Goal: Task Accomplishment & Management: Use online tool/utility

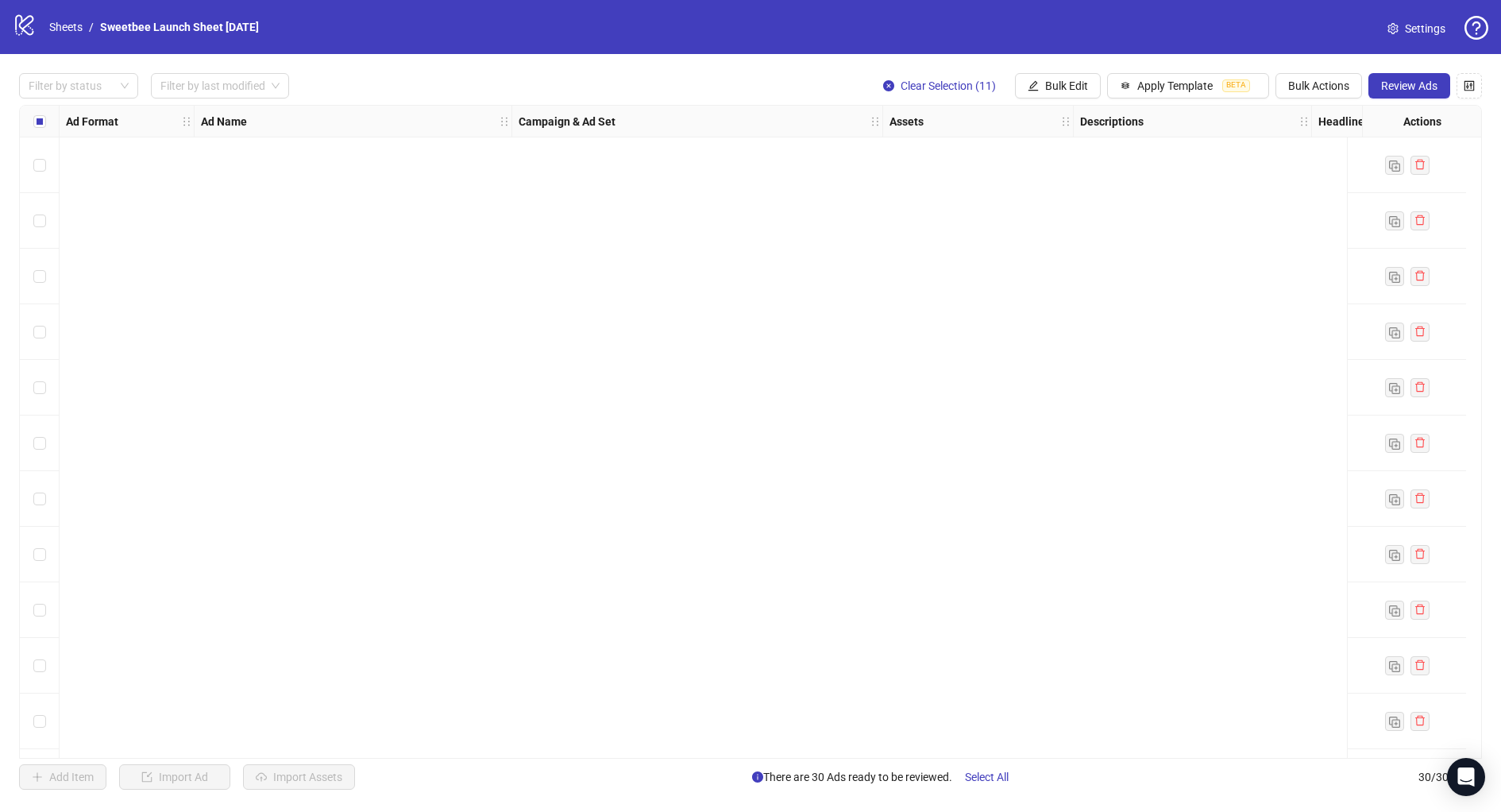
scroll to position [1052, 0]
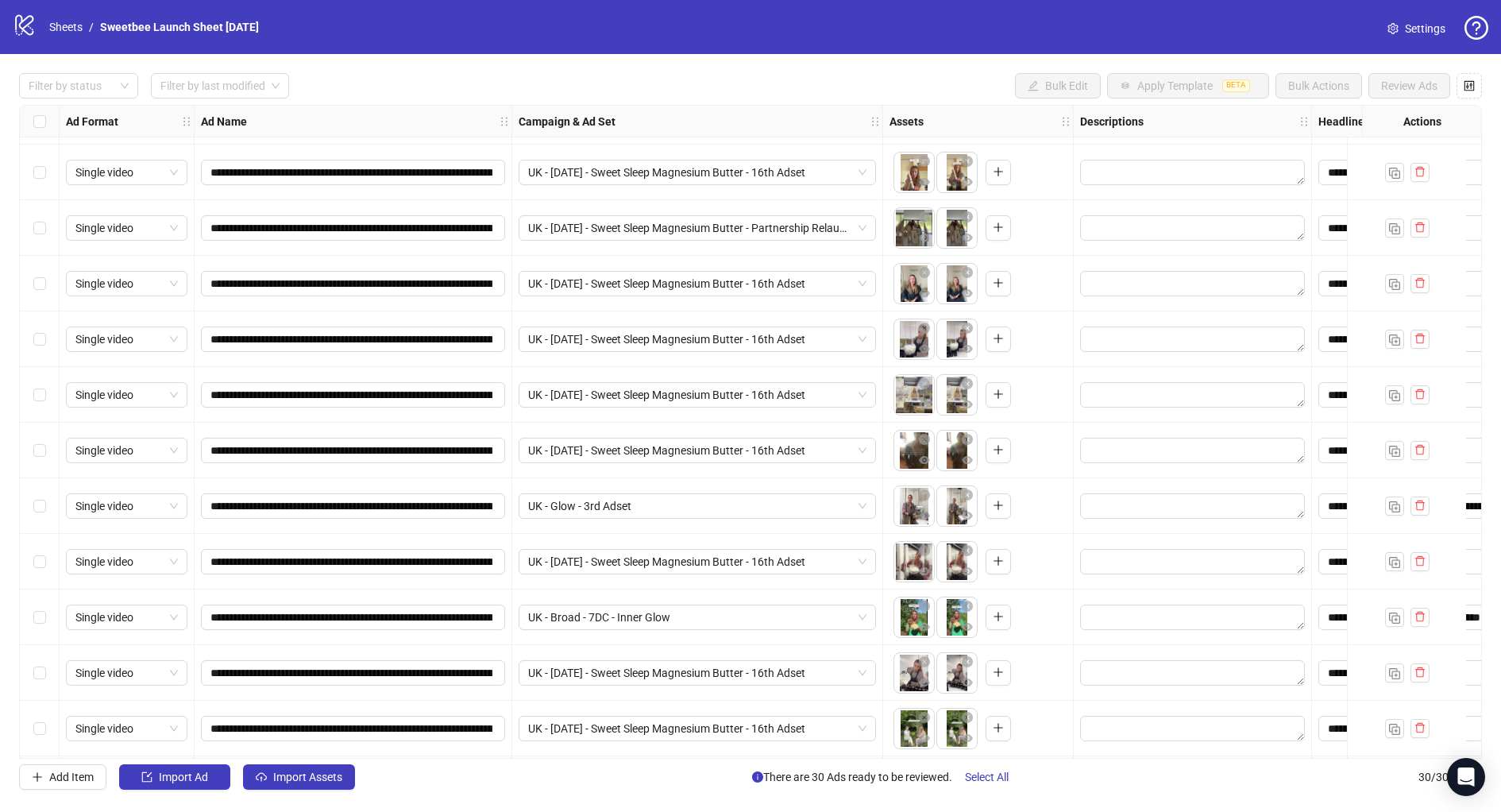
scroll to position [1052, 0]
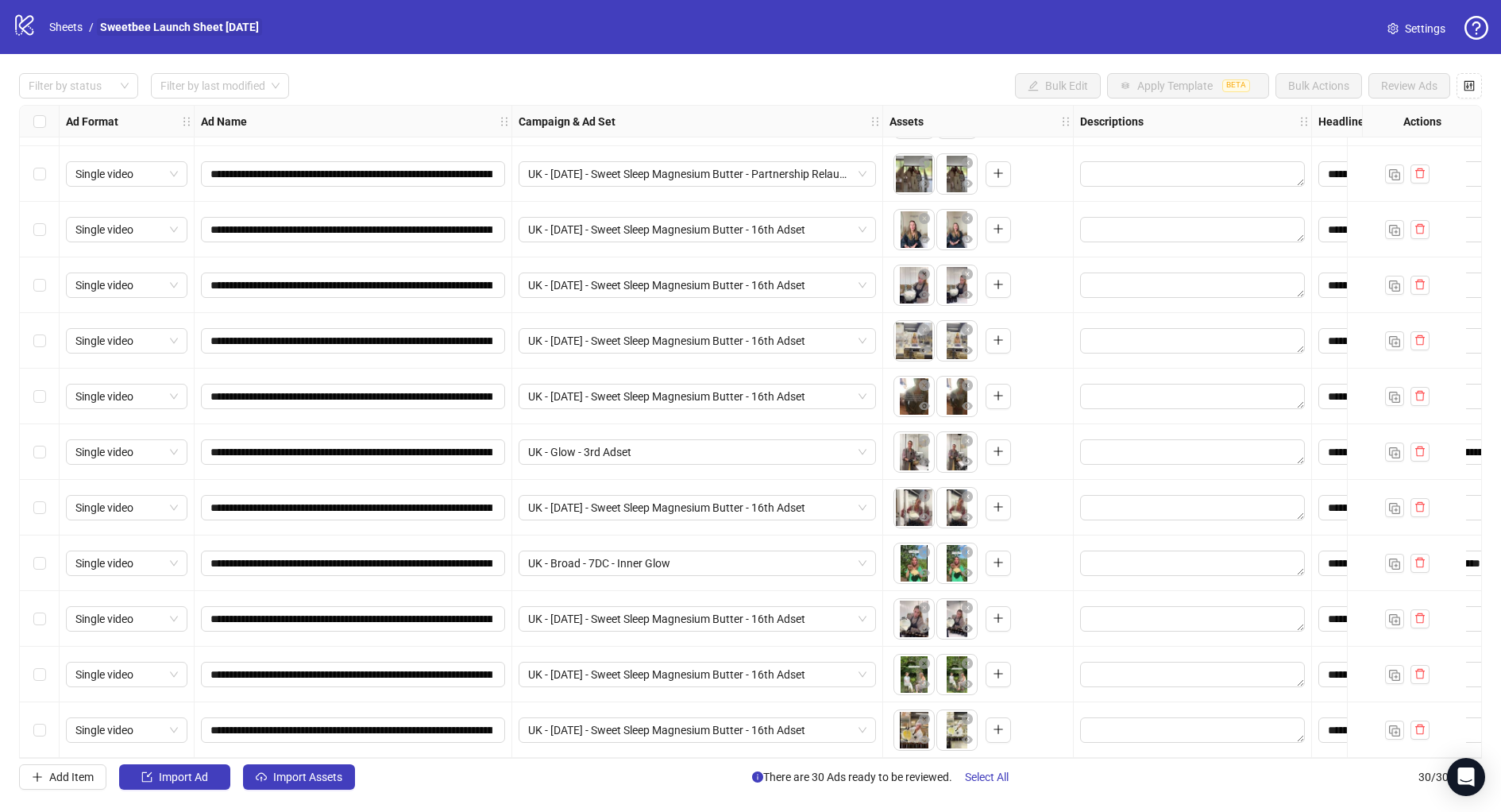
click at [157, 24] on link "Sweetbee Launch Sheet [DATE]" at bounding box center [180, 27] width 165 height 18
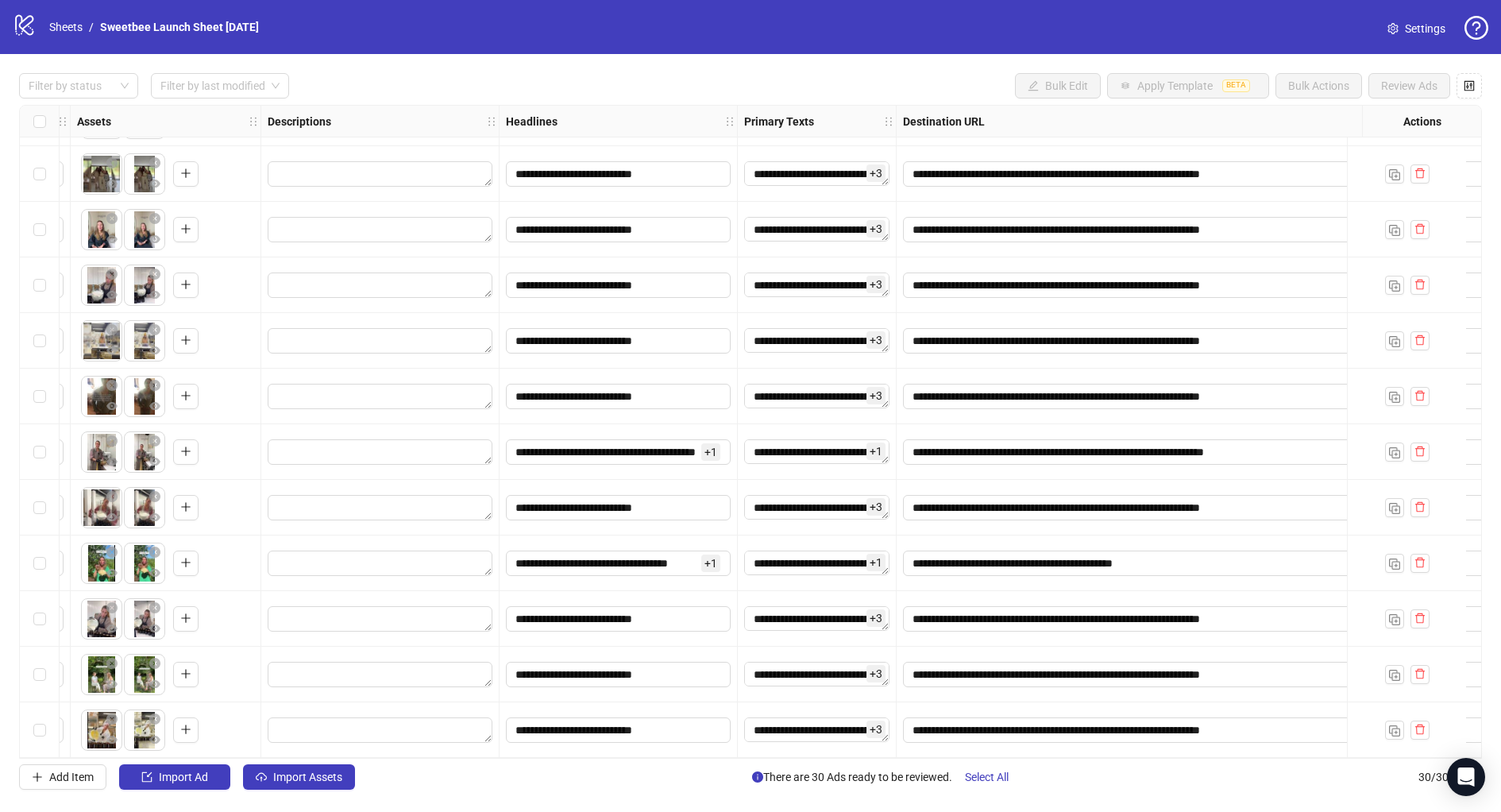
scroll to position [1052, 1060]
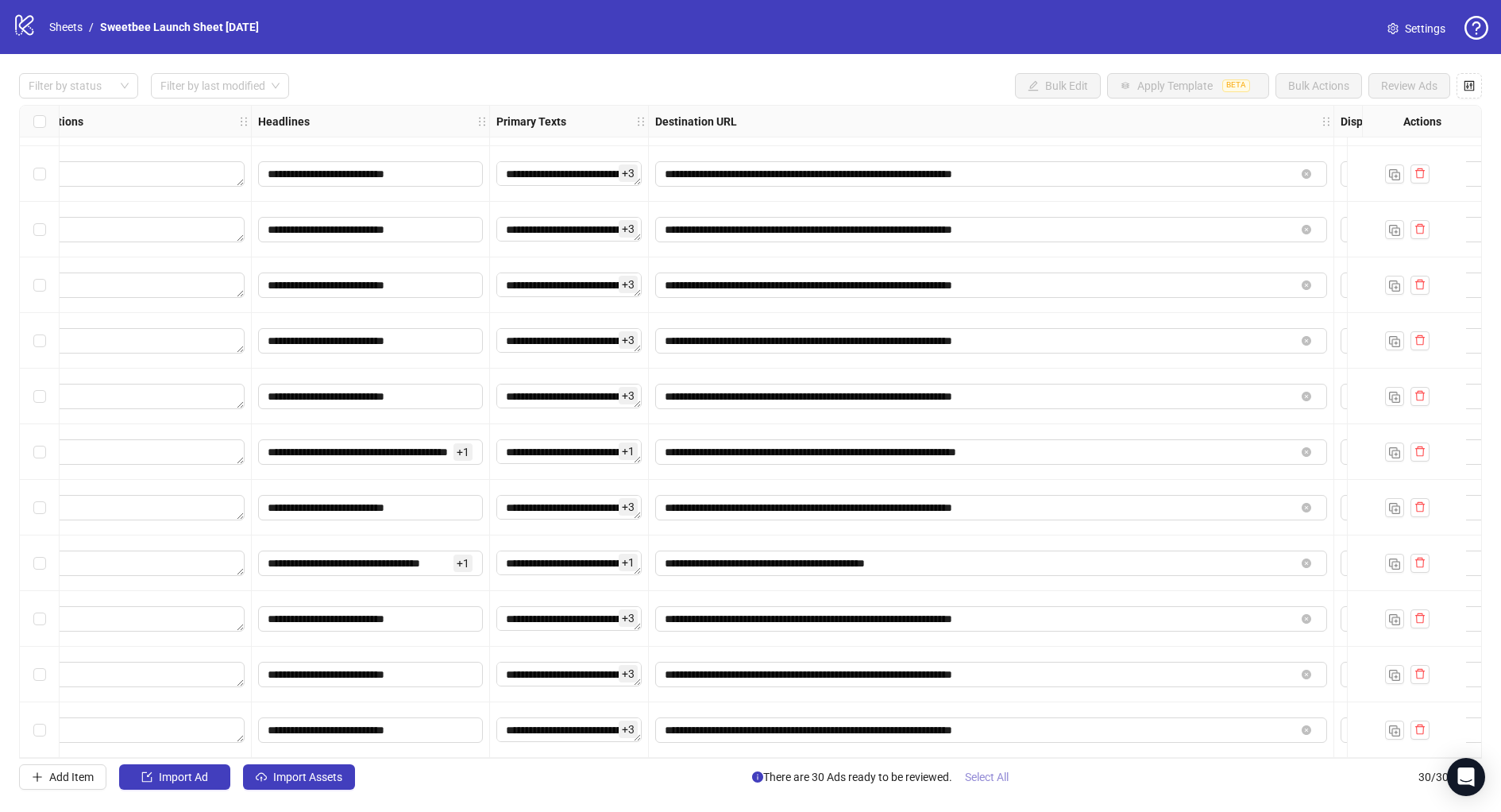
click at [1007, 776] on span "Select All" at bounding box center [987, 777] width 44 height 13
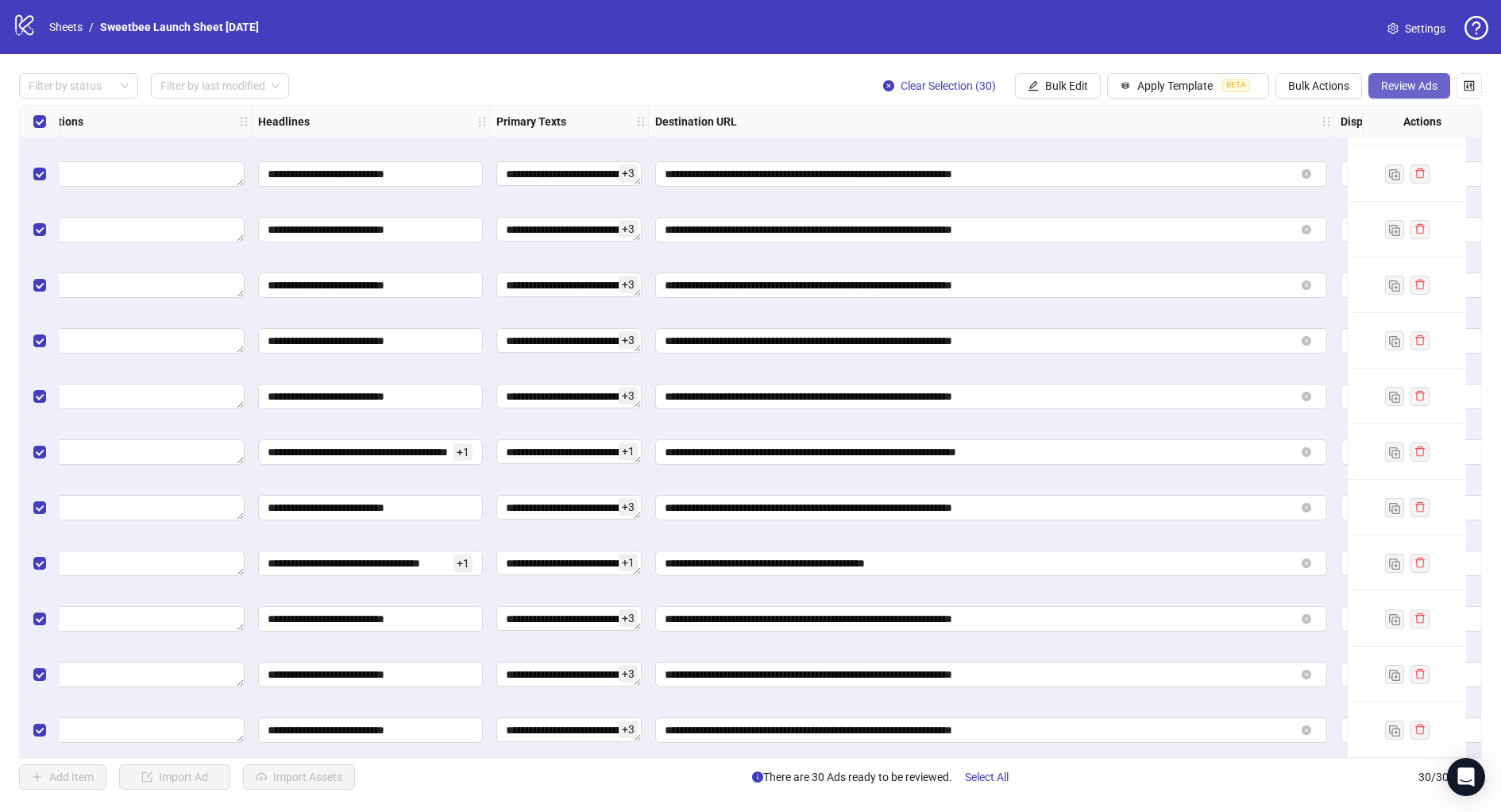
click at [1406, 94] on button "Review Ads" at bounding box center [1409, 86] width 82 height 25
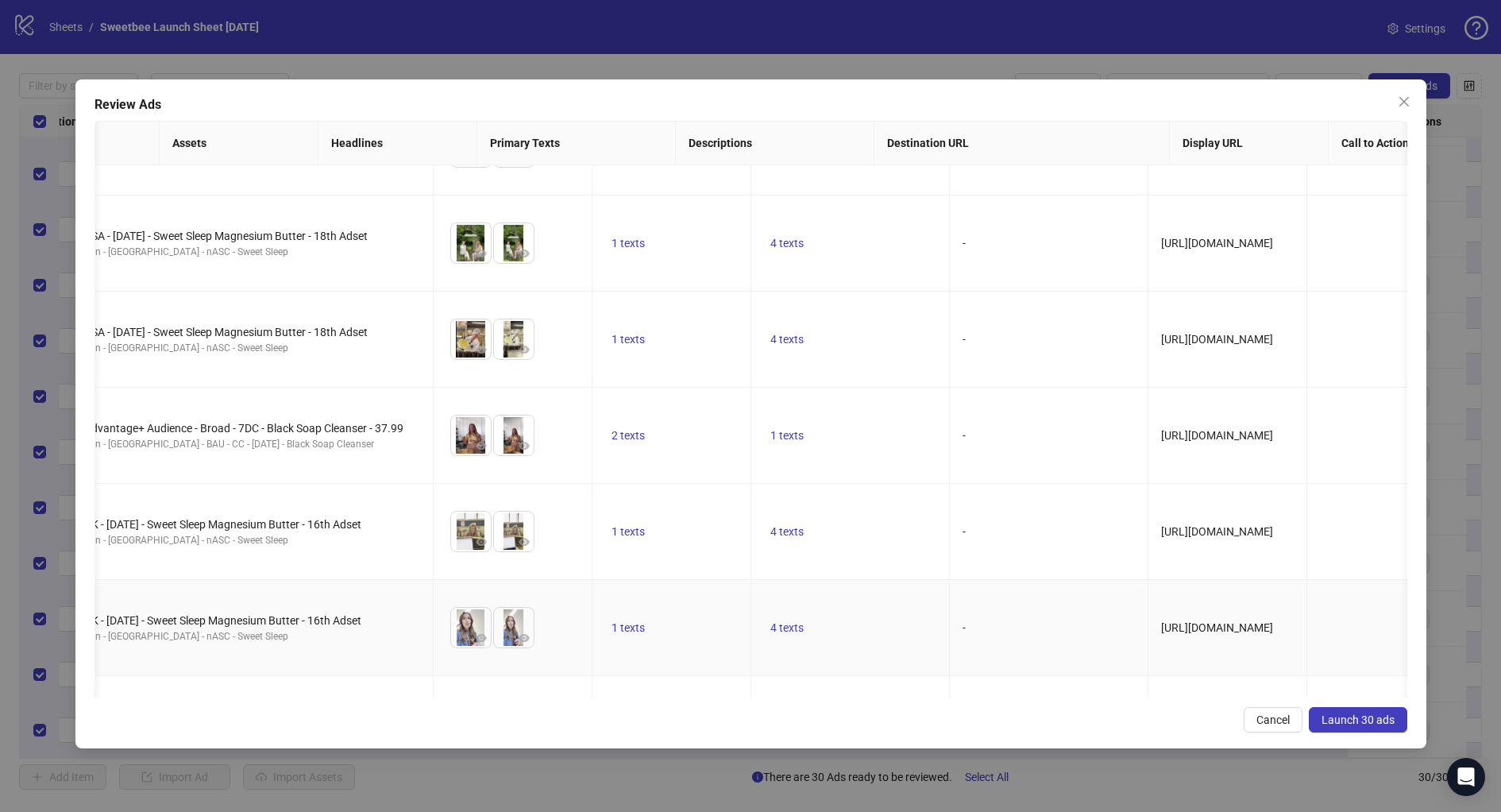
scroll to position [0, 0]
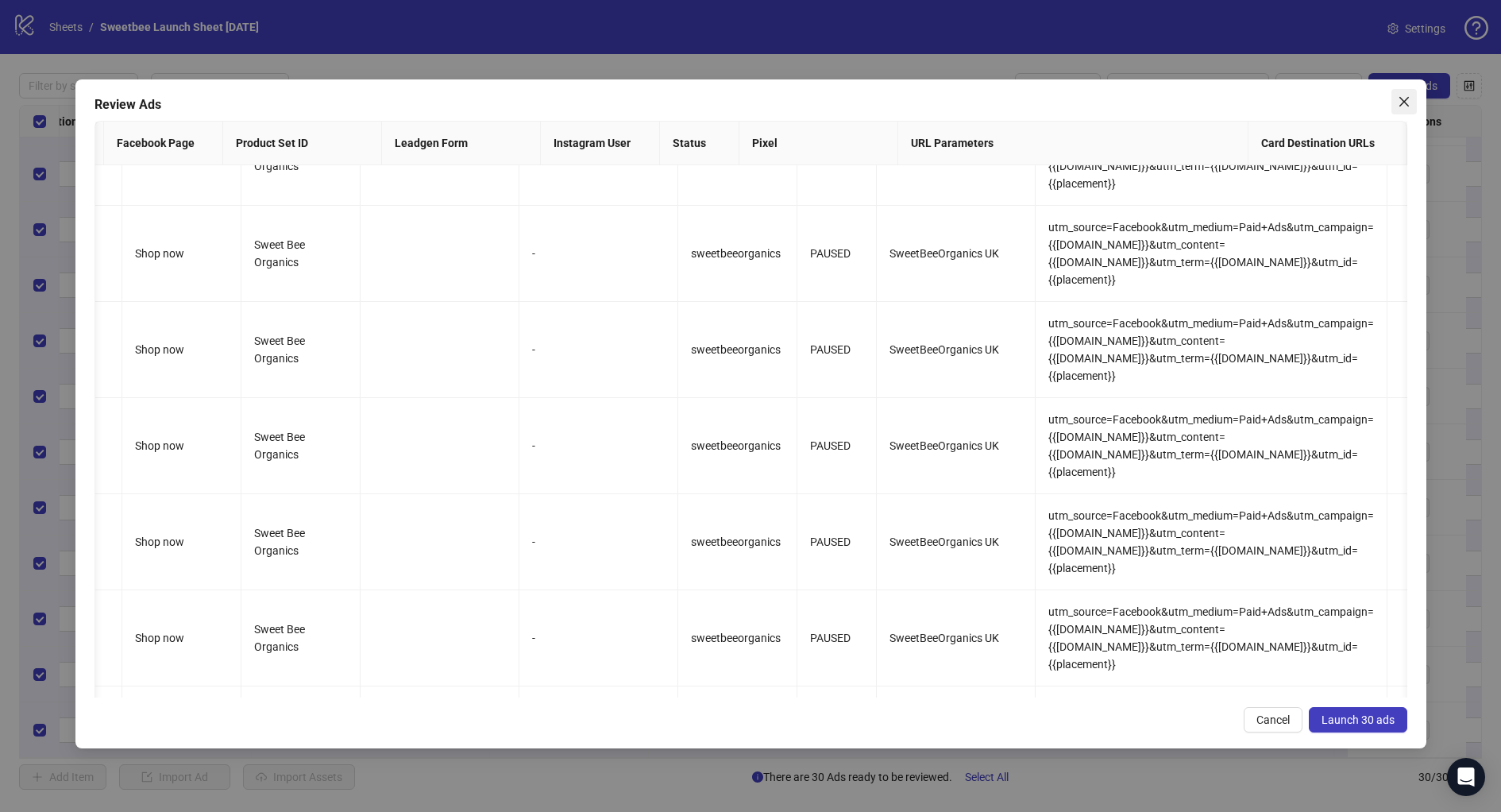
click at [1398, 94] on button "Close" at bounding box center [1404, 101] width 25 height 25
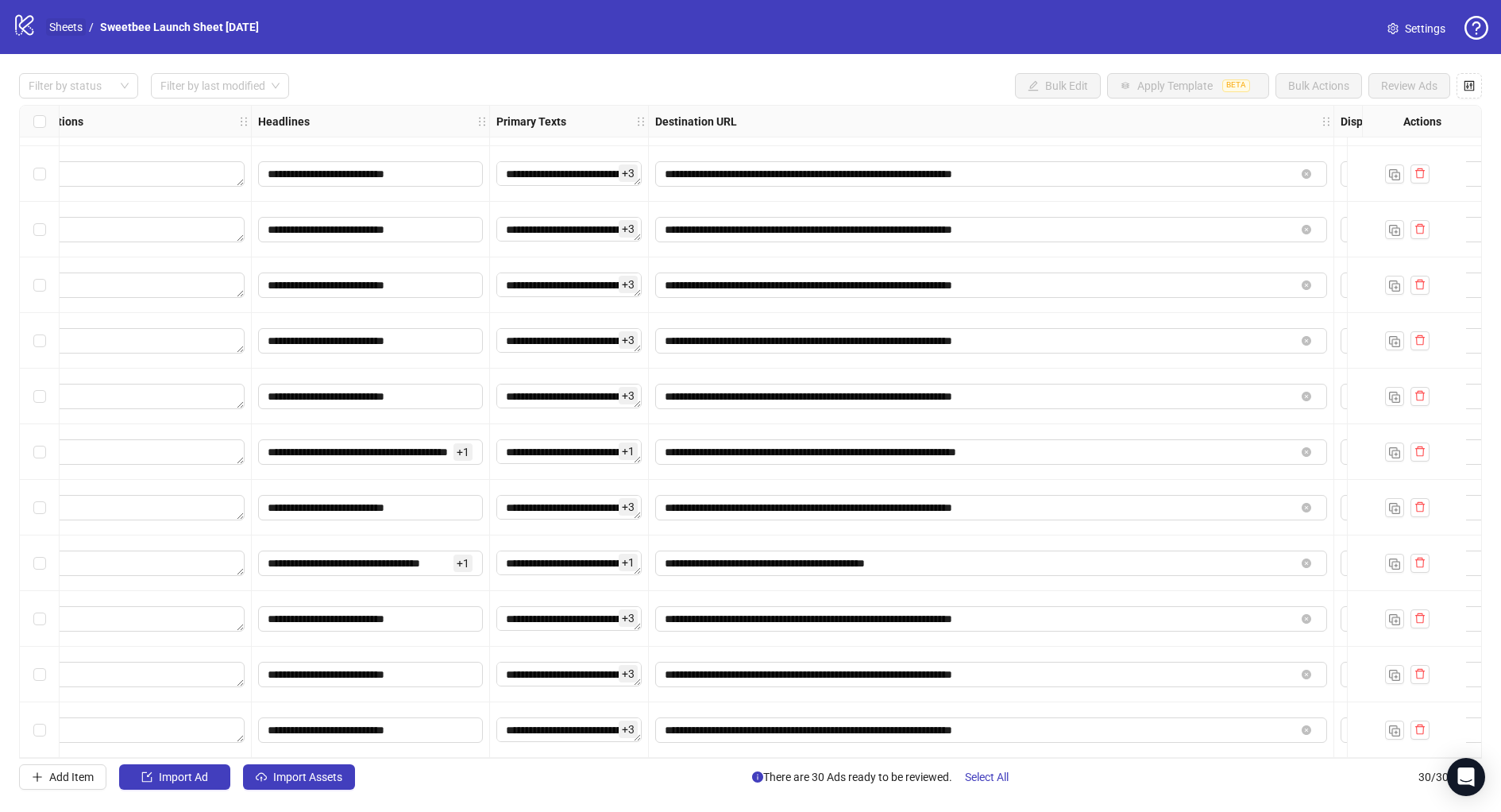
click at [78, 24] on link "Sheets" at bounding box center [66, 27] width 40 height 18
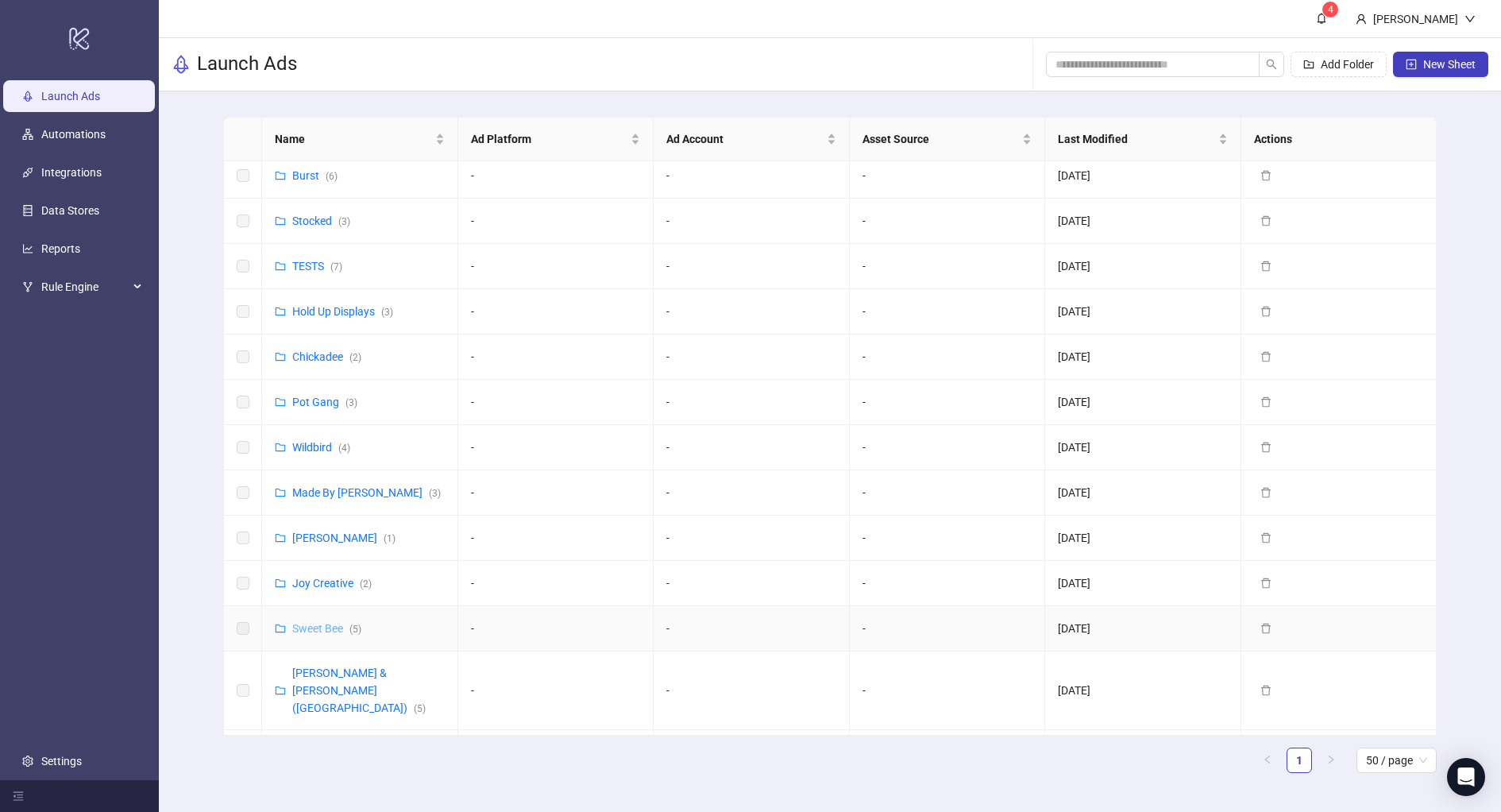
click at [319, 622] on link "Sweet Bee ( 5 )" at bounding box center [327, 628] width 69 height 13
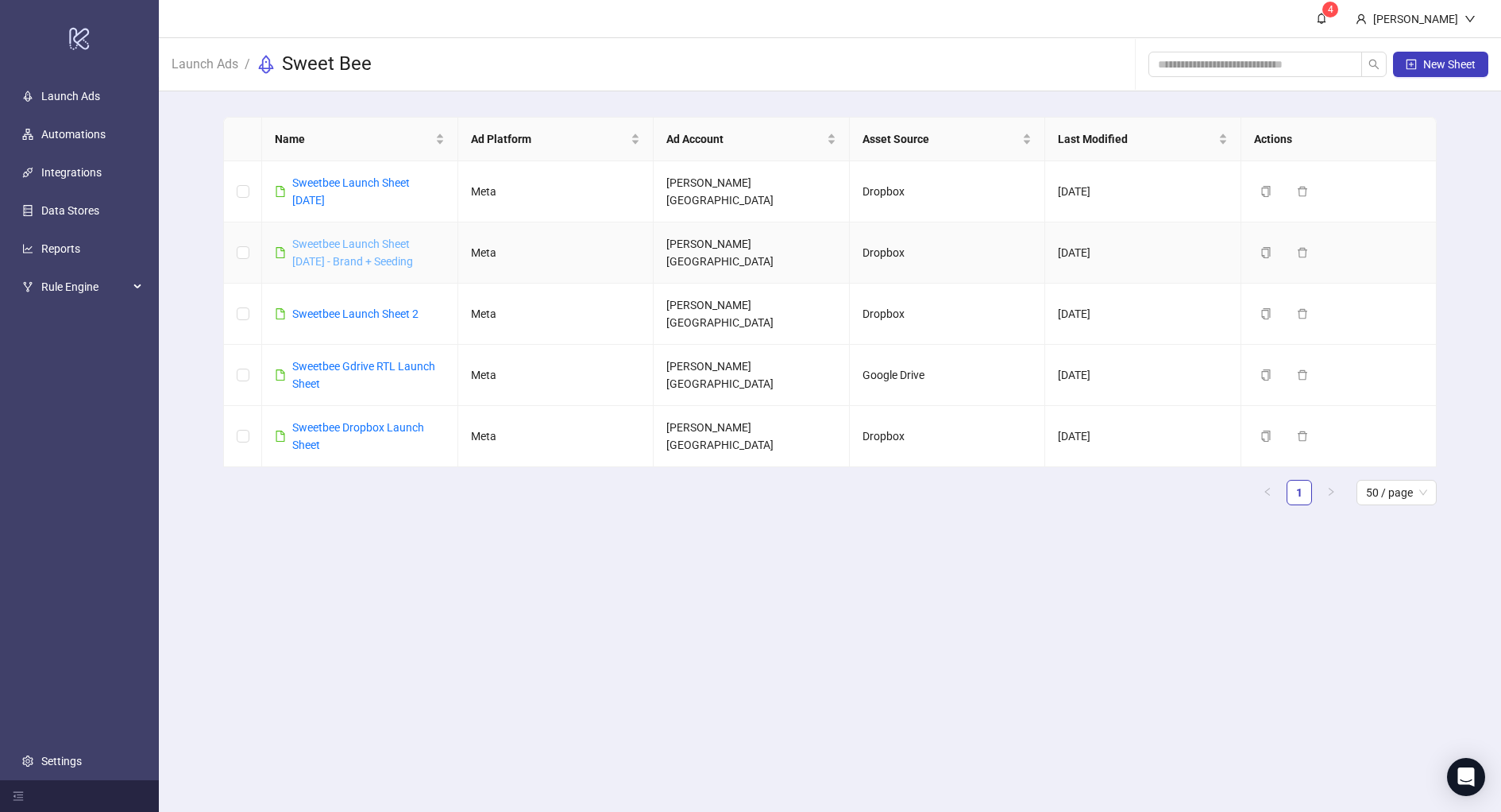
click at [378, 242] on link "Sweetbee Launch Sheet [DATE] - Brand + Seeding" at bounding box center [352, 253] width 121 height 30
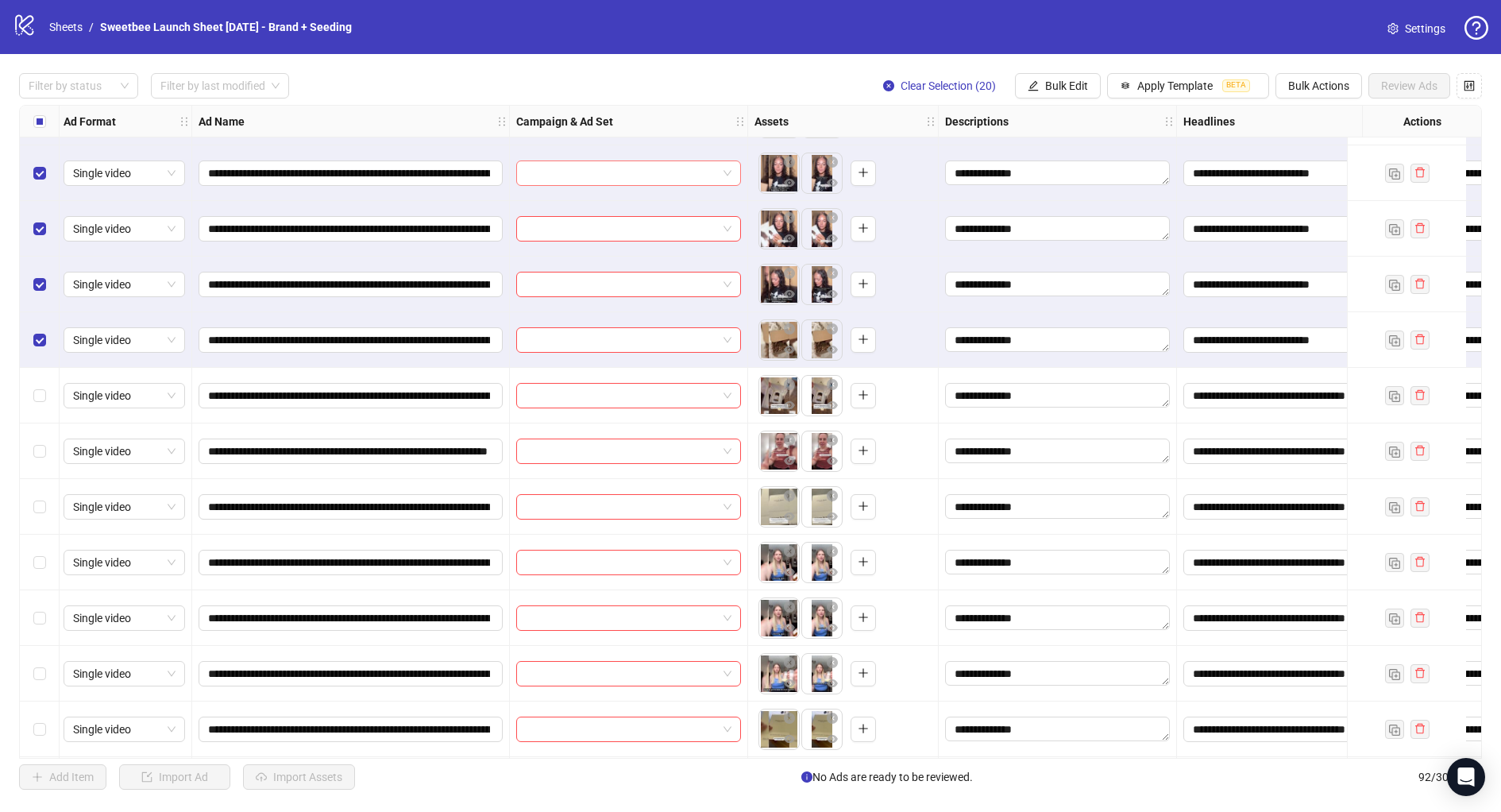
click at [591, 175] on input "search" at bounding box center [621, 173] width 191 height 24
type input "****"
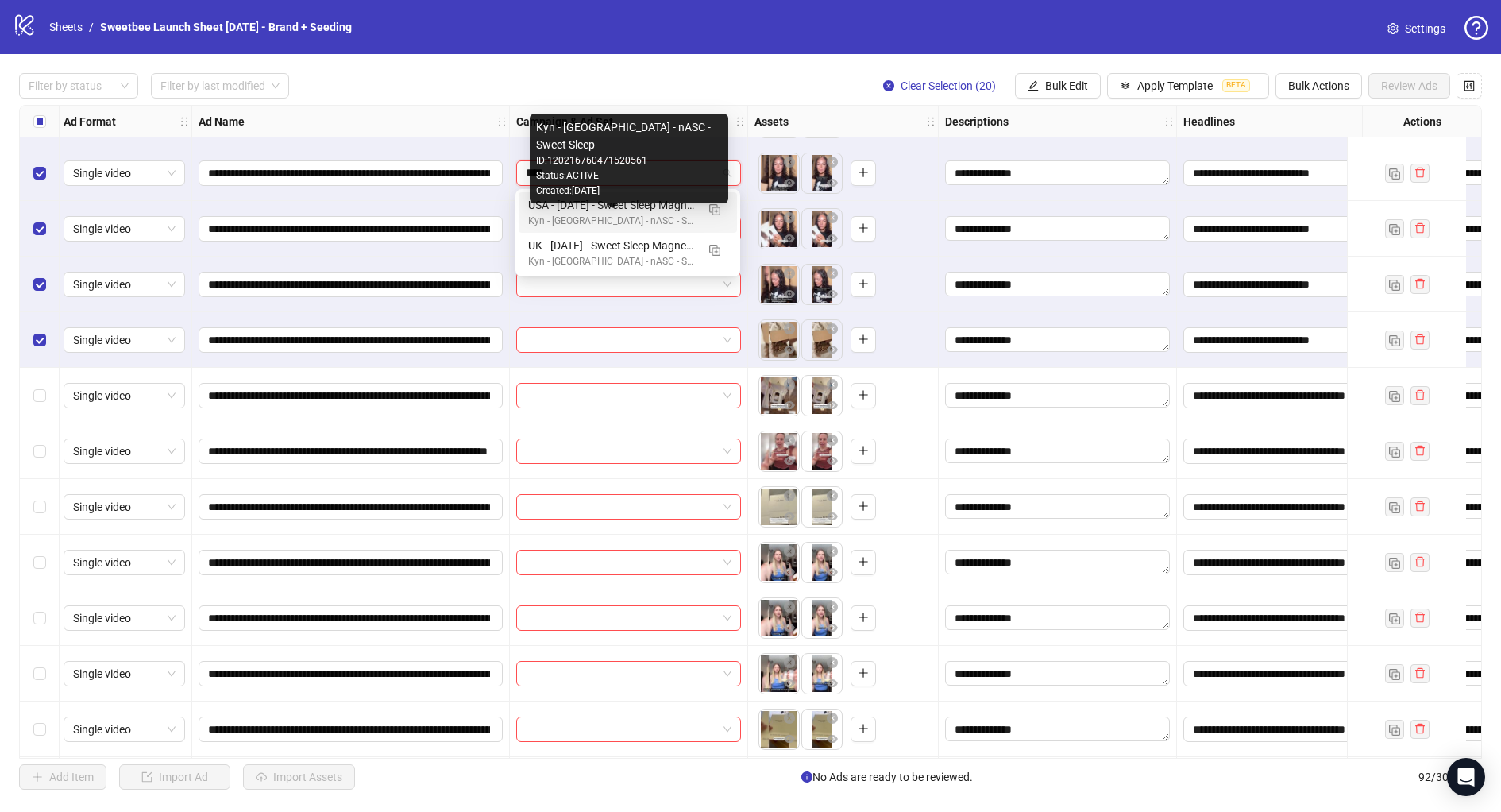
click at [633, 213] on div "Kyn - [GEOGRAPHIC_DATA] - nASC - Sweet Sleep" at bounding box center [611, 221] width 168 height 15
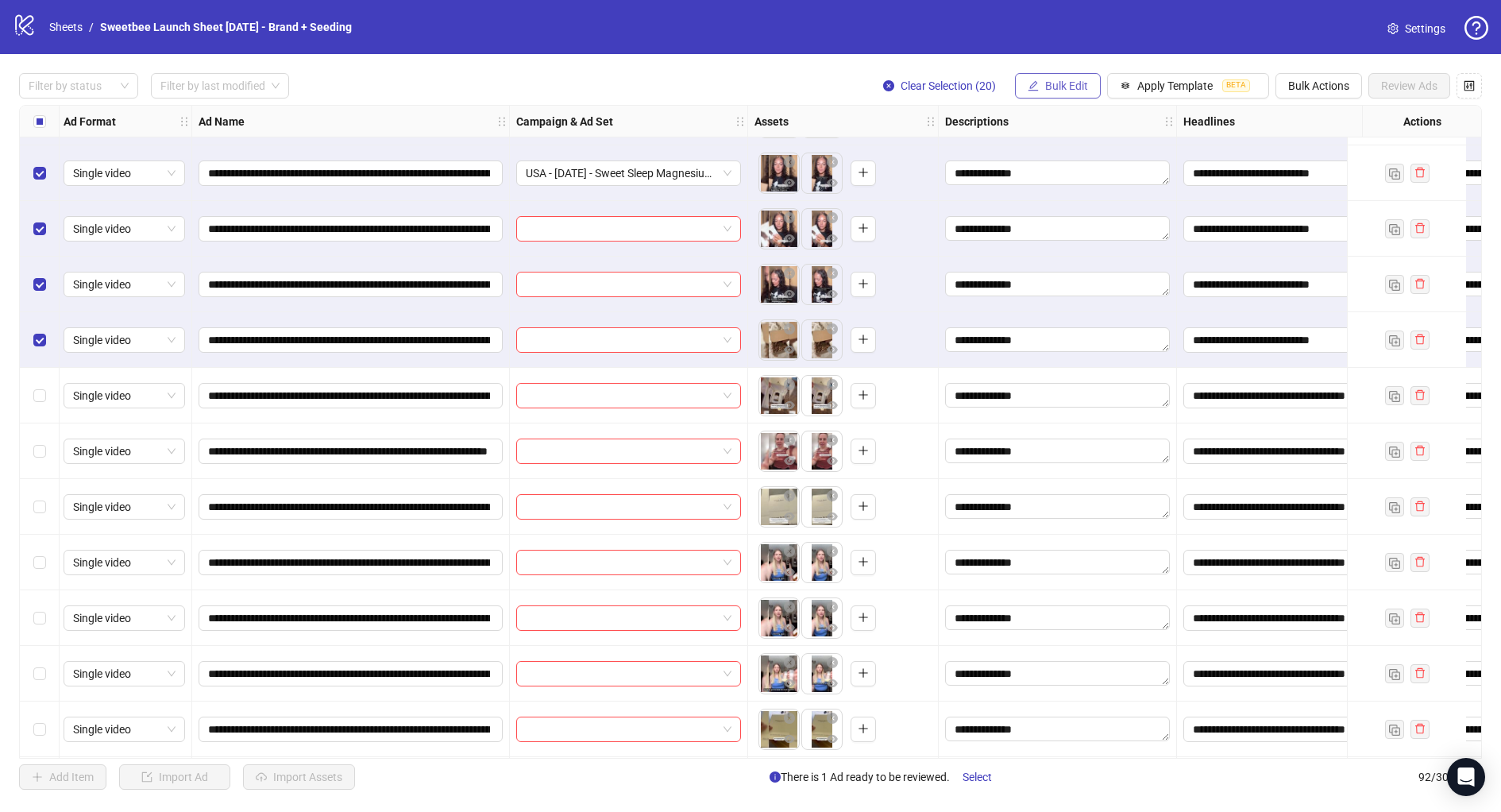
click at [1050, 90] on span "Bulk Edit" at bounding box center [1067, 85] width 43 height 13
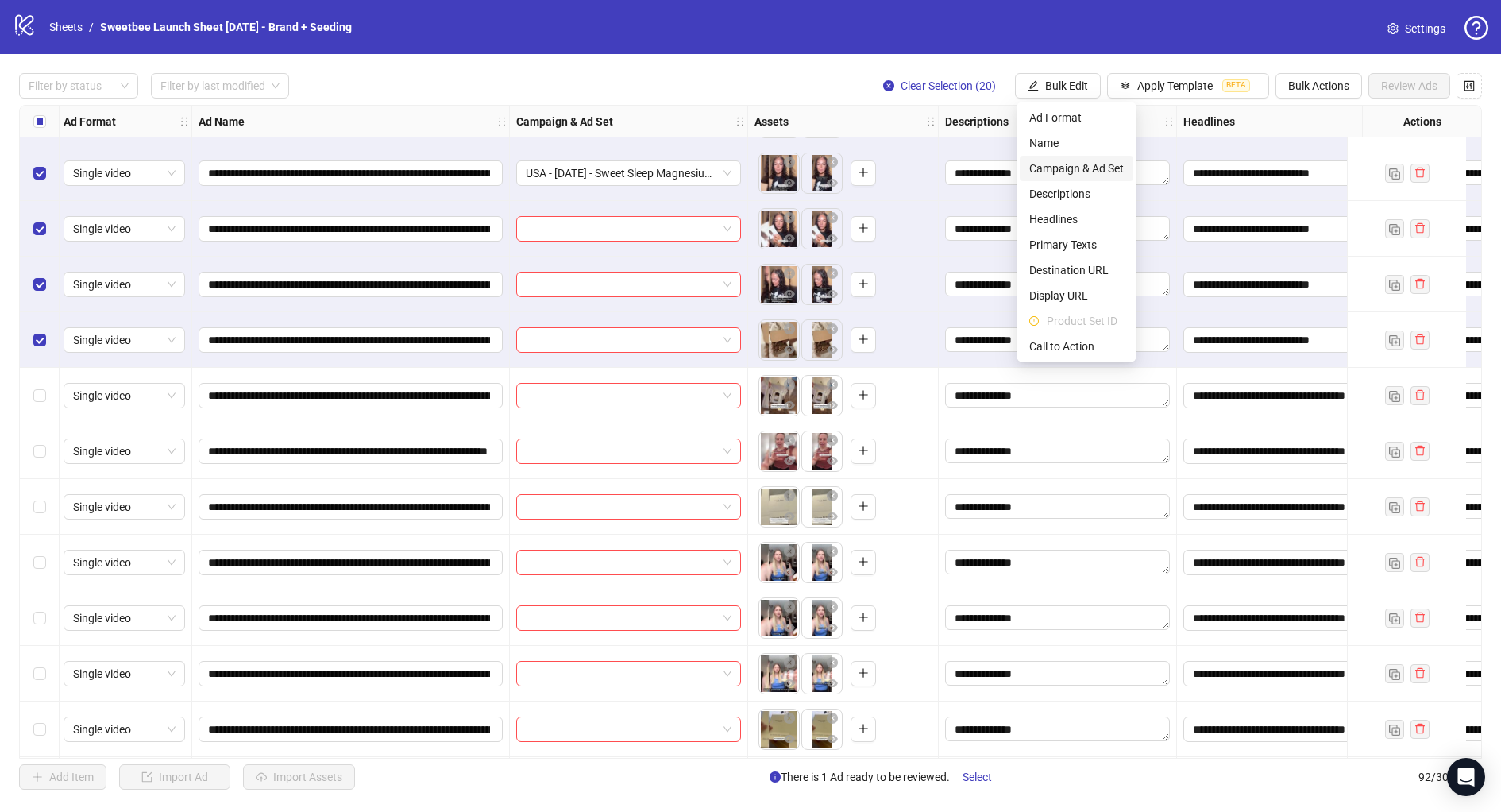
click at [1065, 171] on span "Campaign & Ad Set" at bounding box center [1077, 168] width 94 height 18
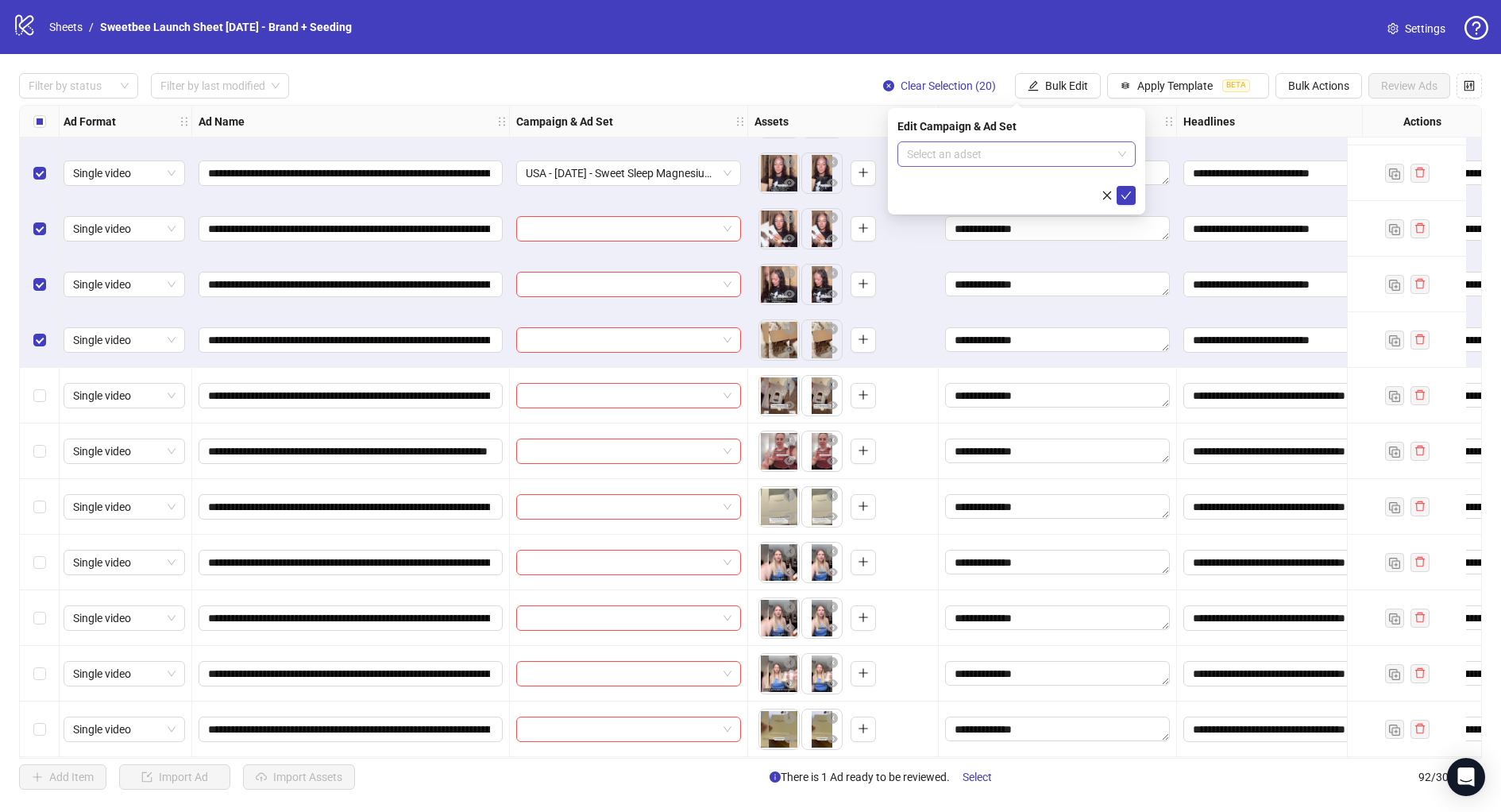
click at [1040, 159] on input "search" at bounding box center [1009, 154] width 205 height 24
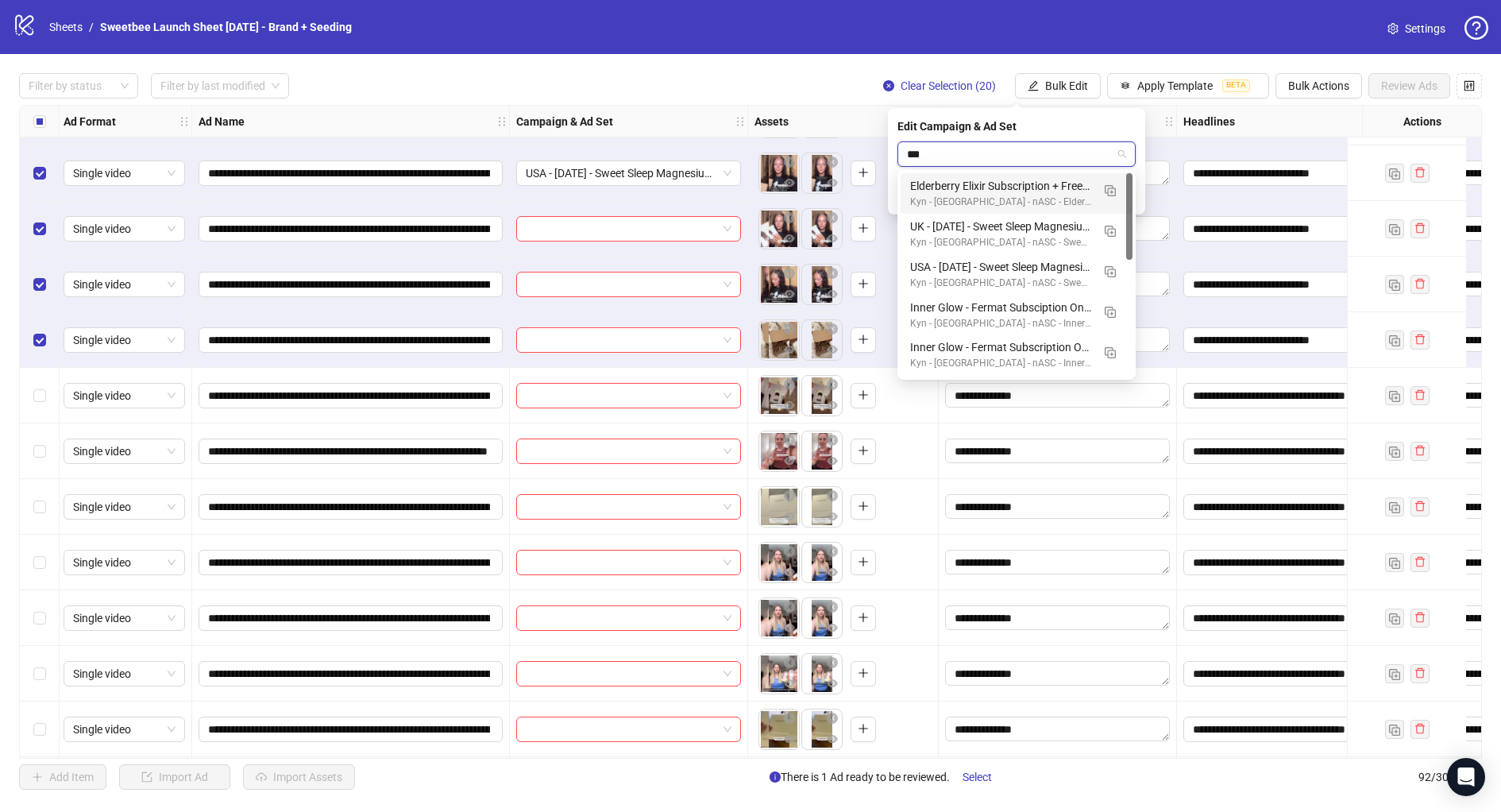
type input "****"
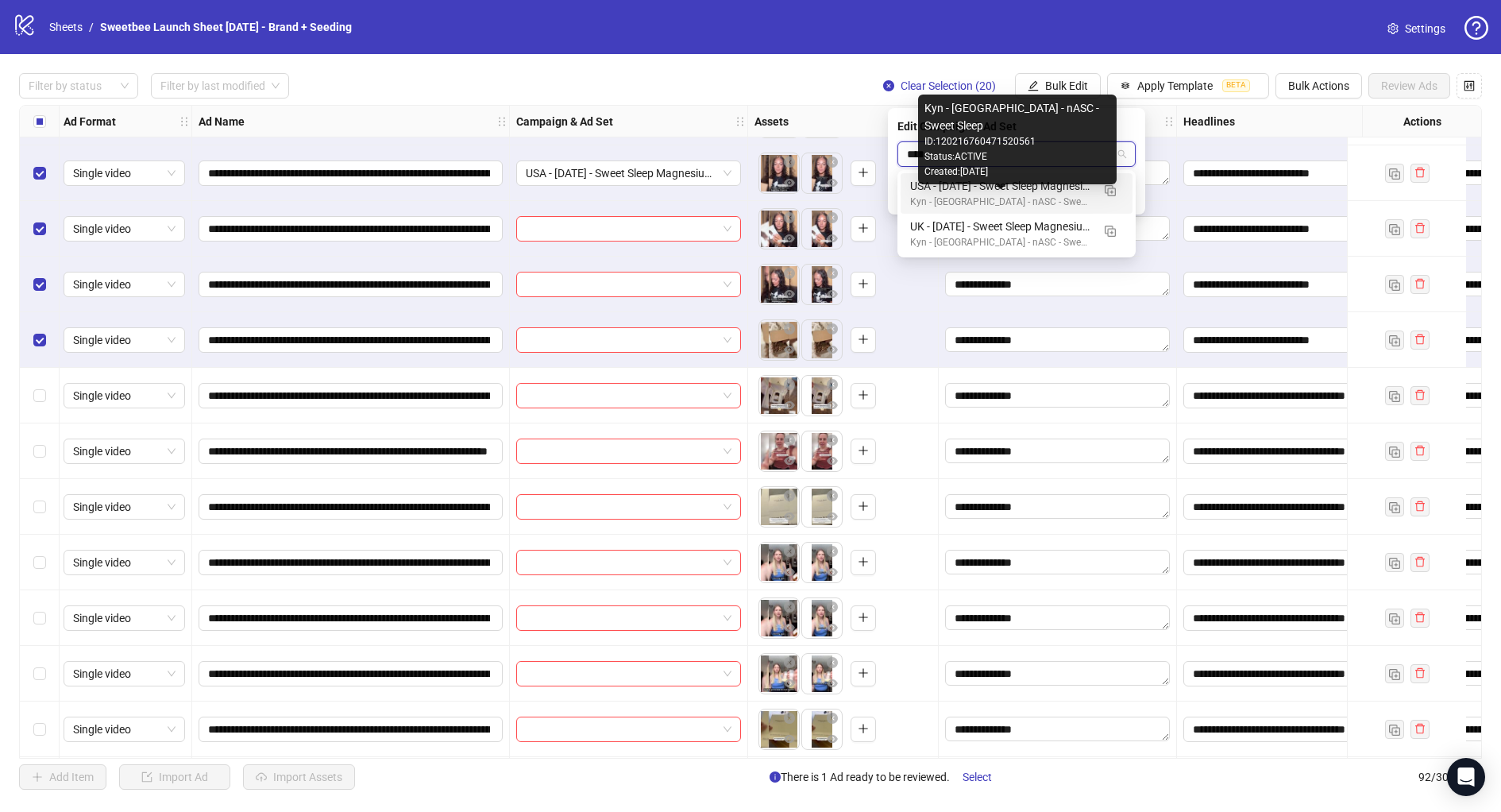
click at [1031, 195] on div "Kyn - [GEOGRAPHIC_DATA] - nASC - Sweet Sleep" at bounding box center [1000, 202] width 181 height 15
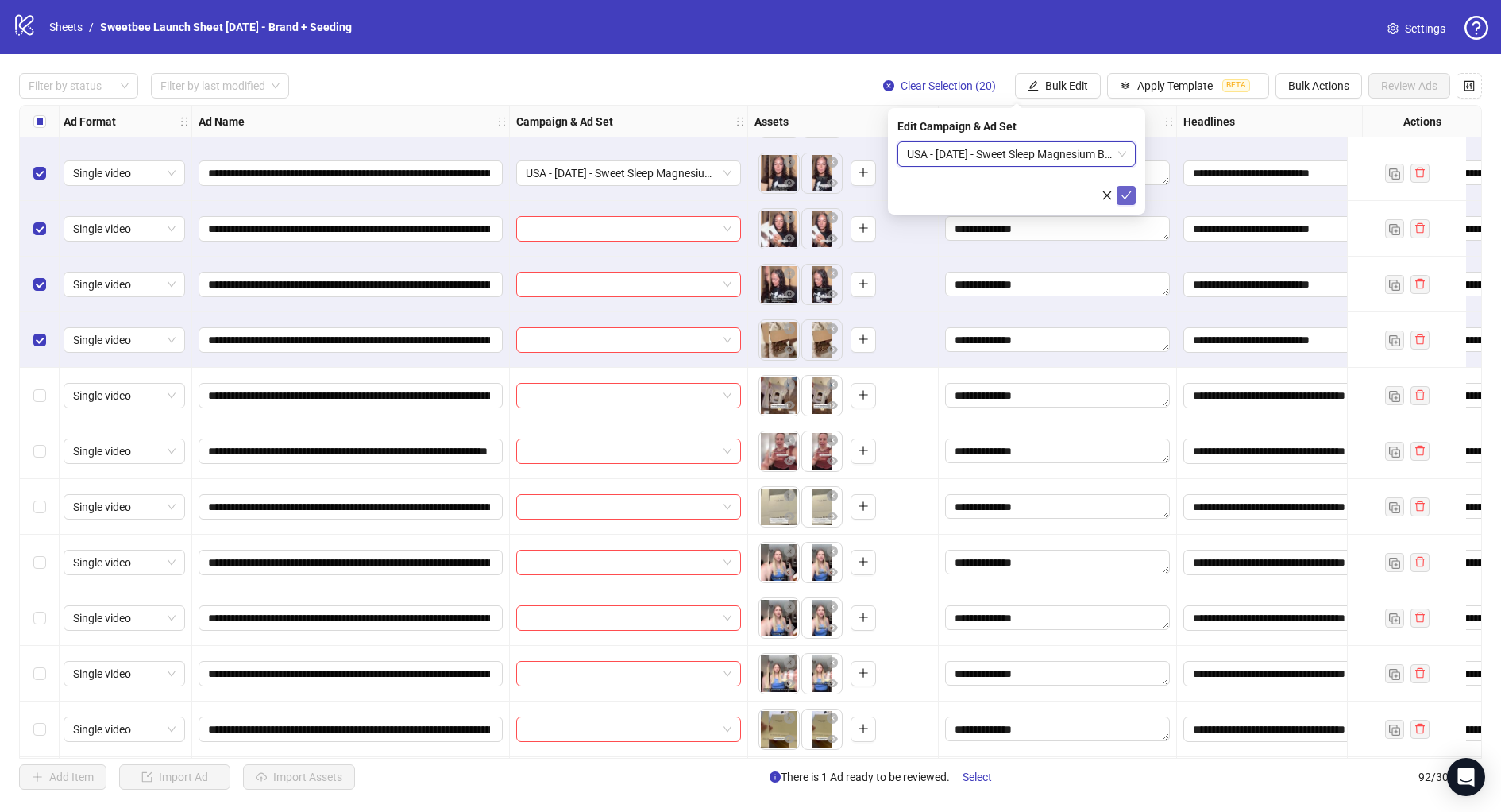
click at [1124, 195] on icon "check" at bounding box center [1126, 195] width 11 height 11
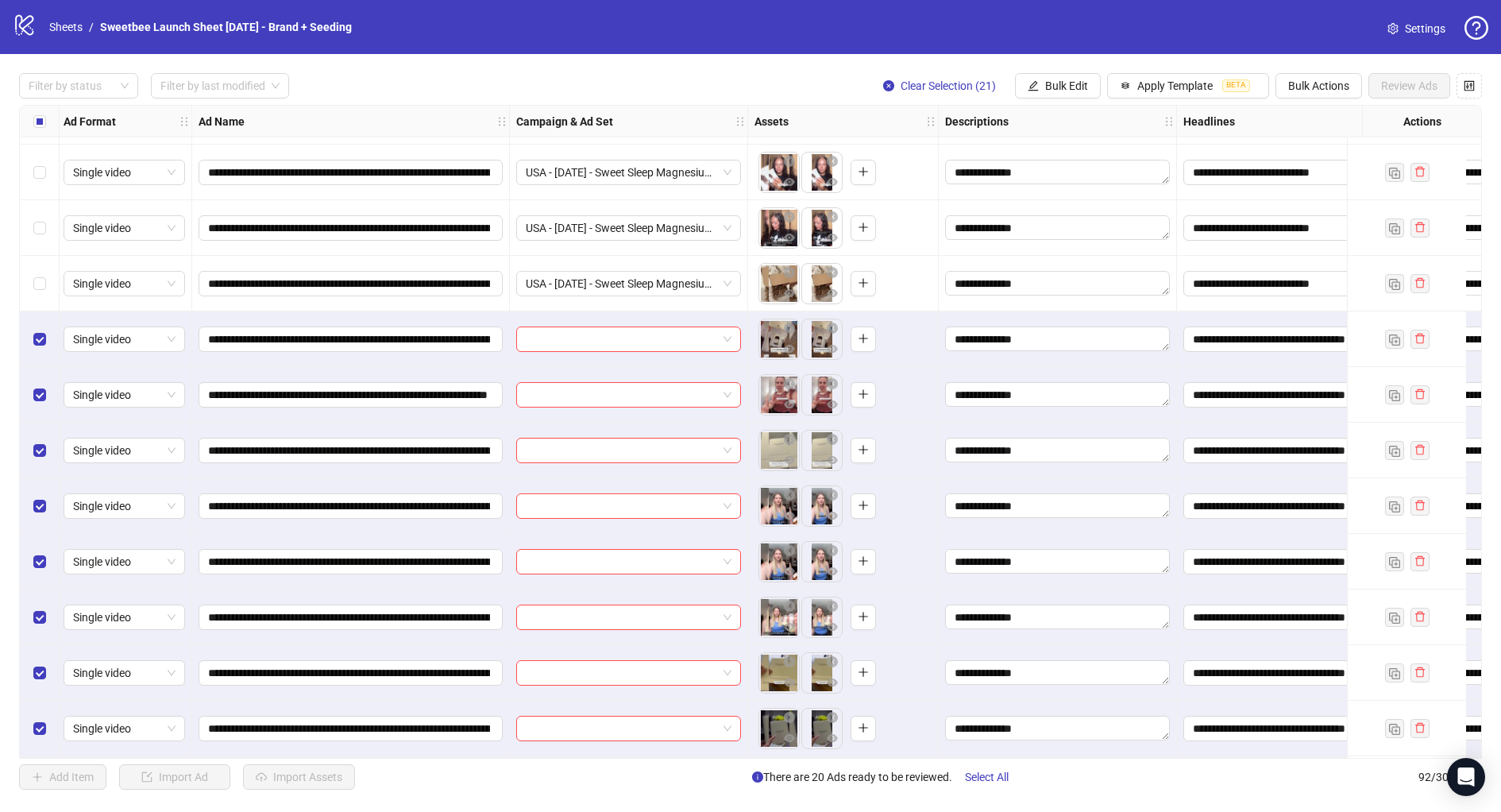
scroll to position [939, 3]
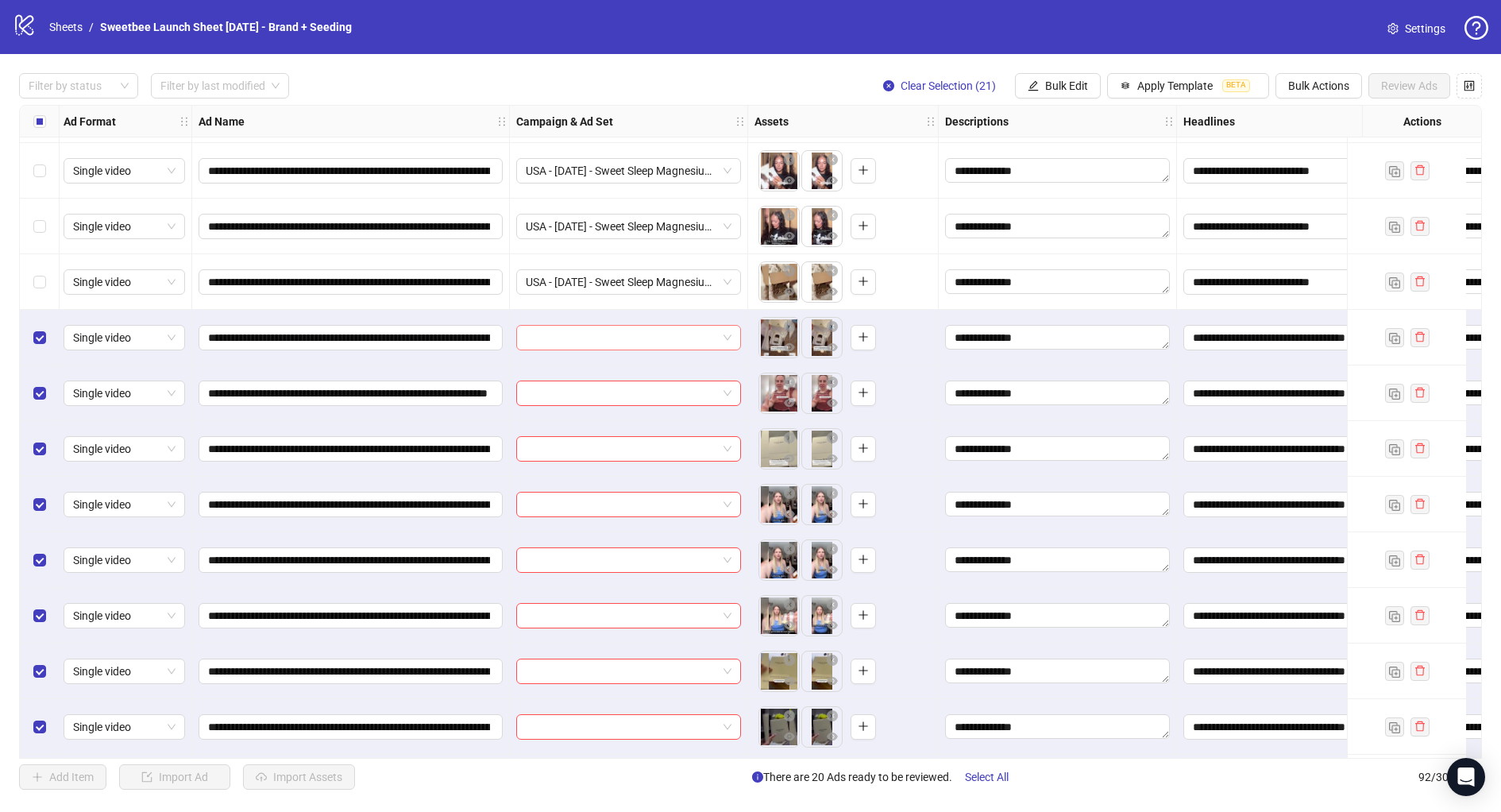
click at [551, 341] on input "search" at bounding box center [621, 337] width 191 height 24
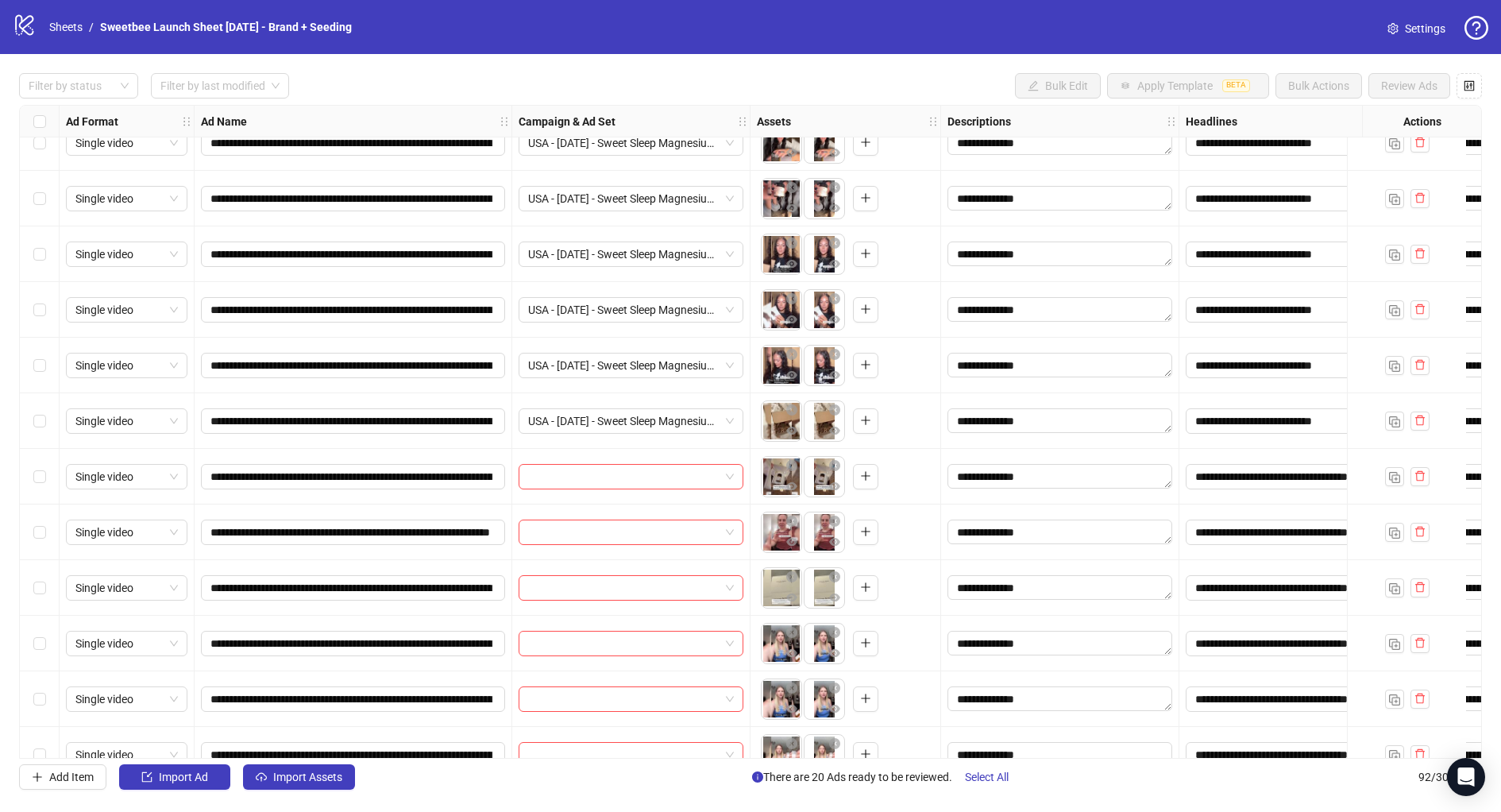
scroll to position [977, 0]
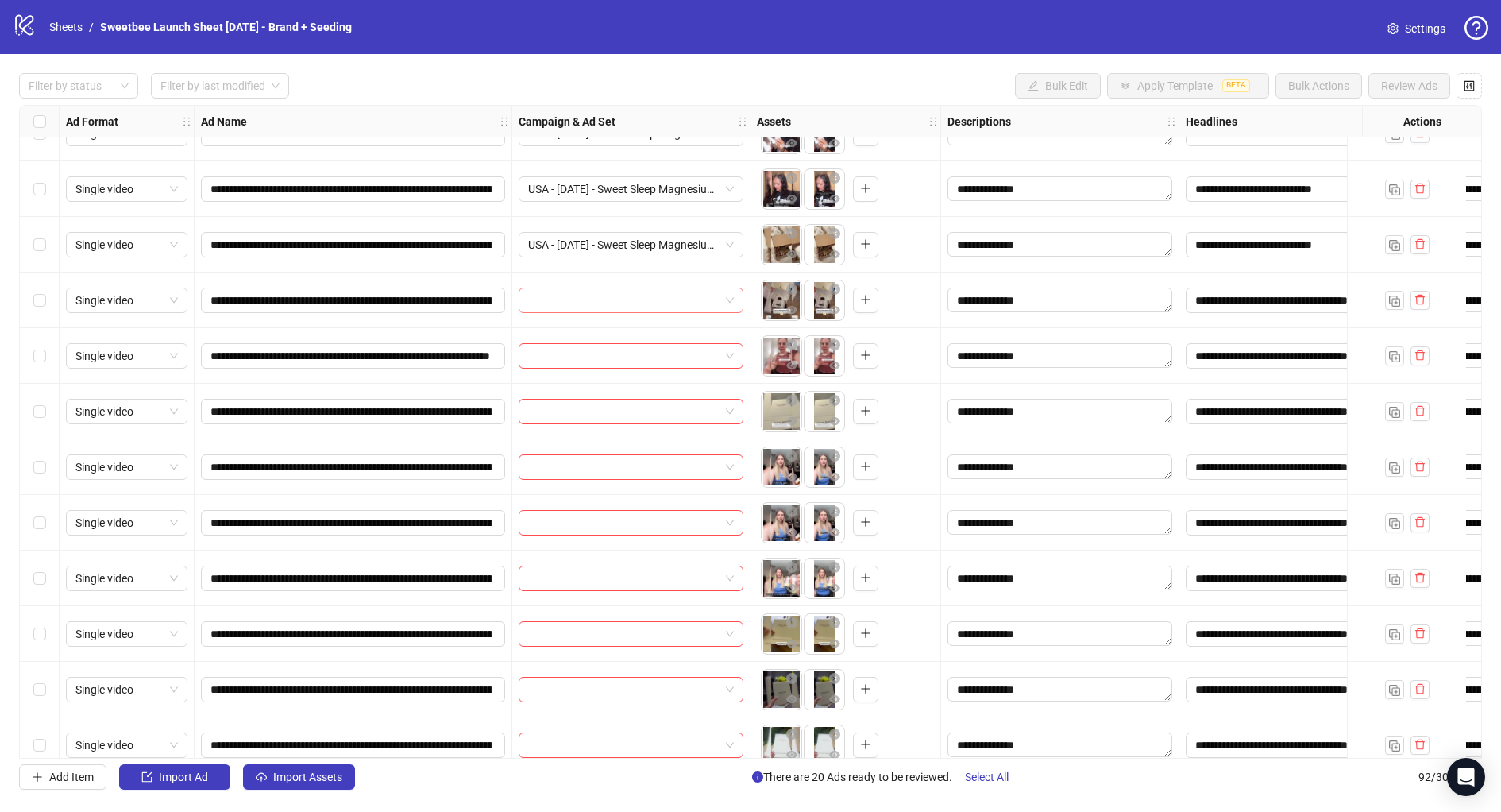
click at [604, 304] on input "search" at bounding box center [623, 300] width 191 height 24
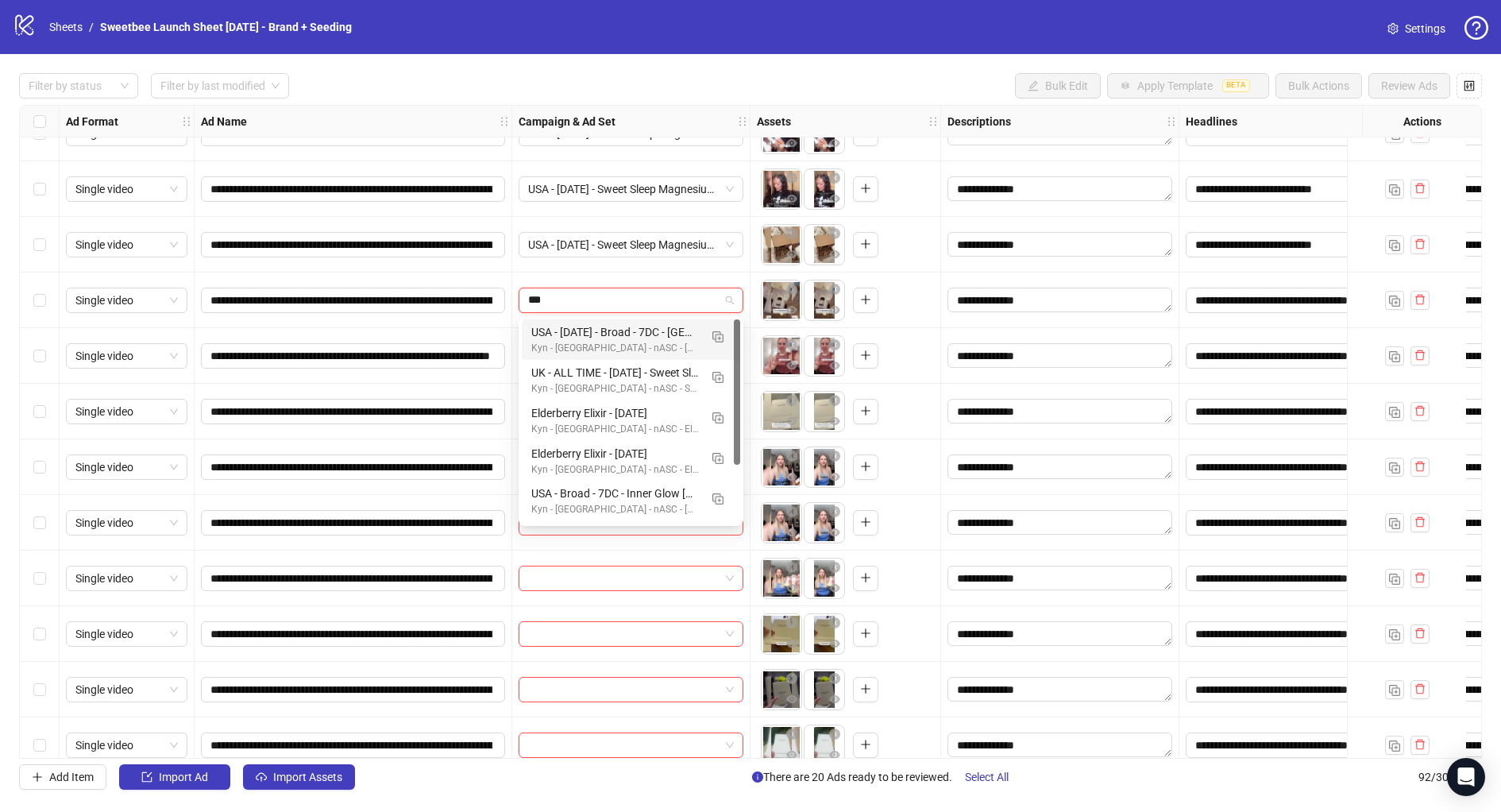
type input "****"
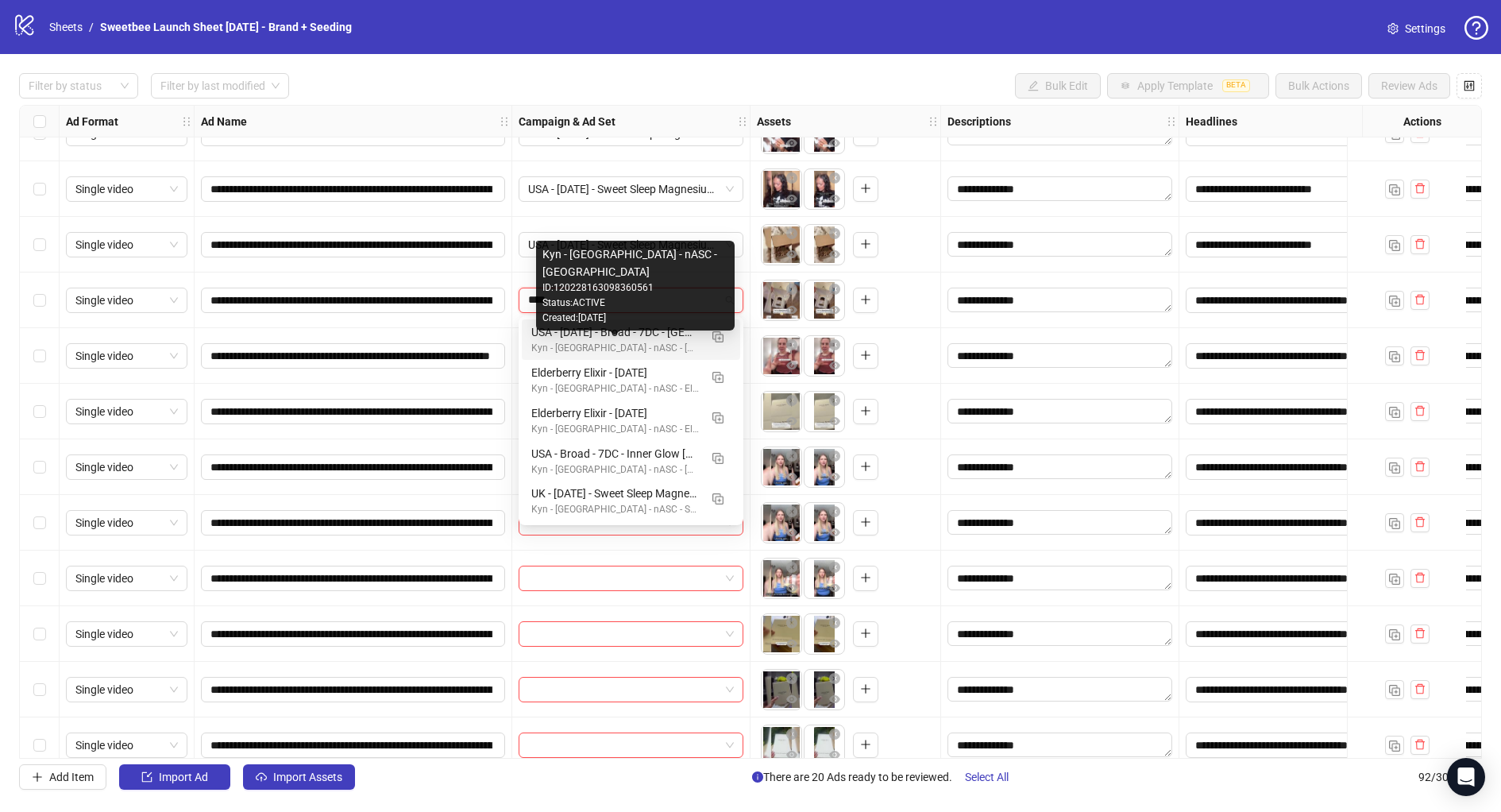
click at [604, 344] on div "Kyn - [GEOGRAPHIC_DATA] - nASC - [GEOGRAPHIC_DATA]" at bounding box center [615, 348] width 168 height 15
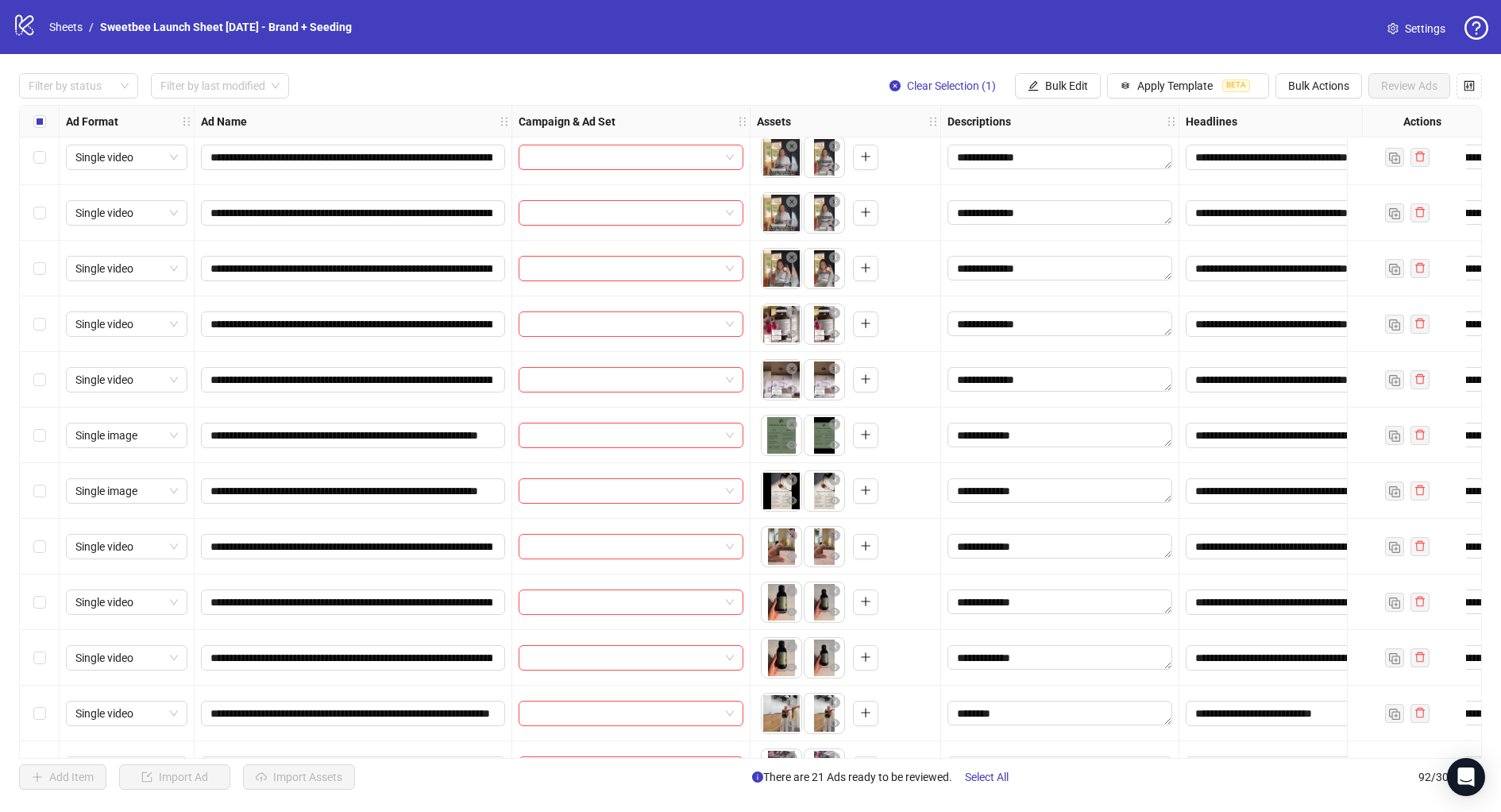
scroll to position [2014, 0]
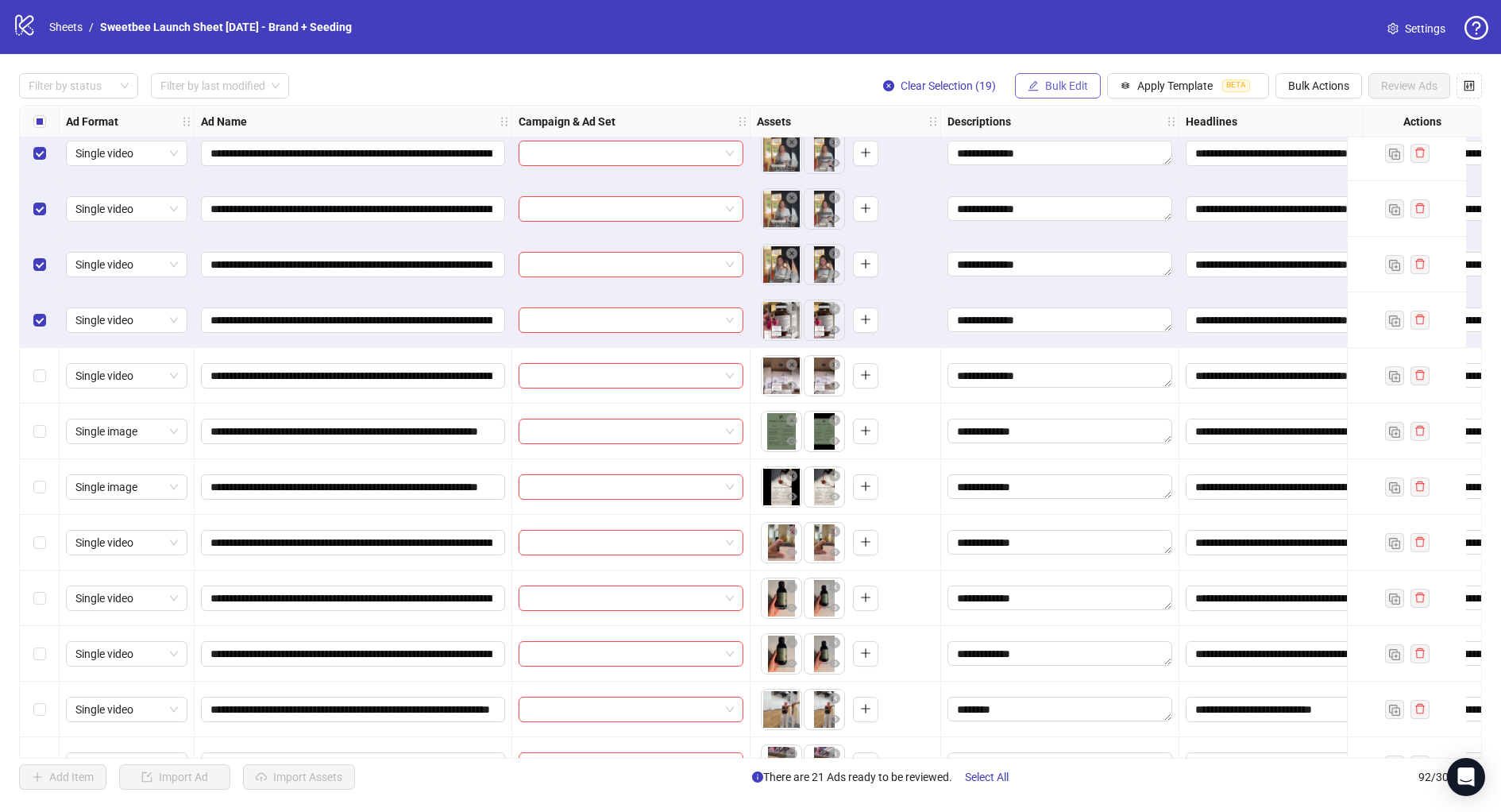
click at [1054, 86] on span "Bulk Edit" at bounding box center [1067, 85] width 43 height 13
click at [1066, 169] on span "Campaign & Ad Set" at bounding box center [1077, 168] width 94 height 18
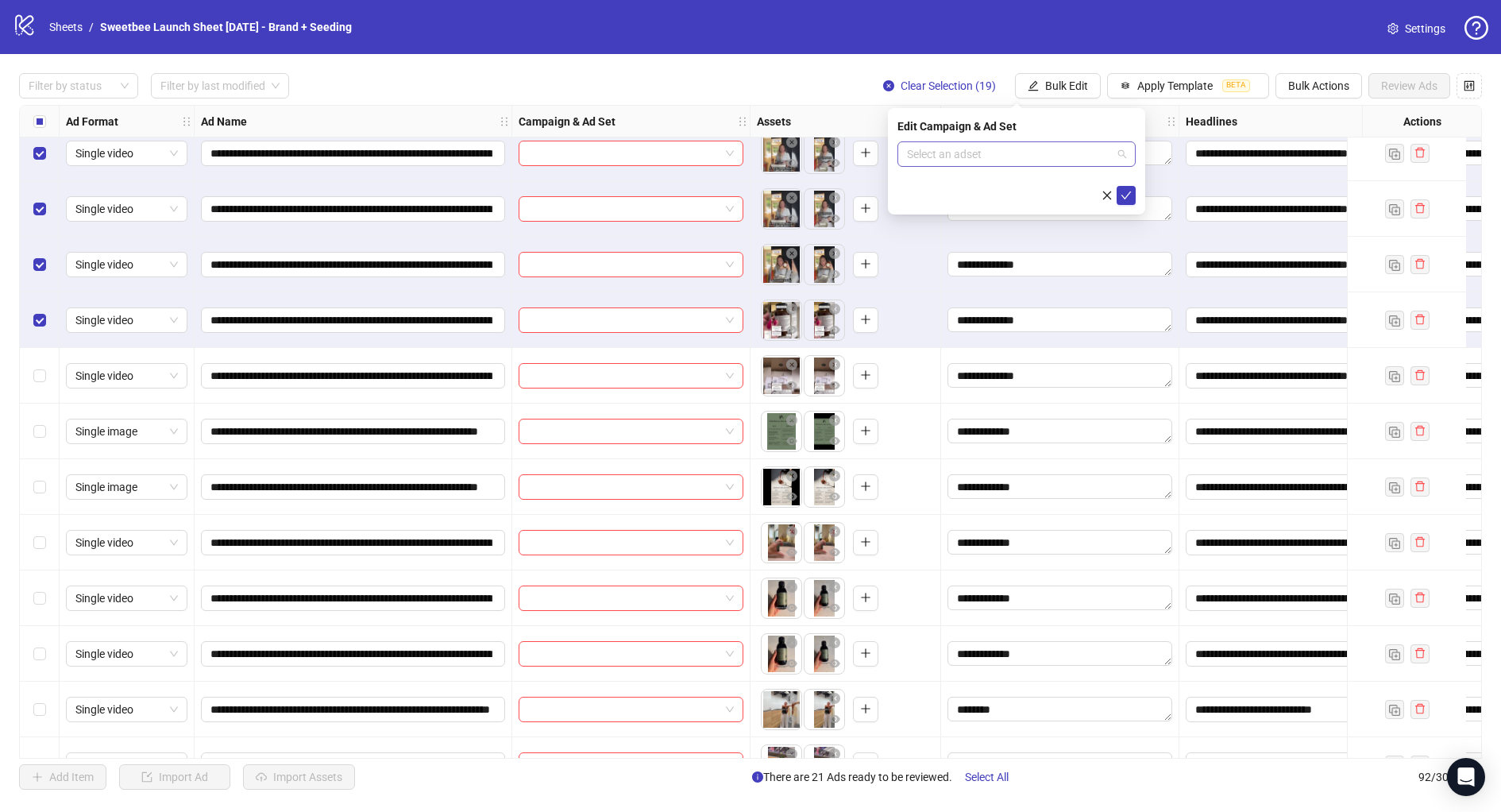
click at [942, 161] on input "search" at bounding box center [1009, 154] width 205 height 24
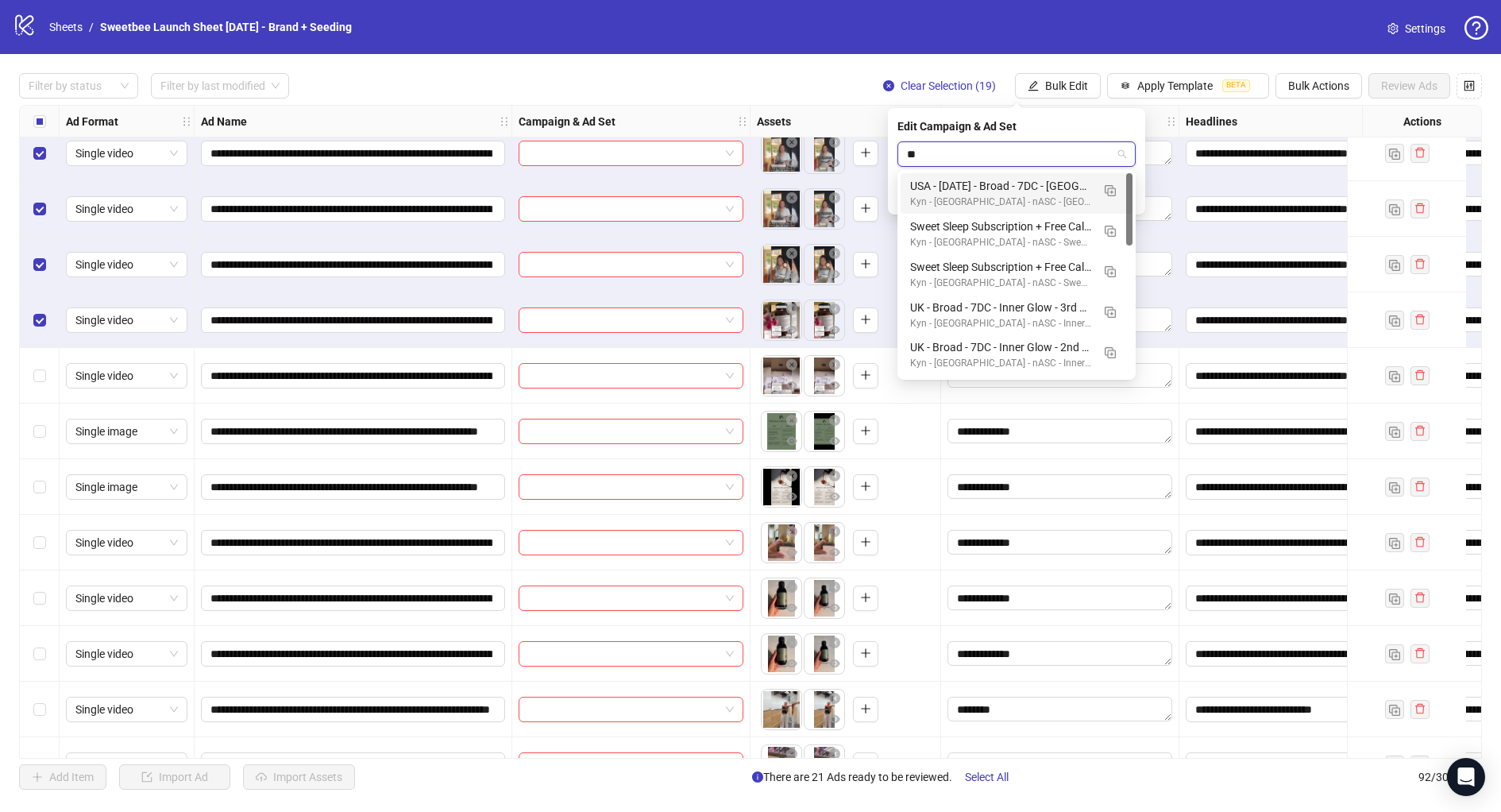
type input "*"
type input "****"
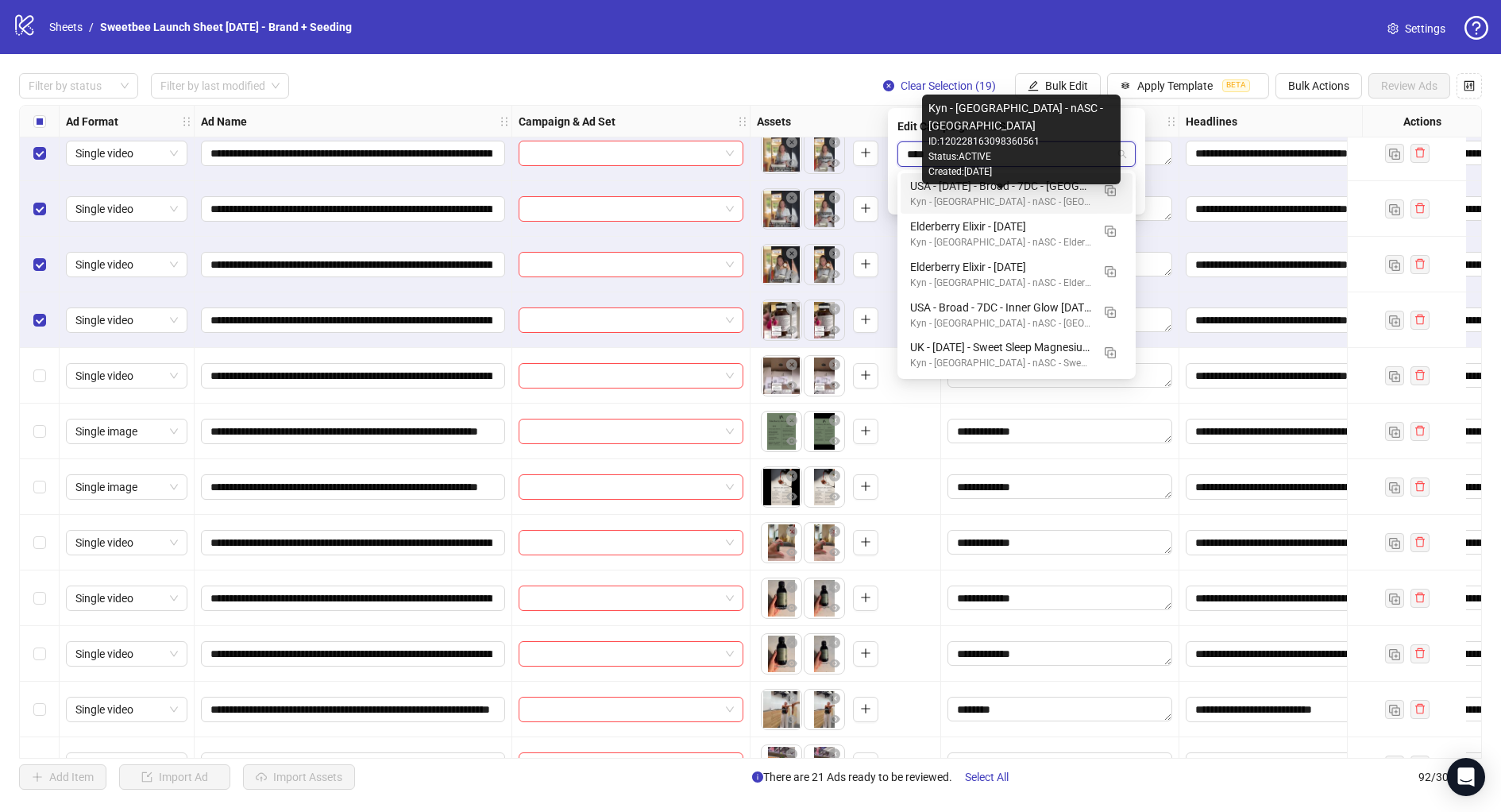
click at [987, 198] on div "Kyn - [GEOGRAPHIC_DATA] - nASC - [GEOGRAPHIC_DATA]" at bounding box center [1000, 202] width 181 height 15
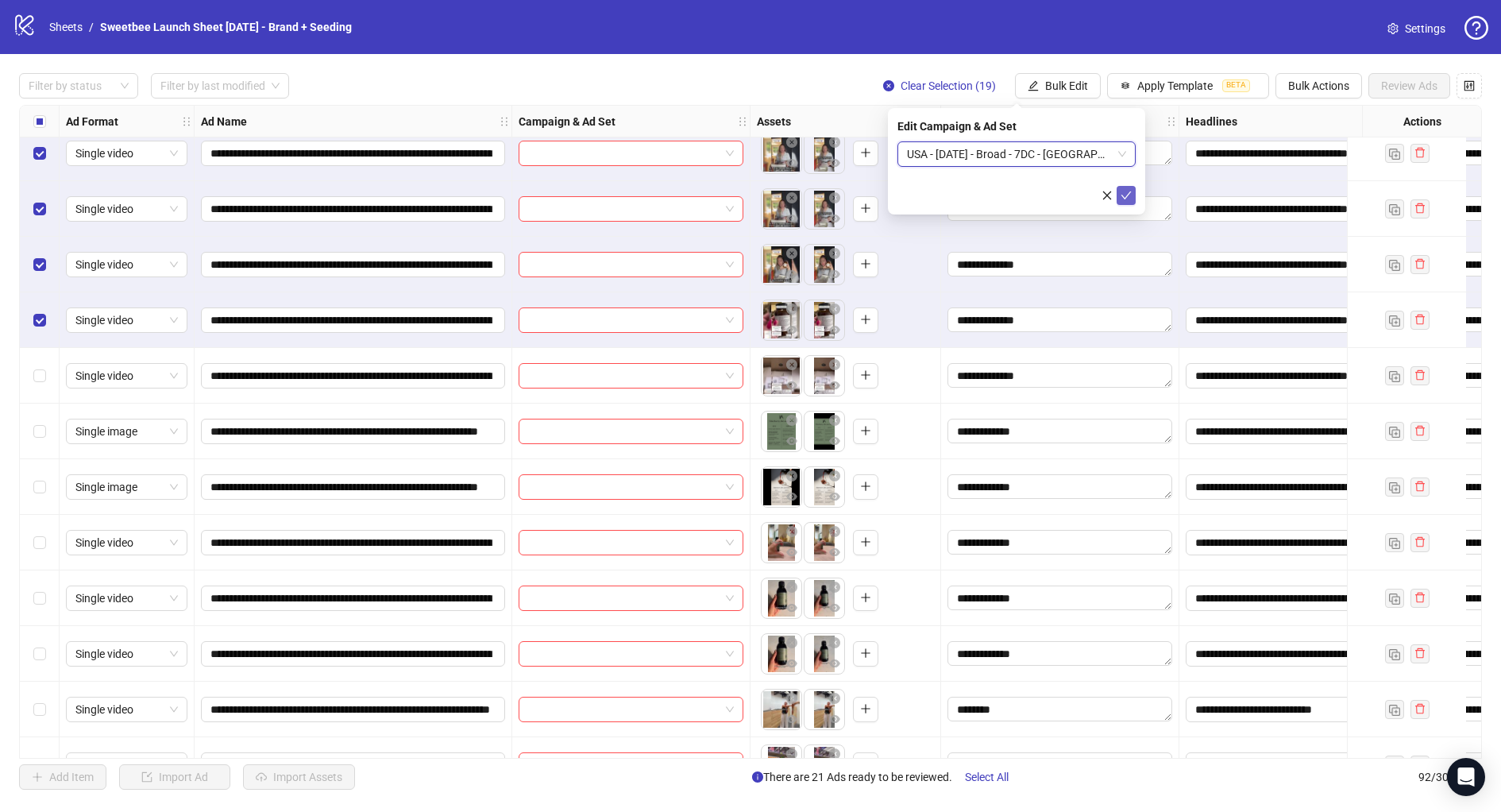
click at [1124, 197] on icon "check" at bounding box center [1127, 195] width 10 height 8
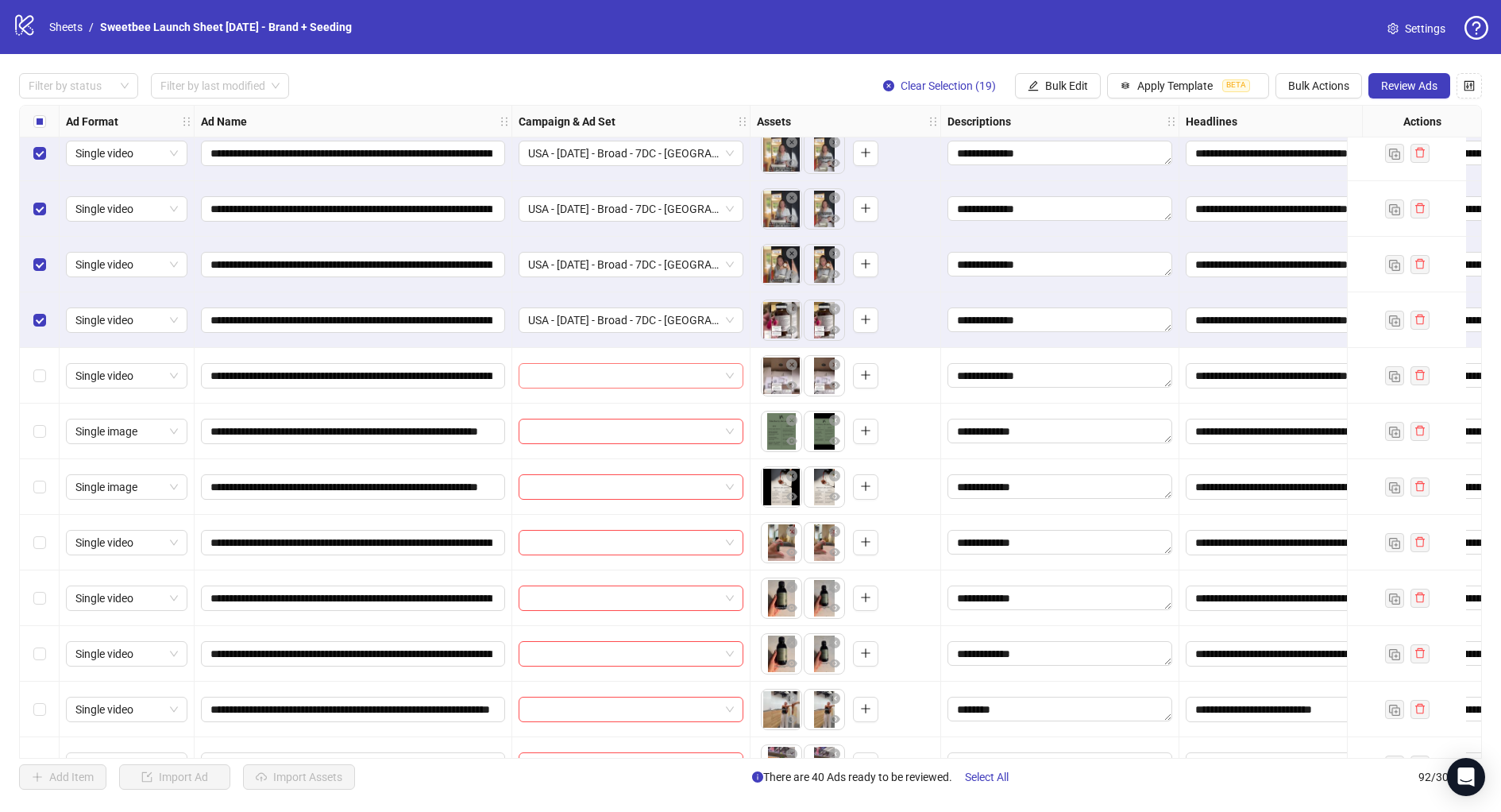
click at [705, 378] on input "search" at bounding box center [623, 375] width 191 height 24
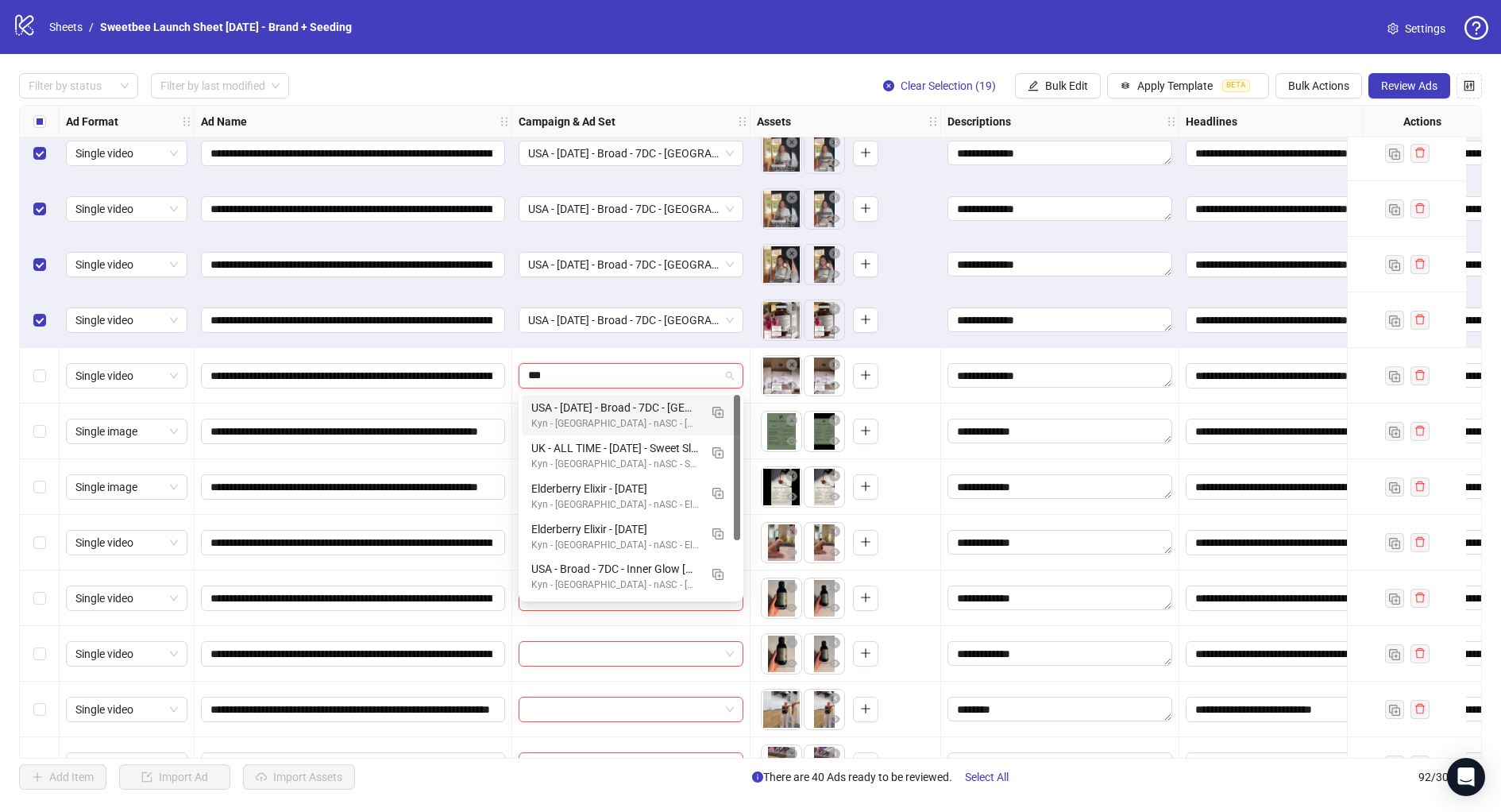
type input "****"
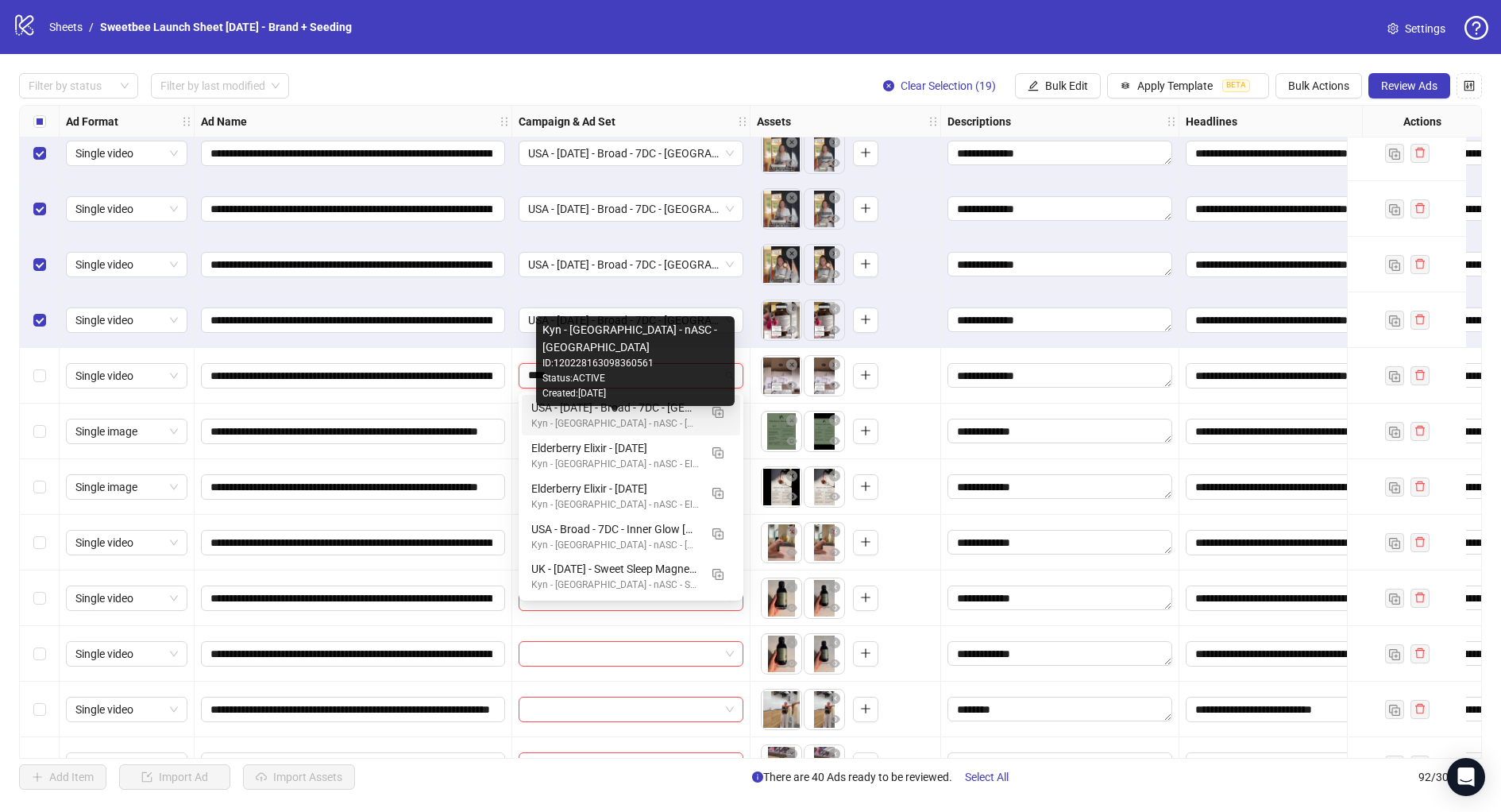
click at [640, 418] on div "Kyn - [GEOGRAPHIC_DATA] - nASC - [GEOGRAPHIC_DATA]" at bounding box center [615, 424] width 168 height 15
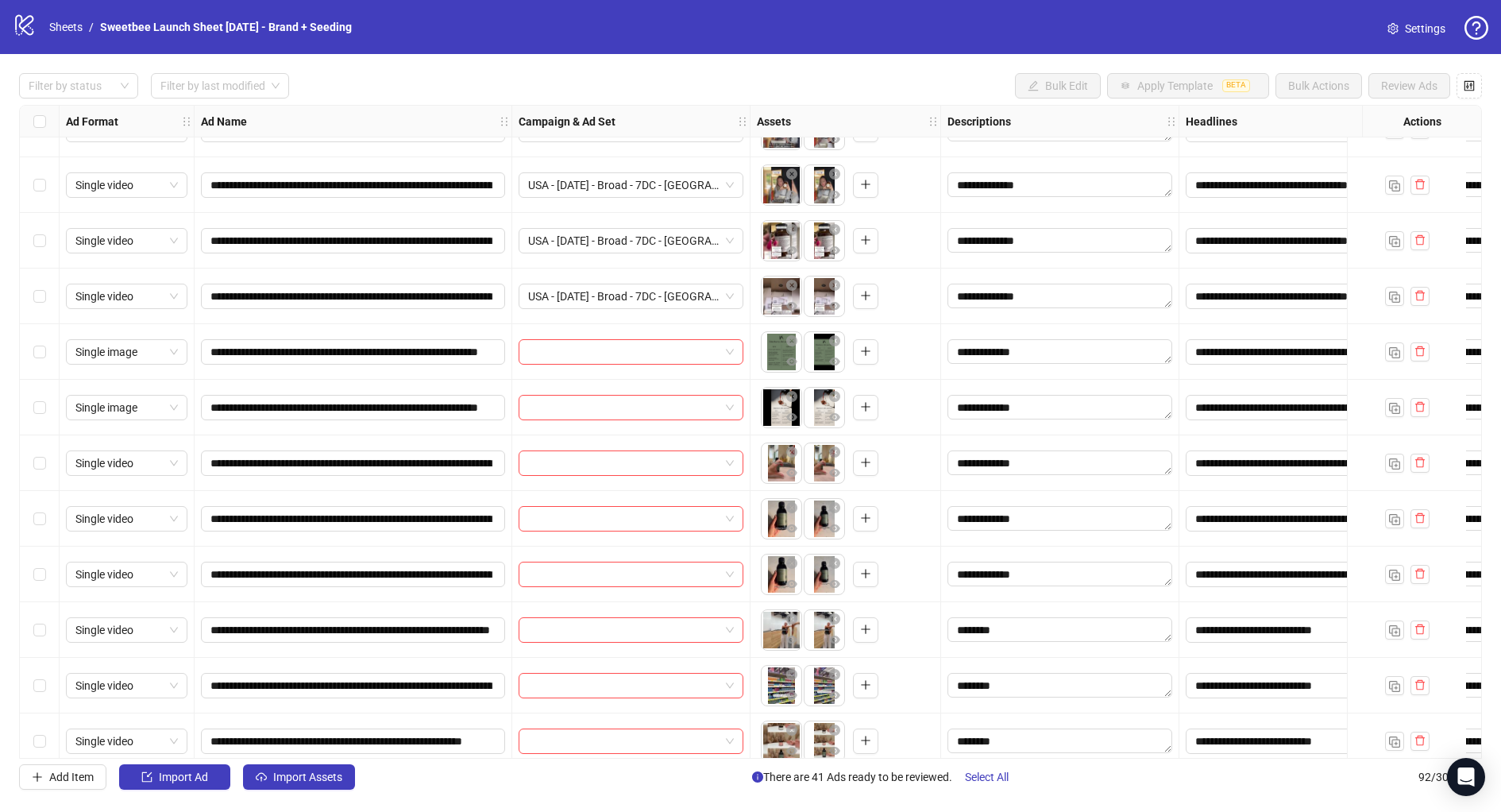
scroll to position [2160, 0]
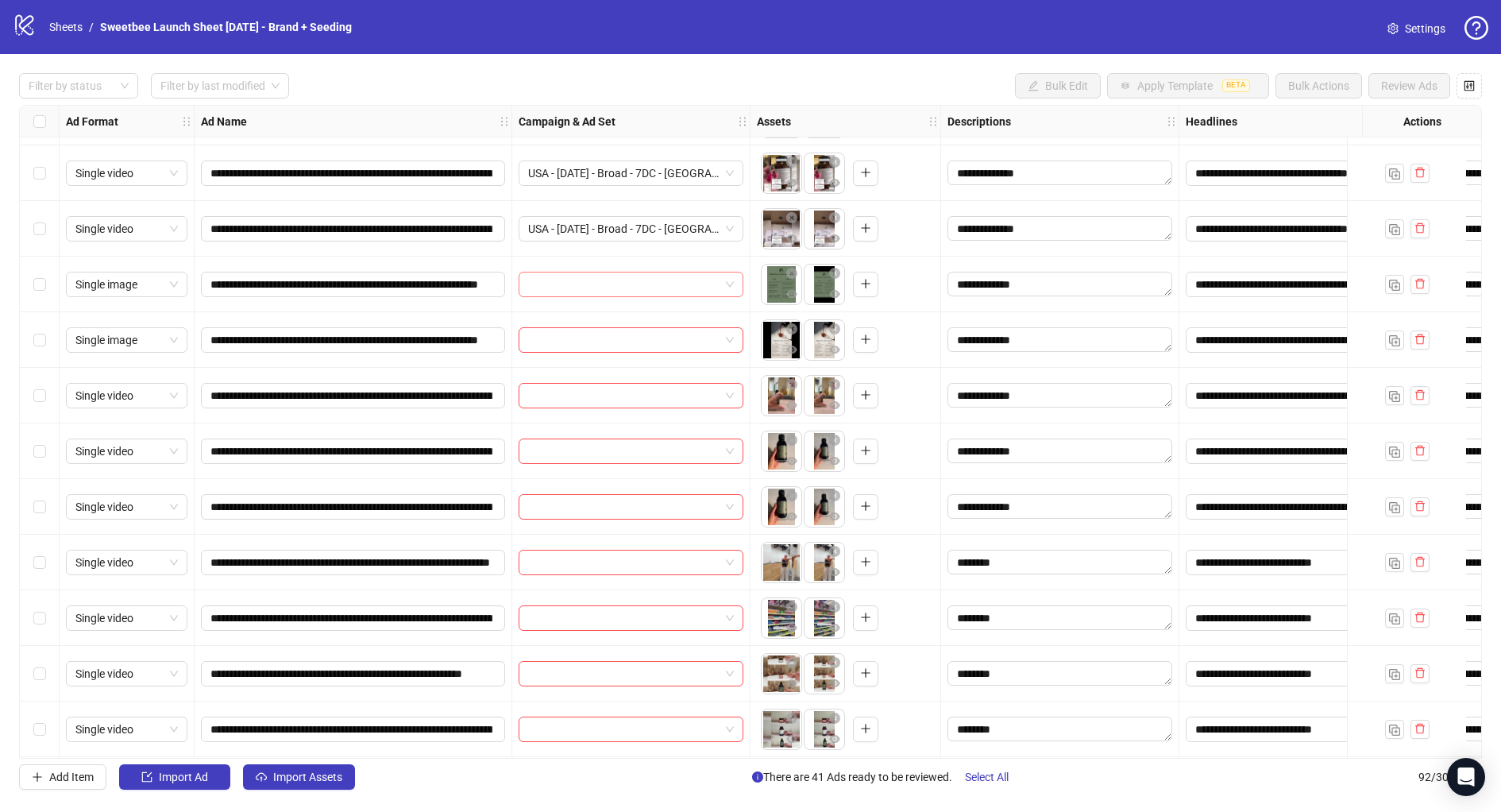
click at [597, 288] on input "search" at bounding box center [623, 284] width 191 height 24
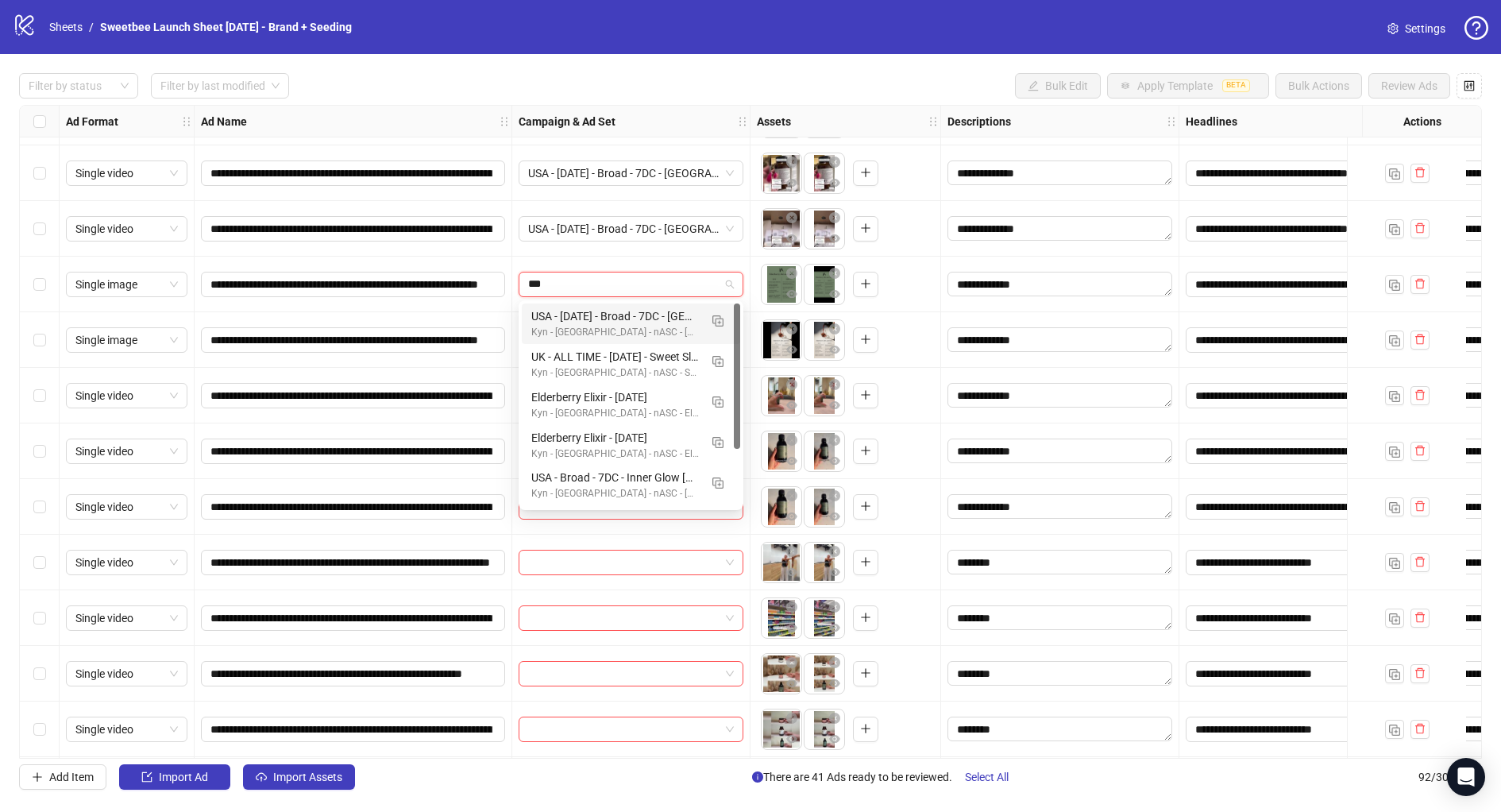
type input "****"
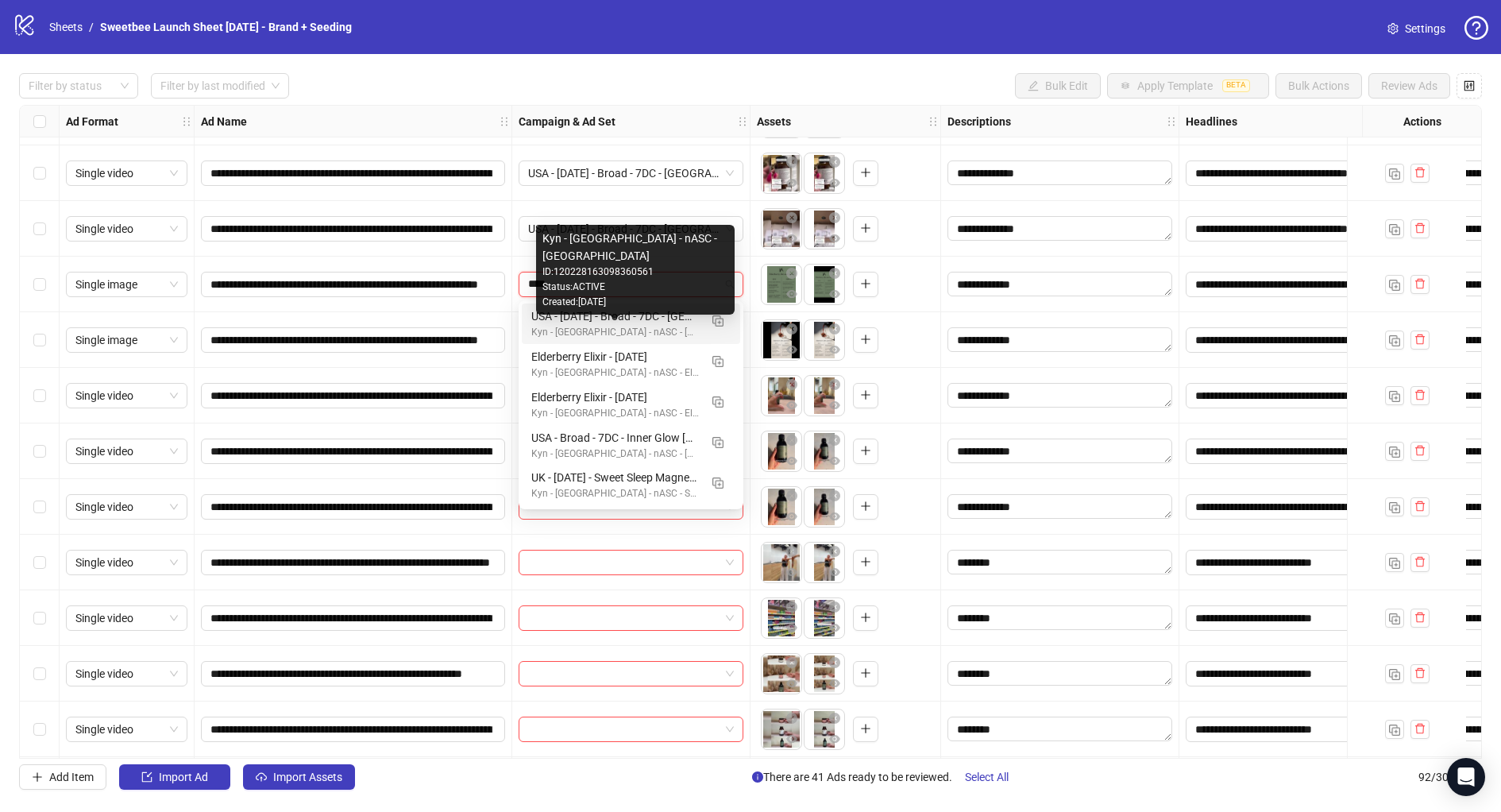
click at [603, 326] on div "Kyn - [GEOGRAPHIC_DATA] - nASC - [GEOGRAPHIC_DATA]" at bounding box center [615, 332] width 168 height 15
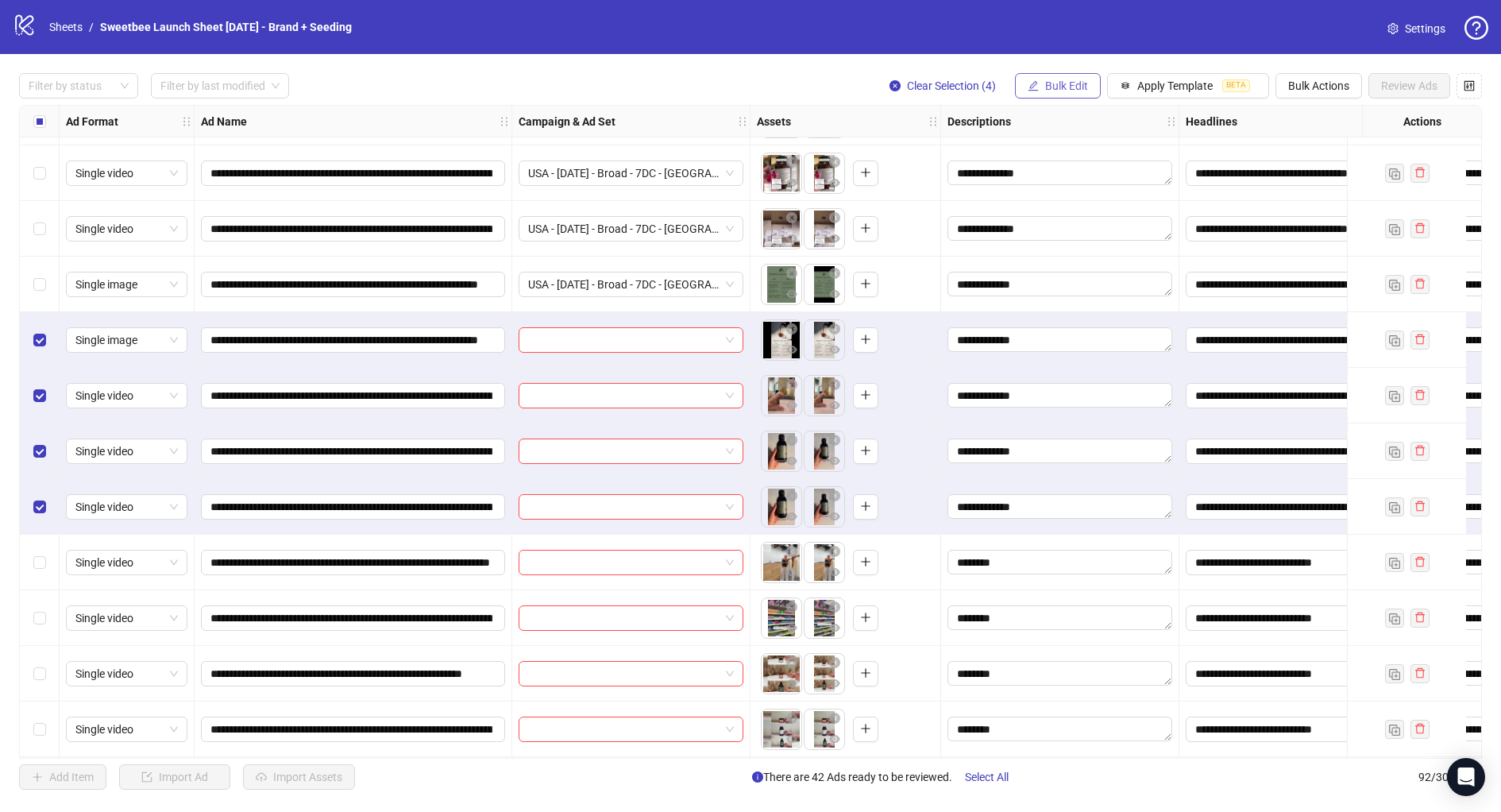
click at [1050, 82] on span "Bulk Edit" at bounding box center [1067, 85] width 43 height 13
click at [1070, 168] on span "Campaign & Ad Set" at bounding box center [1077, 168] width 94 height 18
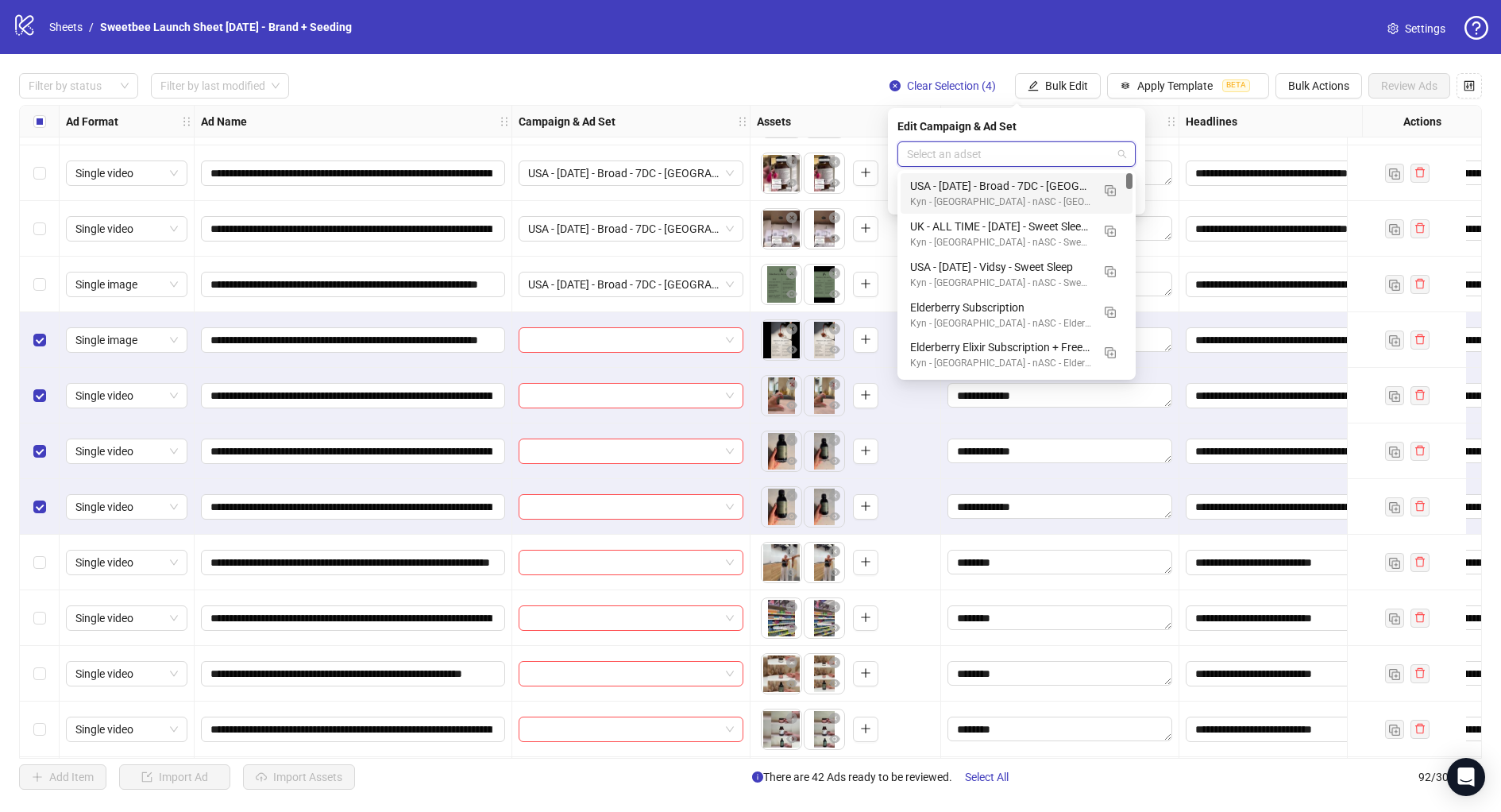
click at [955, 151] on input "search" at bounding box center [1009, 154] width 205 height 24
type input "****"
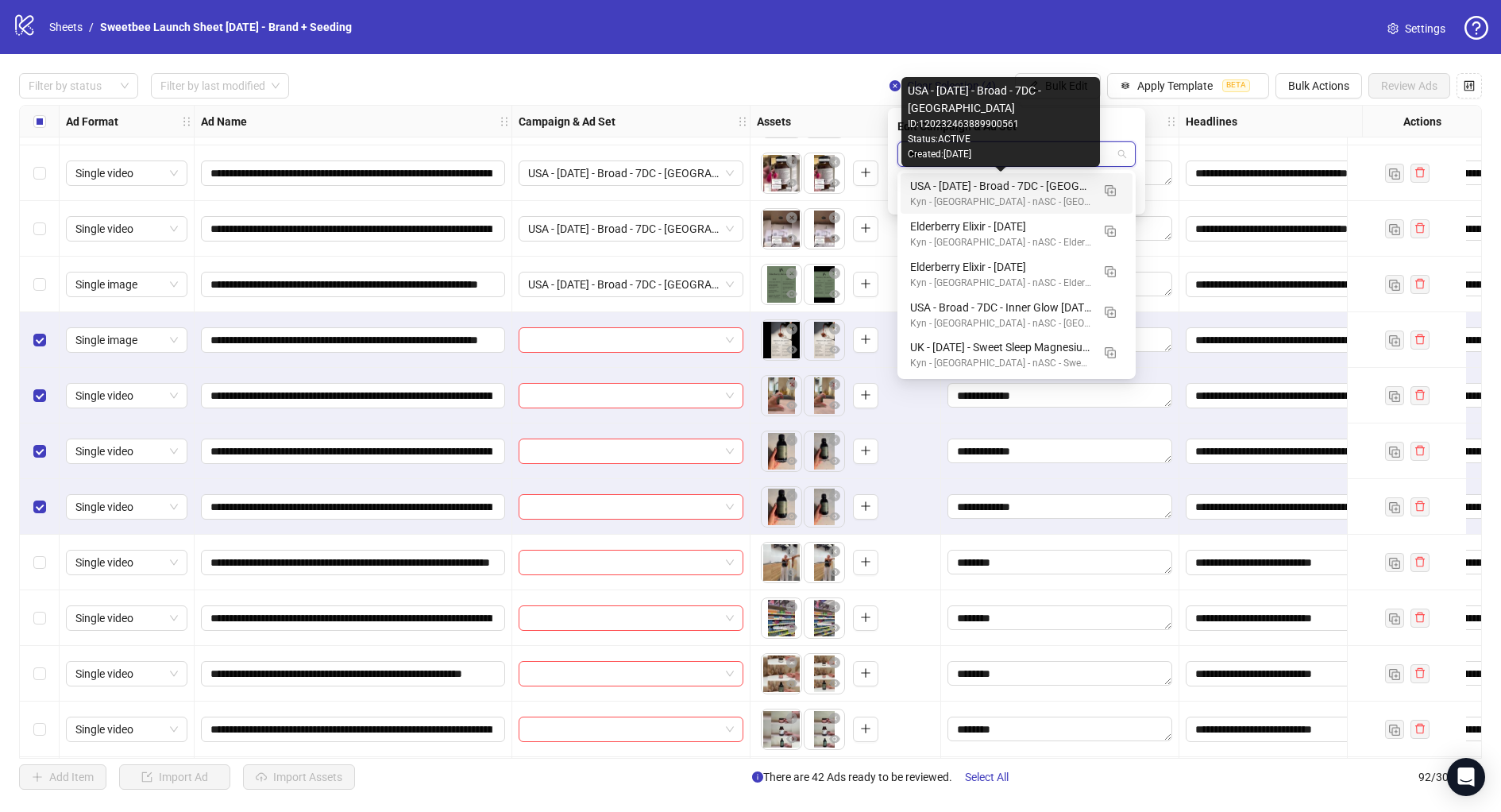
click at [970, 194] on div "USA - 8/28/25 - Broad - 7DC - Inner Glow" at bounding box center [1000, 186] width 181 height 18
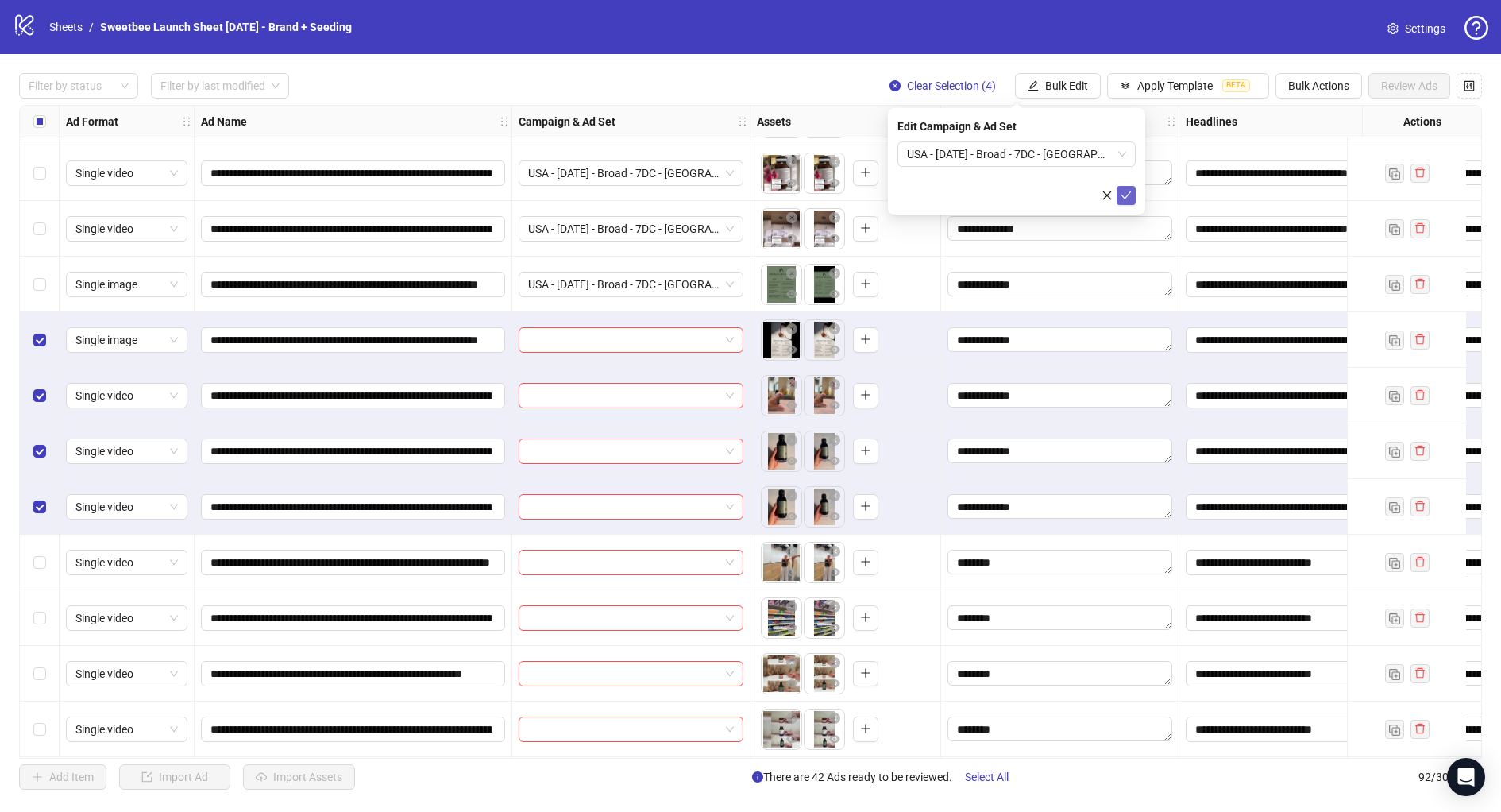
click at [1130, 196] on icon "check" at bounding box center [1126, 195] width 11 height 11
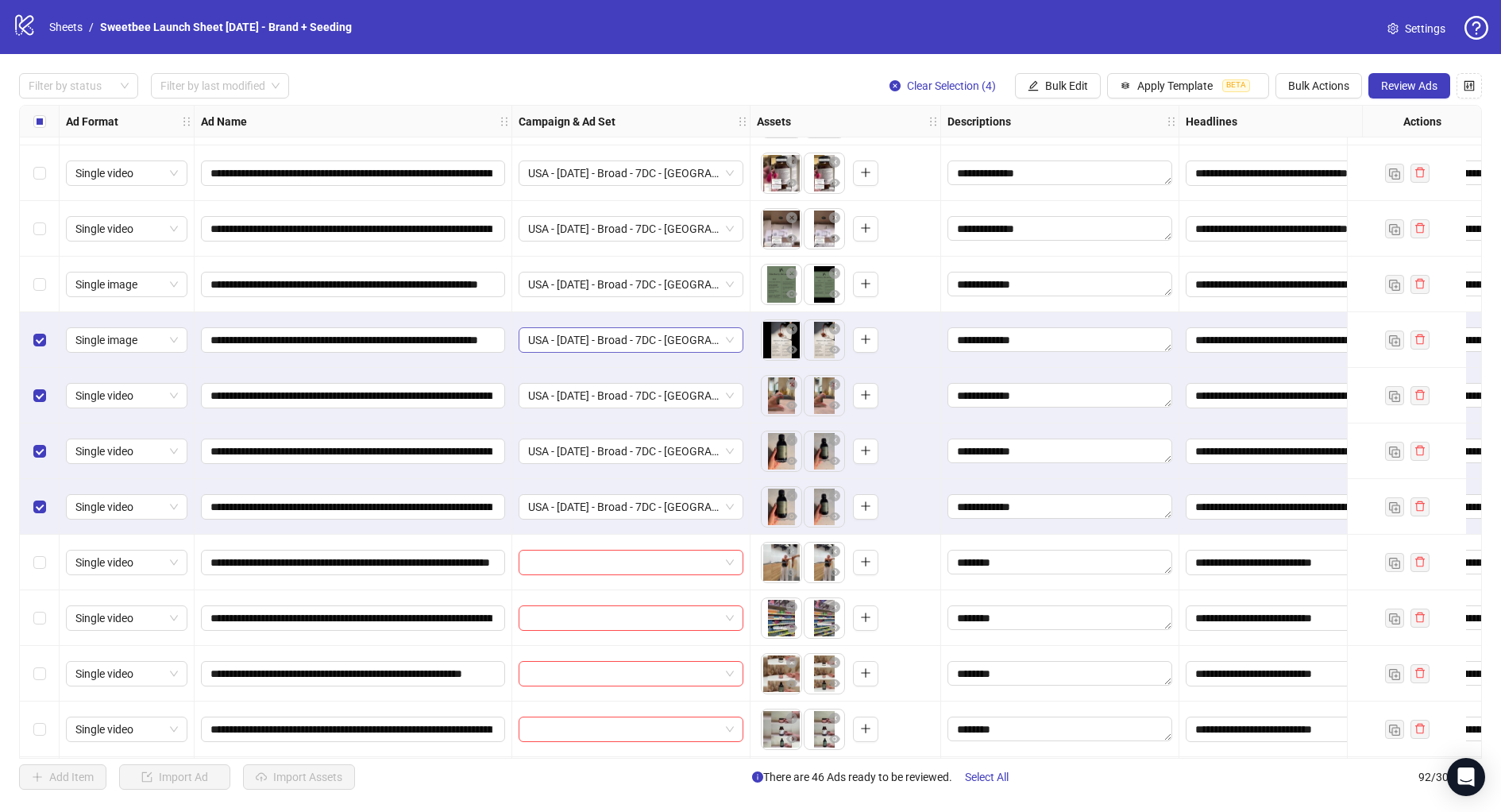
click at [620, 341] on span "USA - 8/28/25 - Broad - 7DC - Inner Glow" at bounding box center [631, 340] width 206 height 24
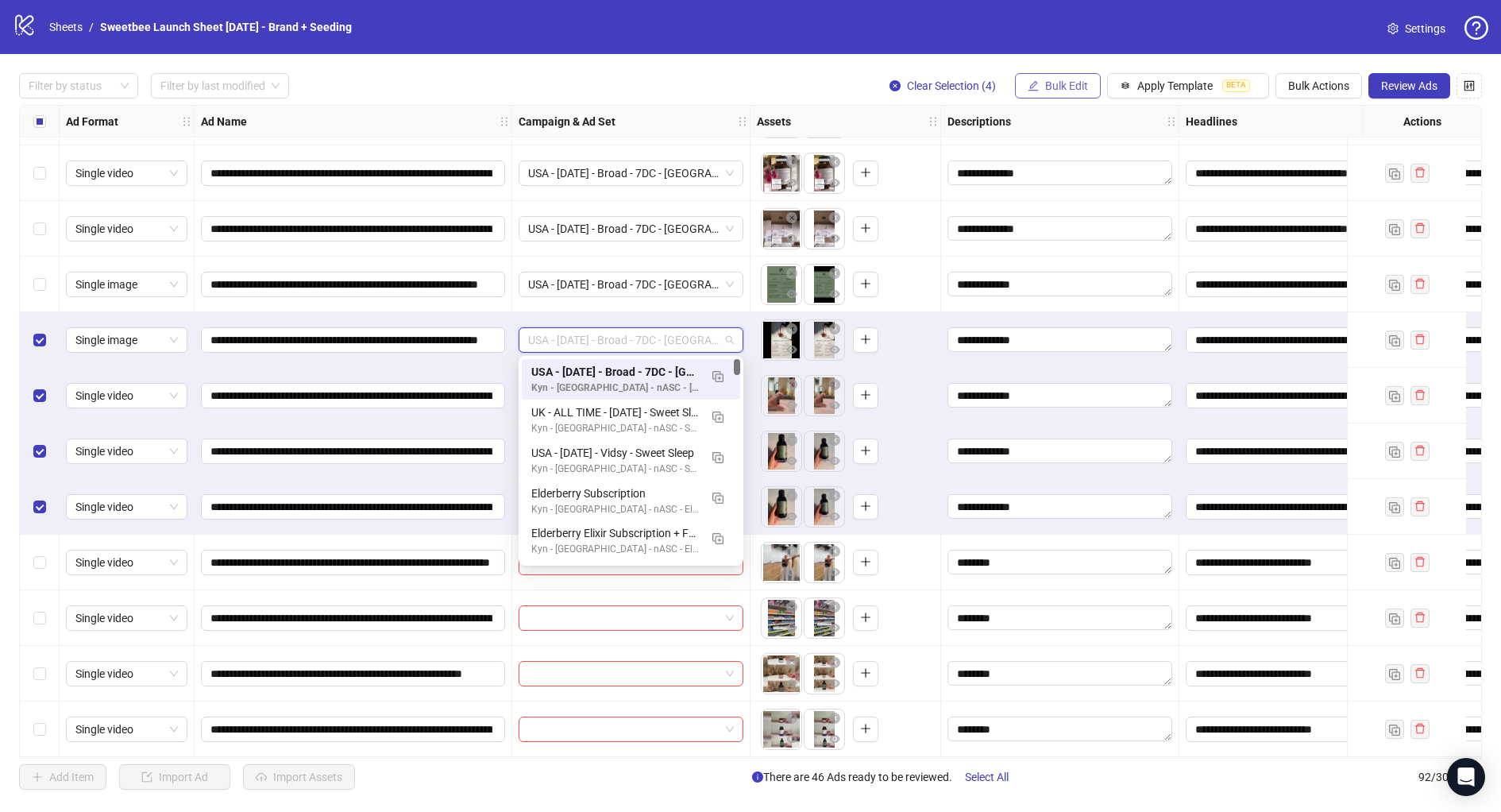
click at [1066, 76] on button "Bulk Edit" at bounding box center [1058, 86] width 86 height 25
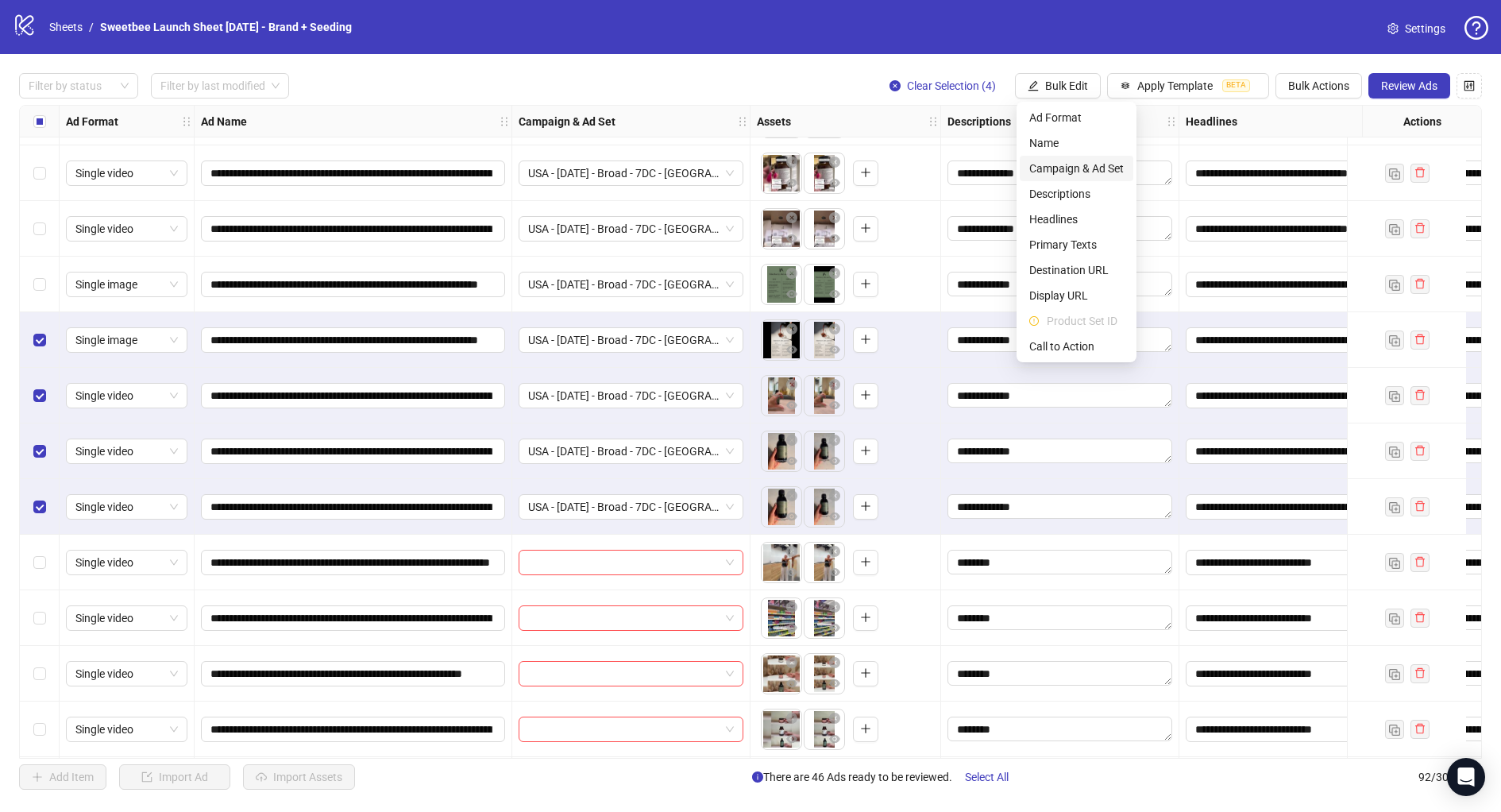
click at [1080, 174] on span "Campaign & Ad Set" at bounding box center [1077, 168] width 94 height 18
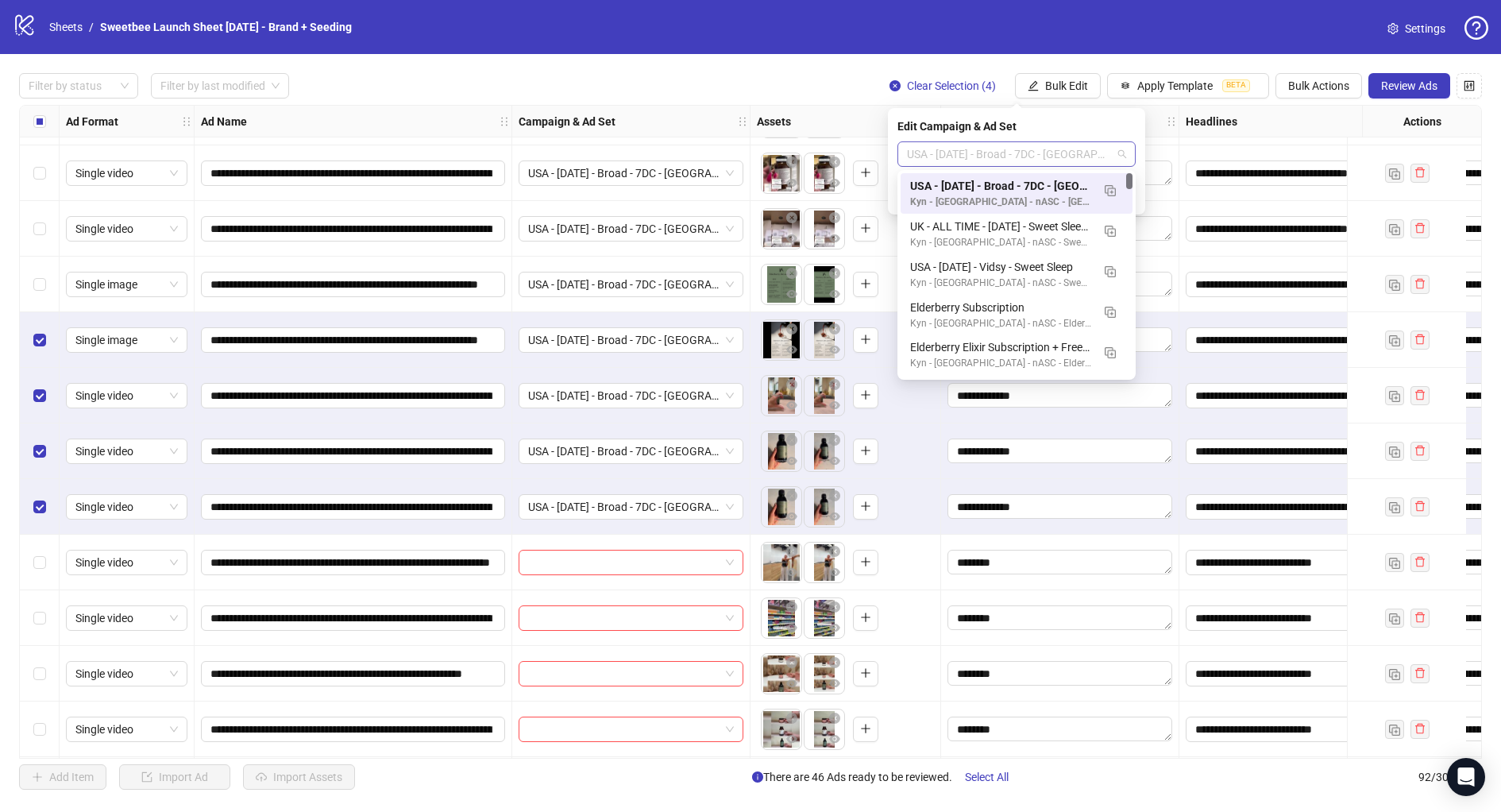
click at [1006, 156] on span "USA - 8/28/25 - Broad - 7DC - Inner Glow" at bounding box center [1017, 154] width 219 height 24
type input "****"
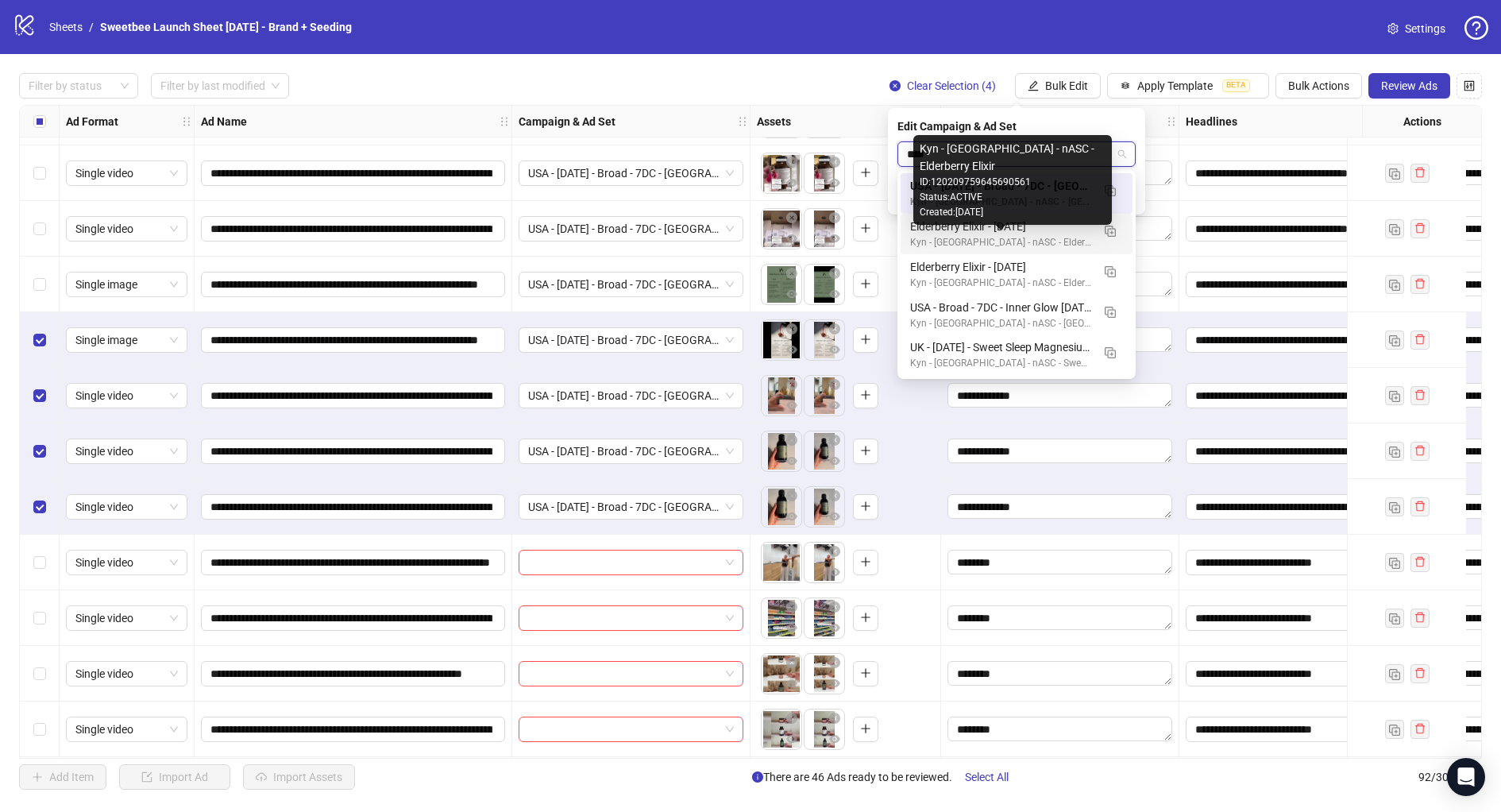
click at [1008, 236] on div "Kyn - UK - nASC - Elderberry Elixir" at bounding box center [1000, 243] width 181 height 15
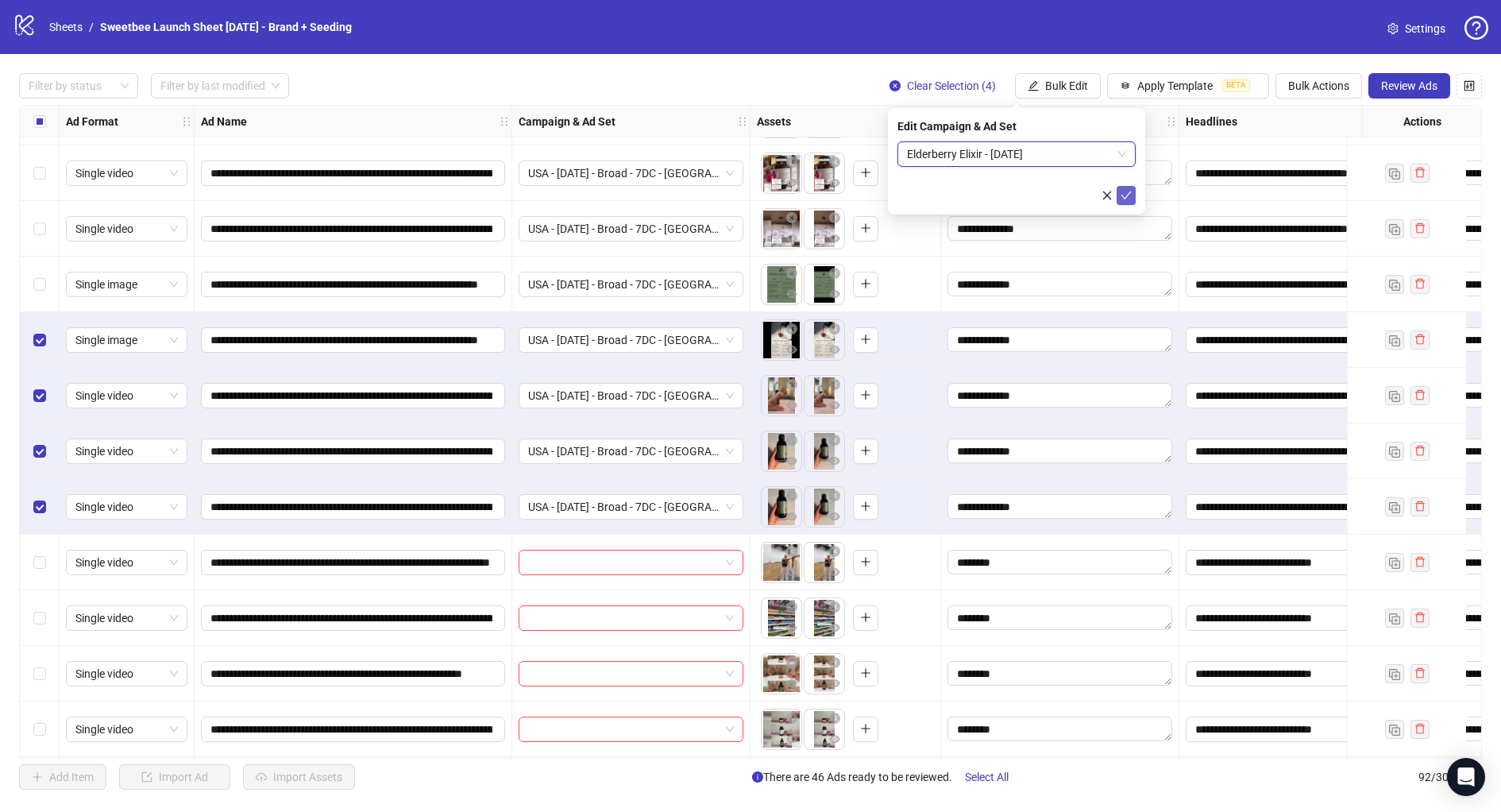
click at [1124, 198] on icon "check" at bounding box center [1126, 195] width 11 height 11
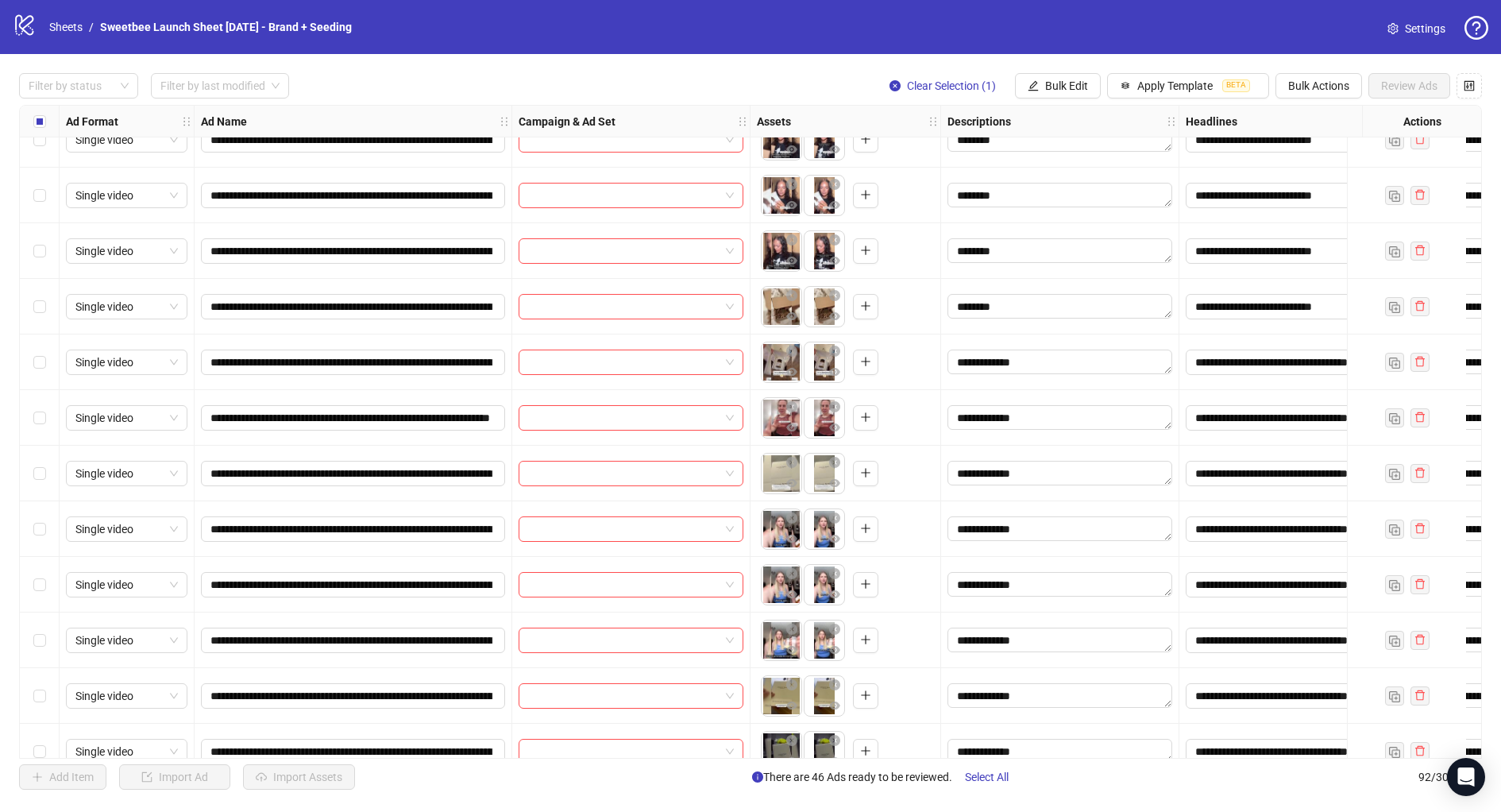
scroll to position [3434, 0]
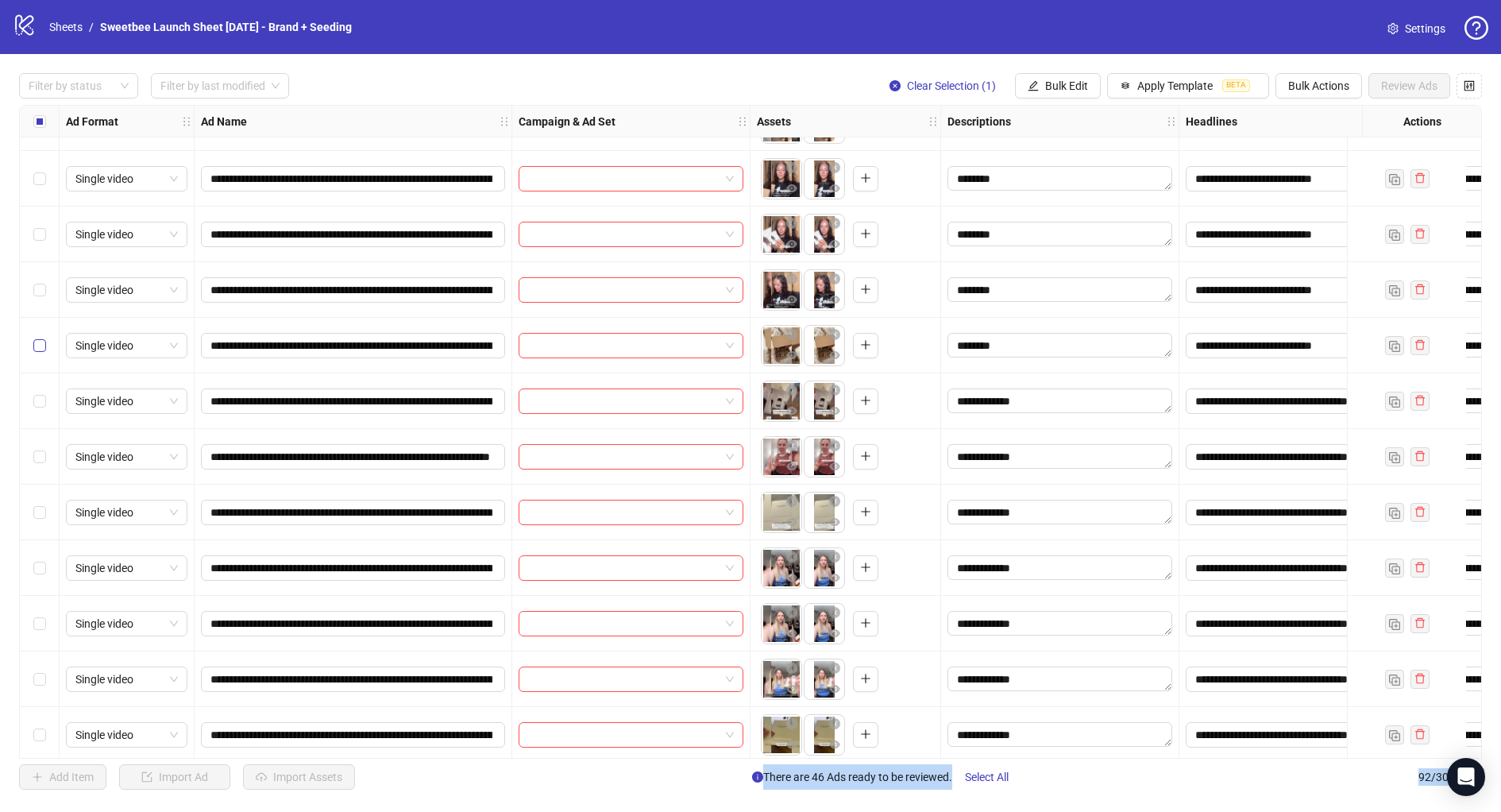
click at [40, 352] on label "Select row 66" at bounding box center [40, 345] width 13 height 18
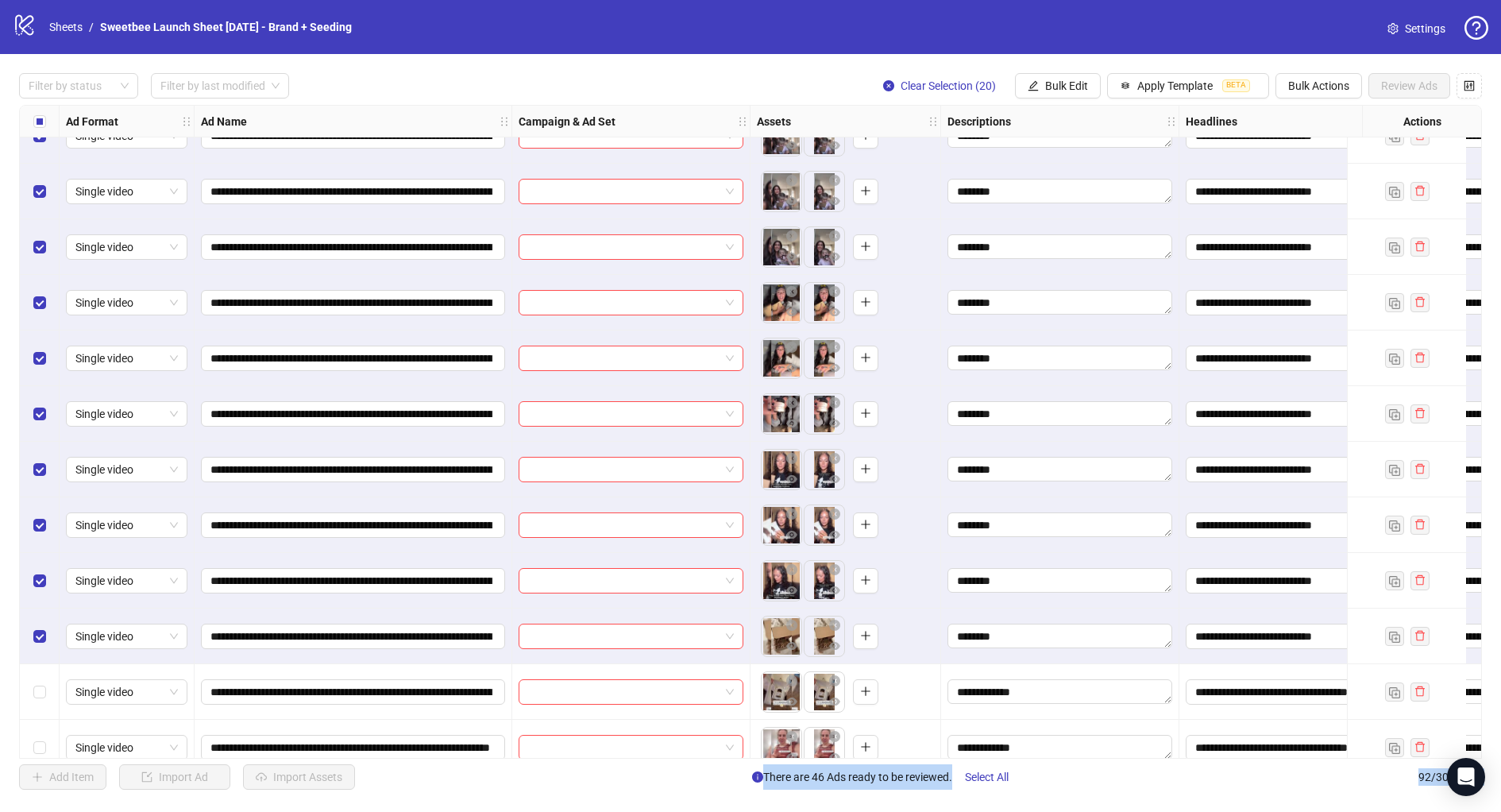
scroll to position [3099, 0]
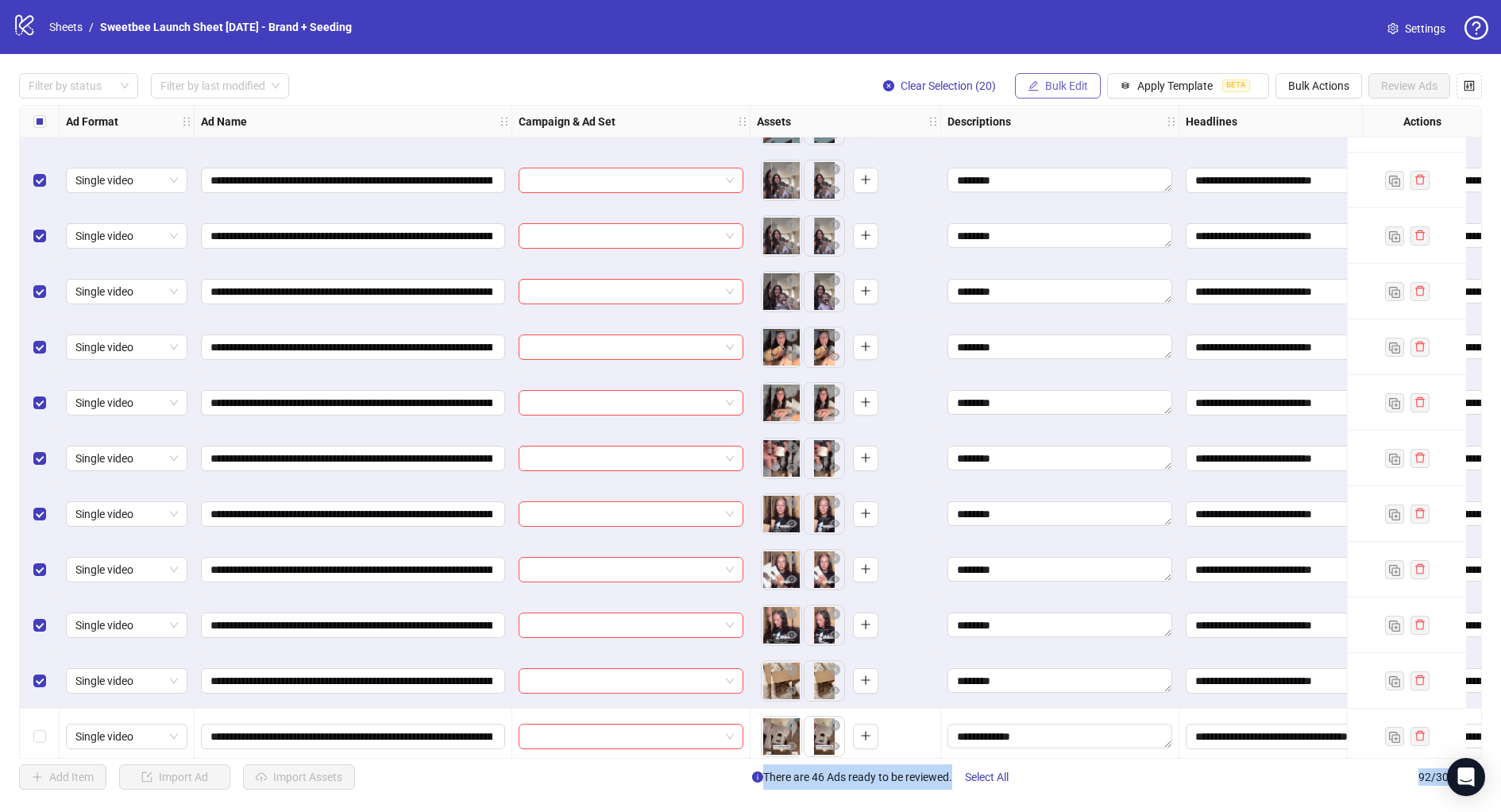
click at [1036, 89] on icon "edit" at bounding box center [1033, 85] width 11 height 11
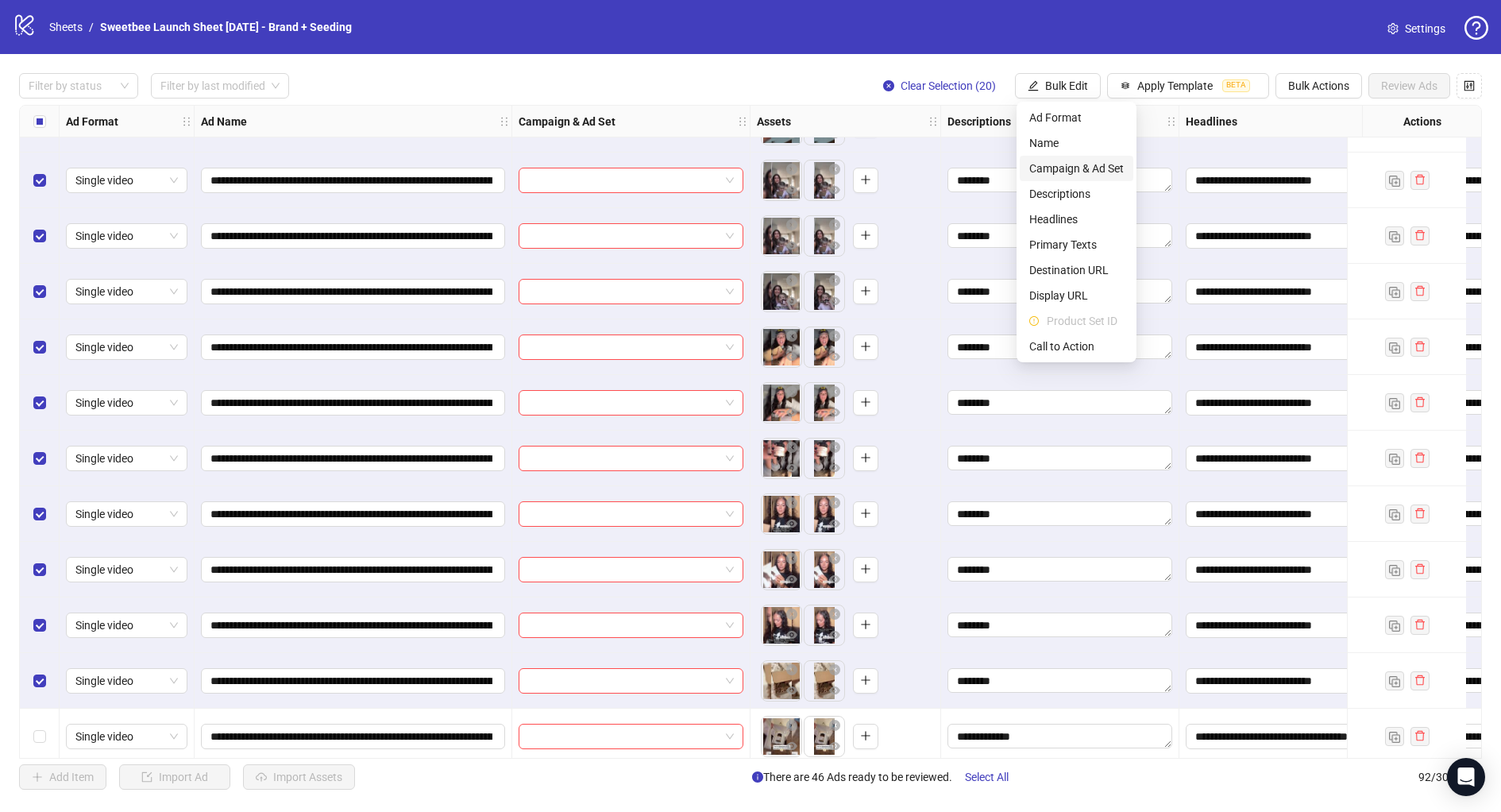
click at [1062, 167] on span "Campaign & Ad Set" at bounding box center [1077, 168] width 94 height 18
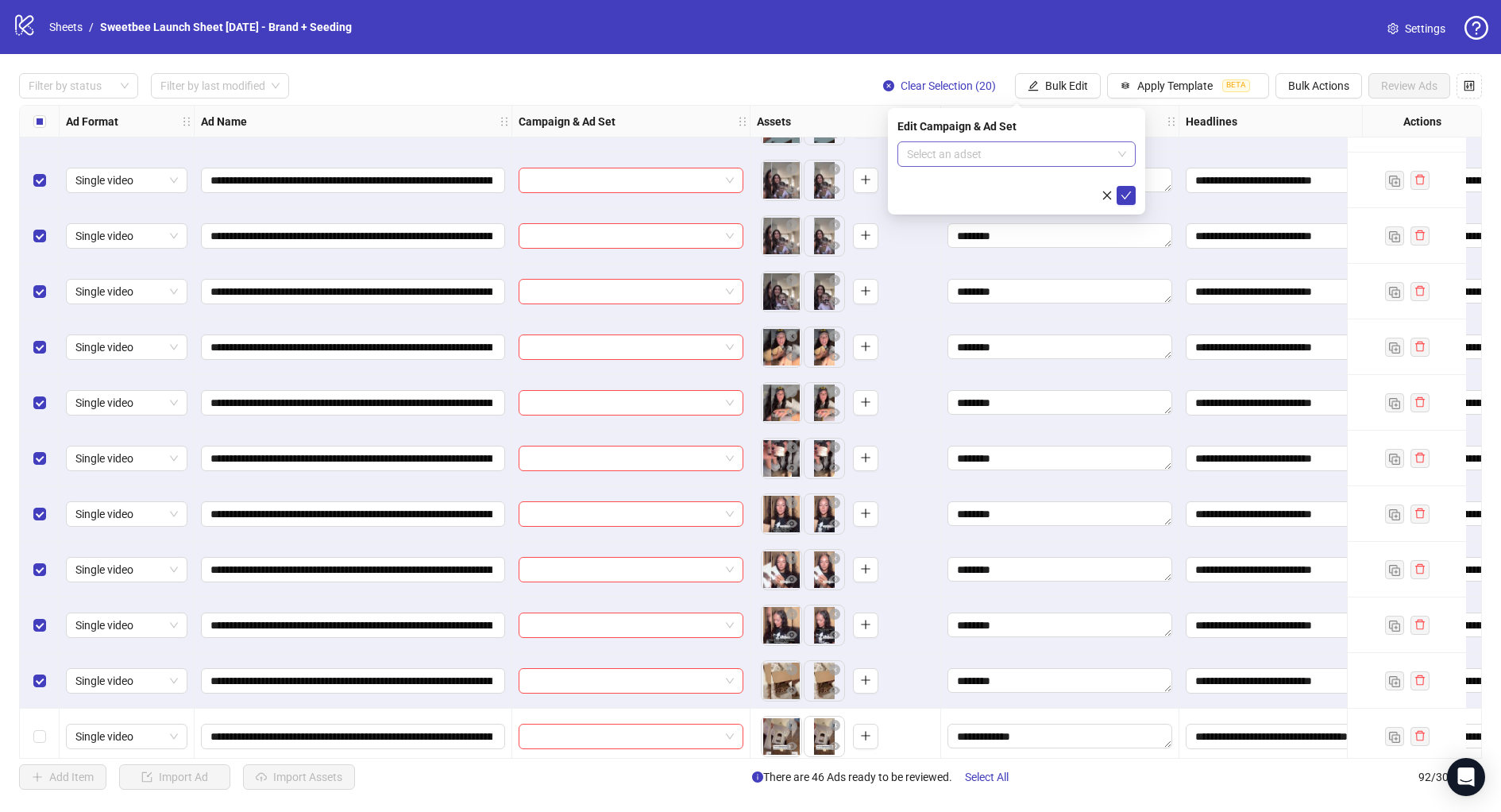
click at [973, 152] on input "search" at bounding box center [1009, 154] width 205 height 24
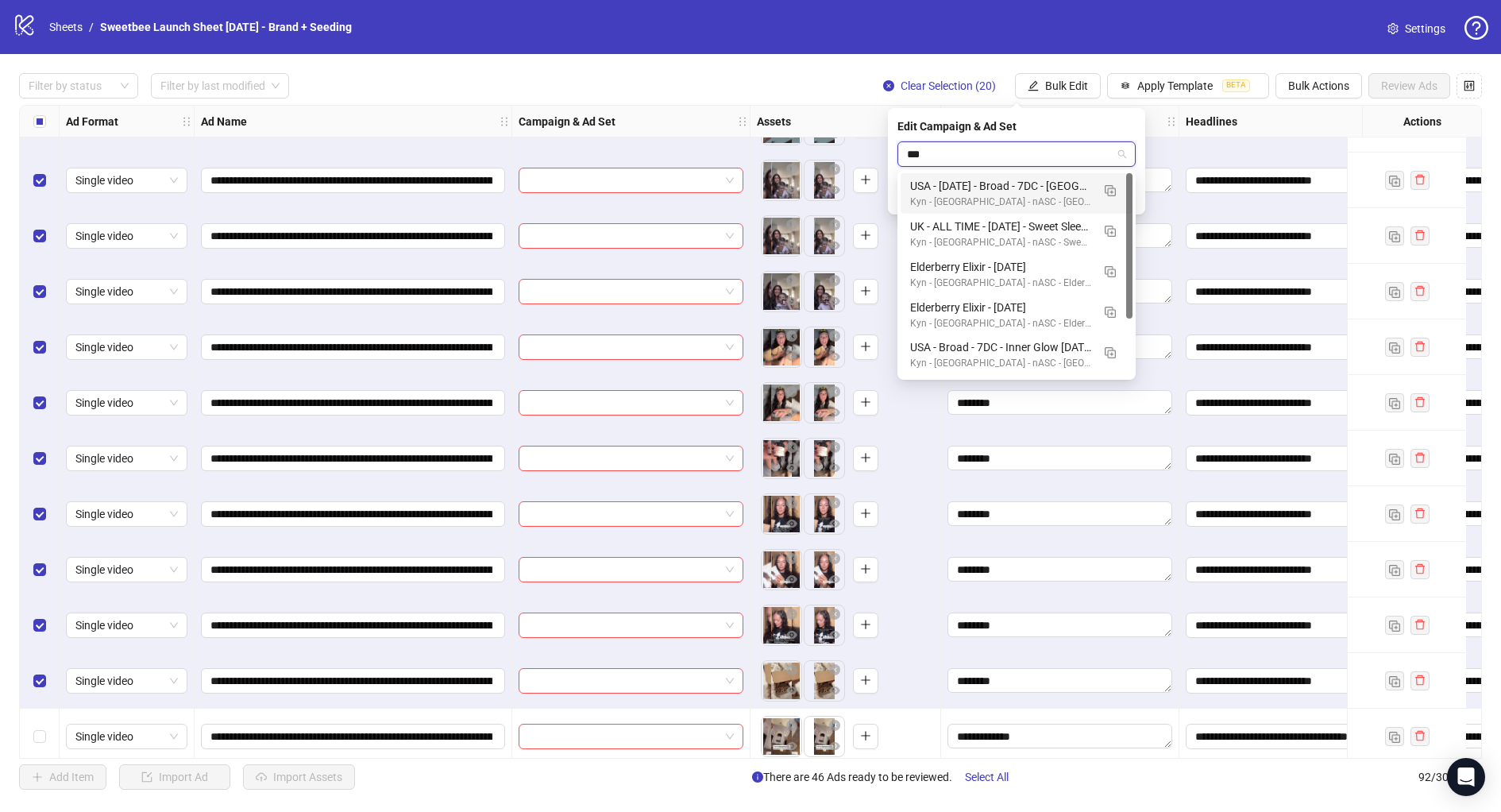
type input "****"
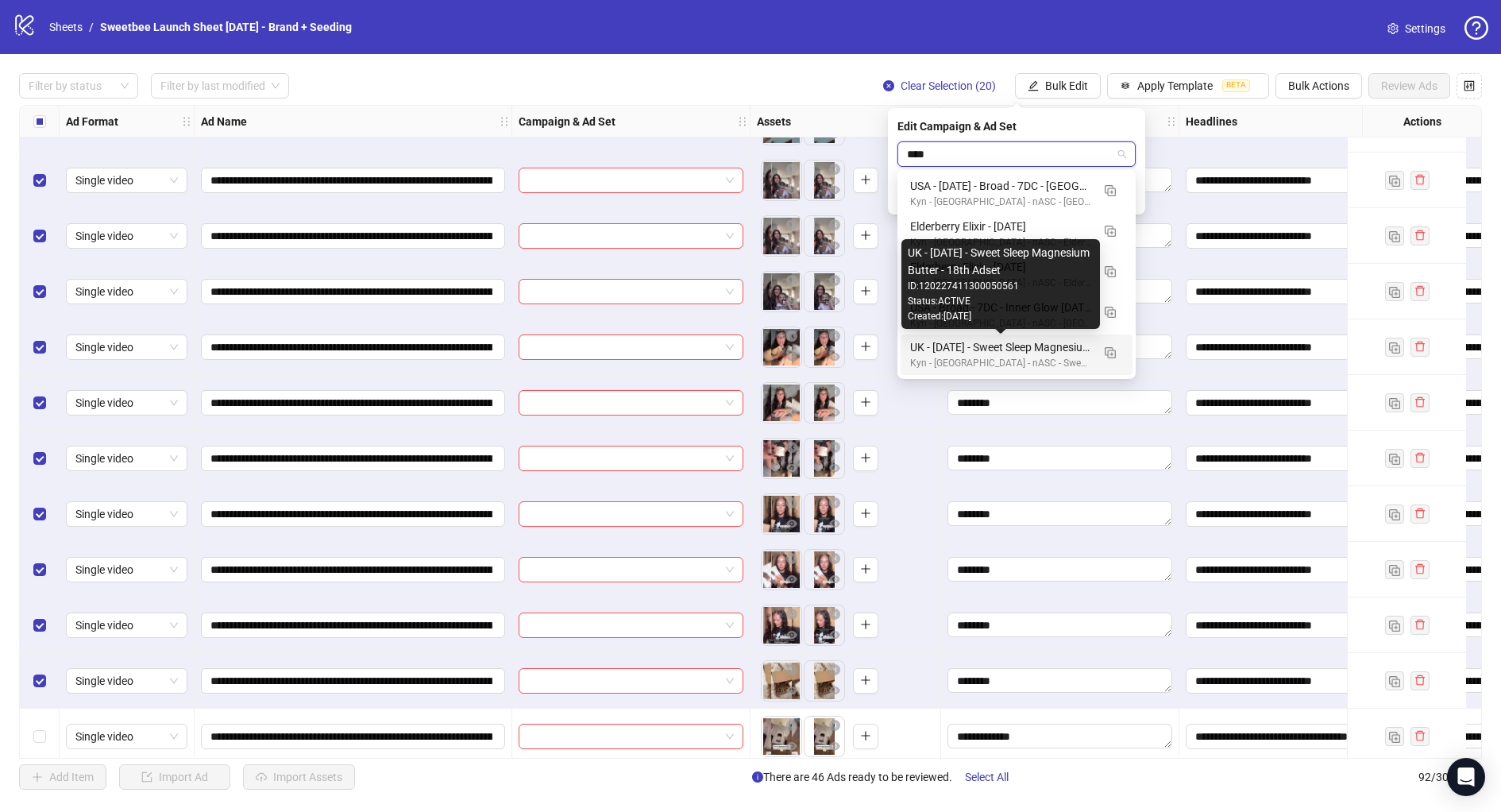
click at [1003, 355] on div "UK - [DATE] - Sweet Sleep Magnesium Butter - 18th Adset" at bounding box center [1000, 347] width 181 height 18
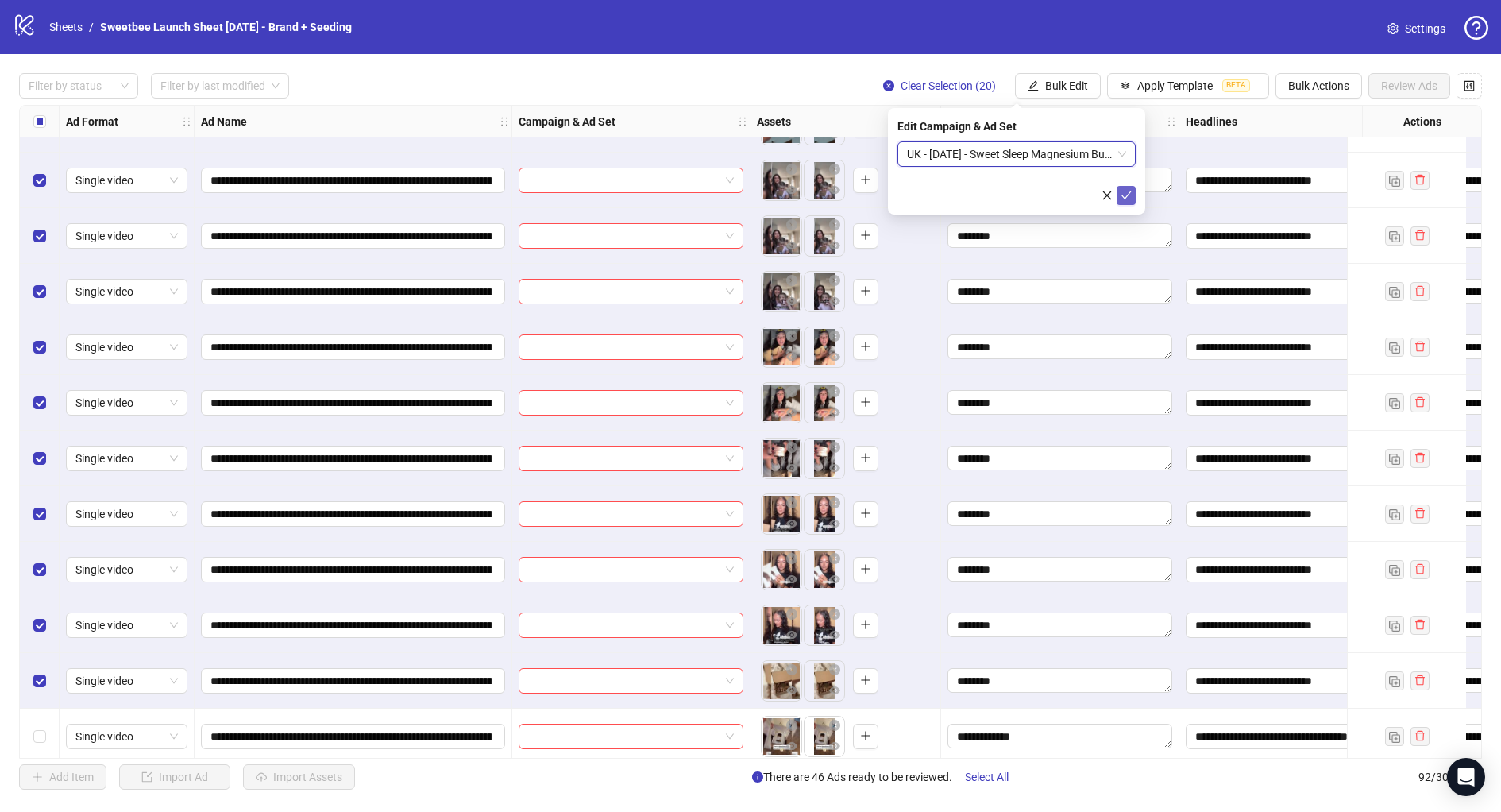
click at [1129, 196] on icon "check" at bounding box center [1126, 195] width 11 height 11
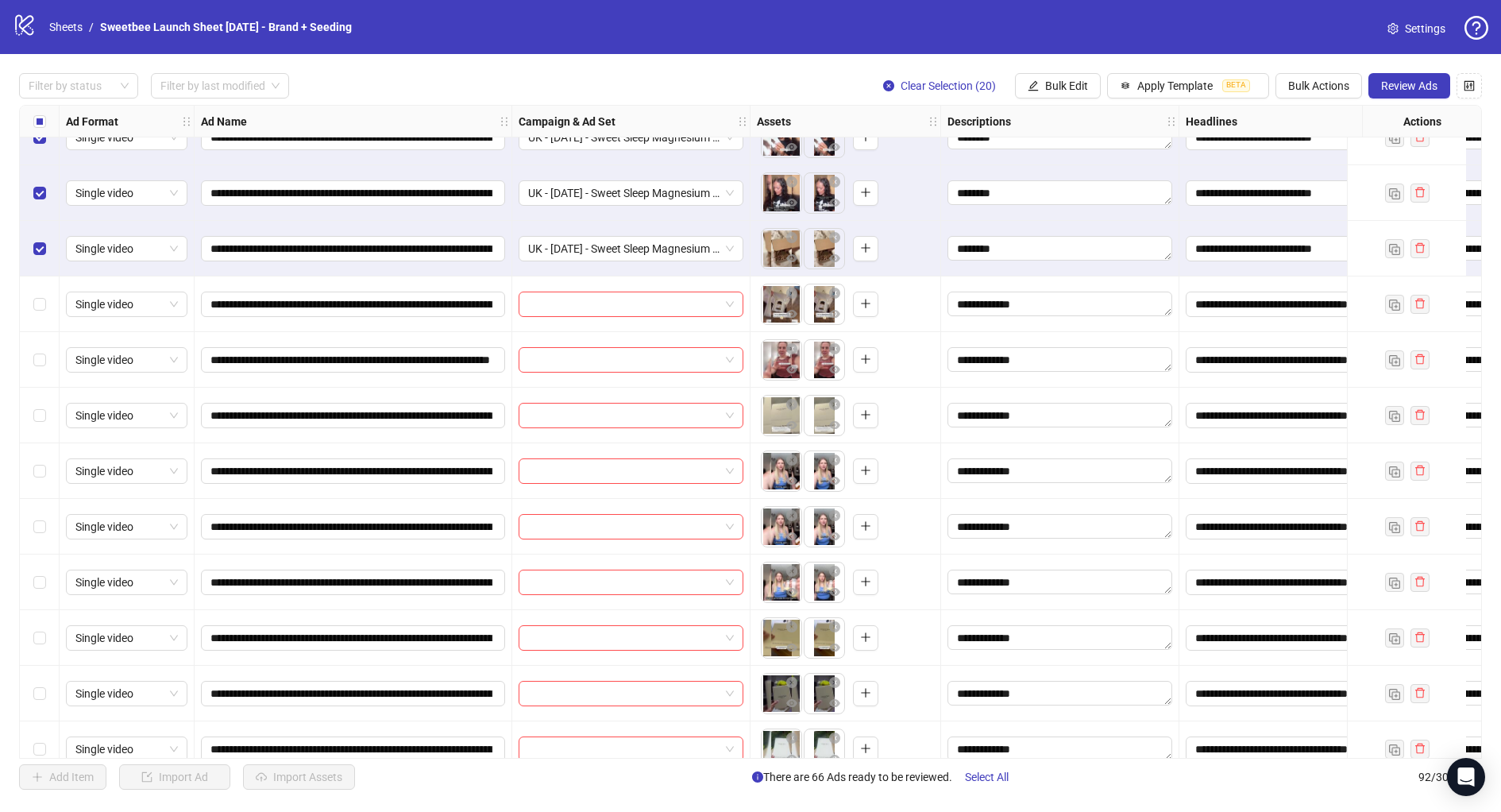
scroll to position [3579, 0]
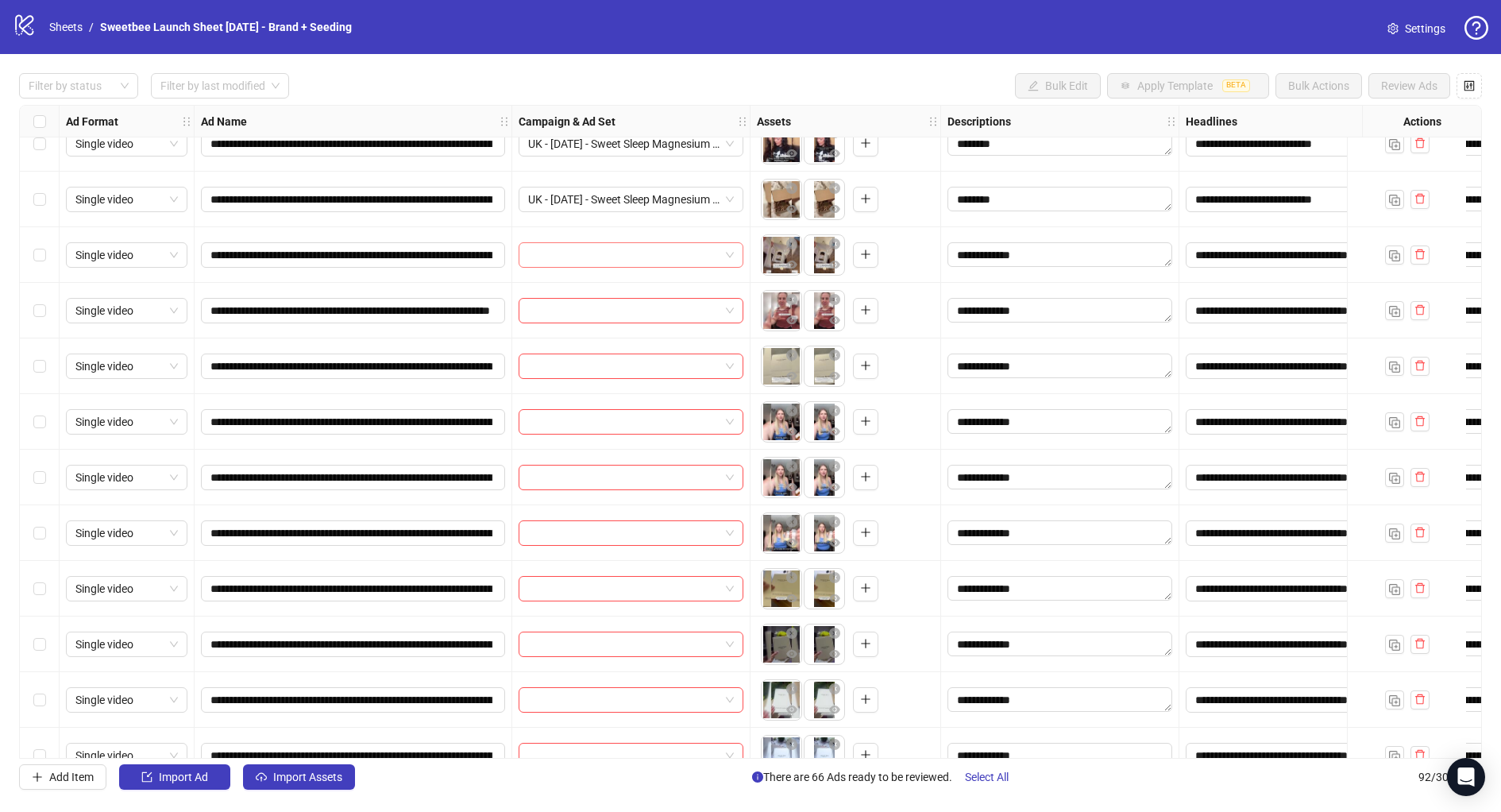
click at [579, 245] on input "search" at bounding box center [623, 255] width 191 height 24
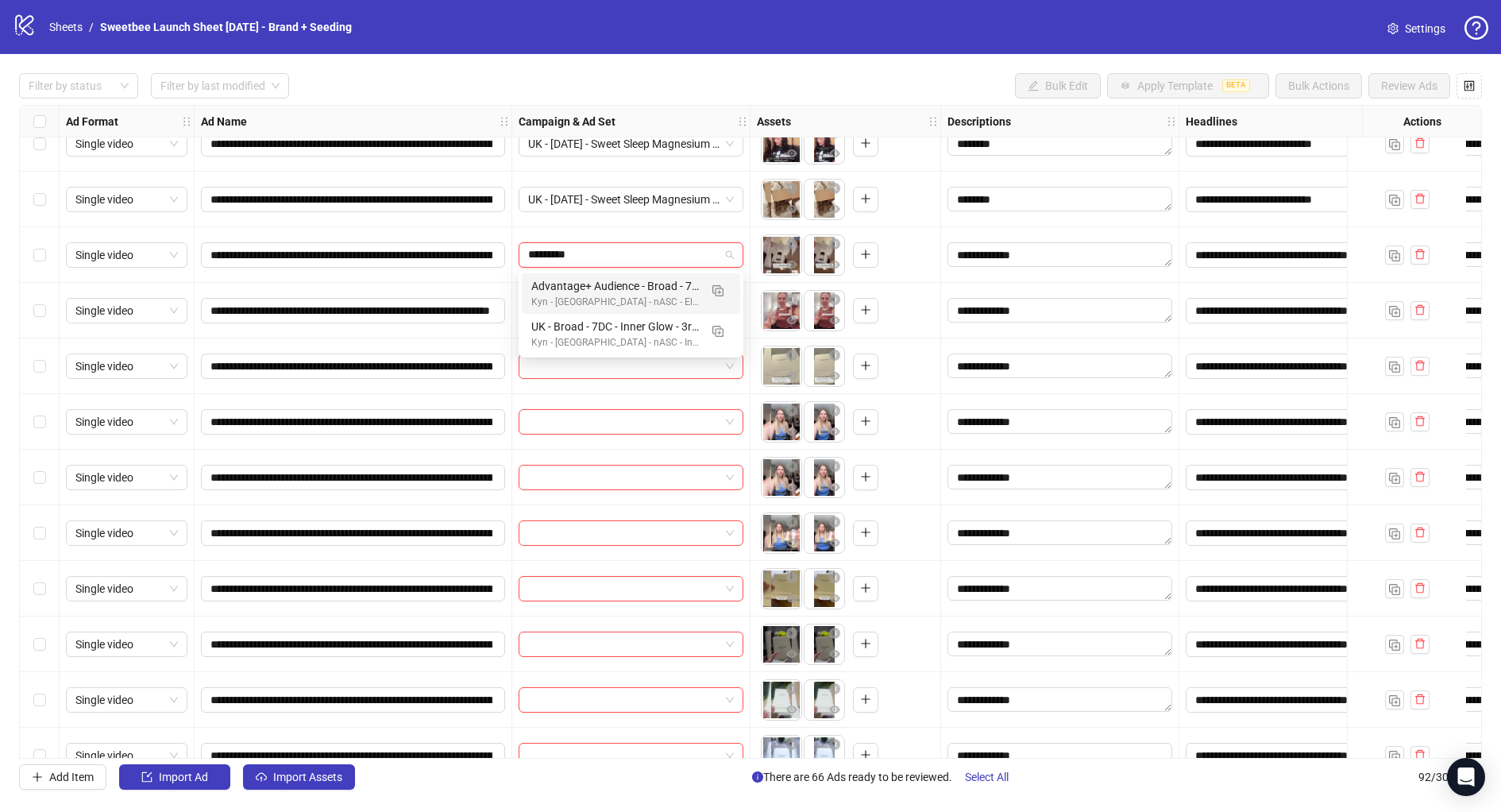
type input "**********"
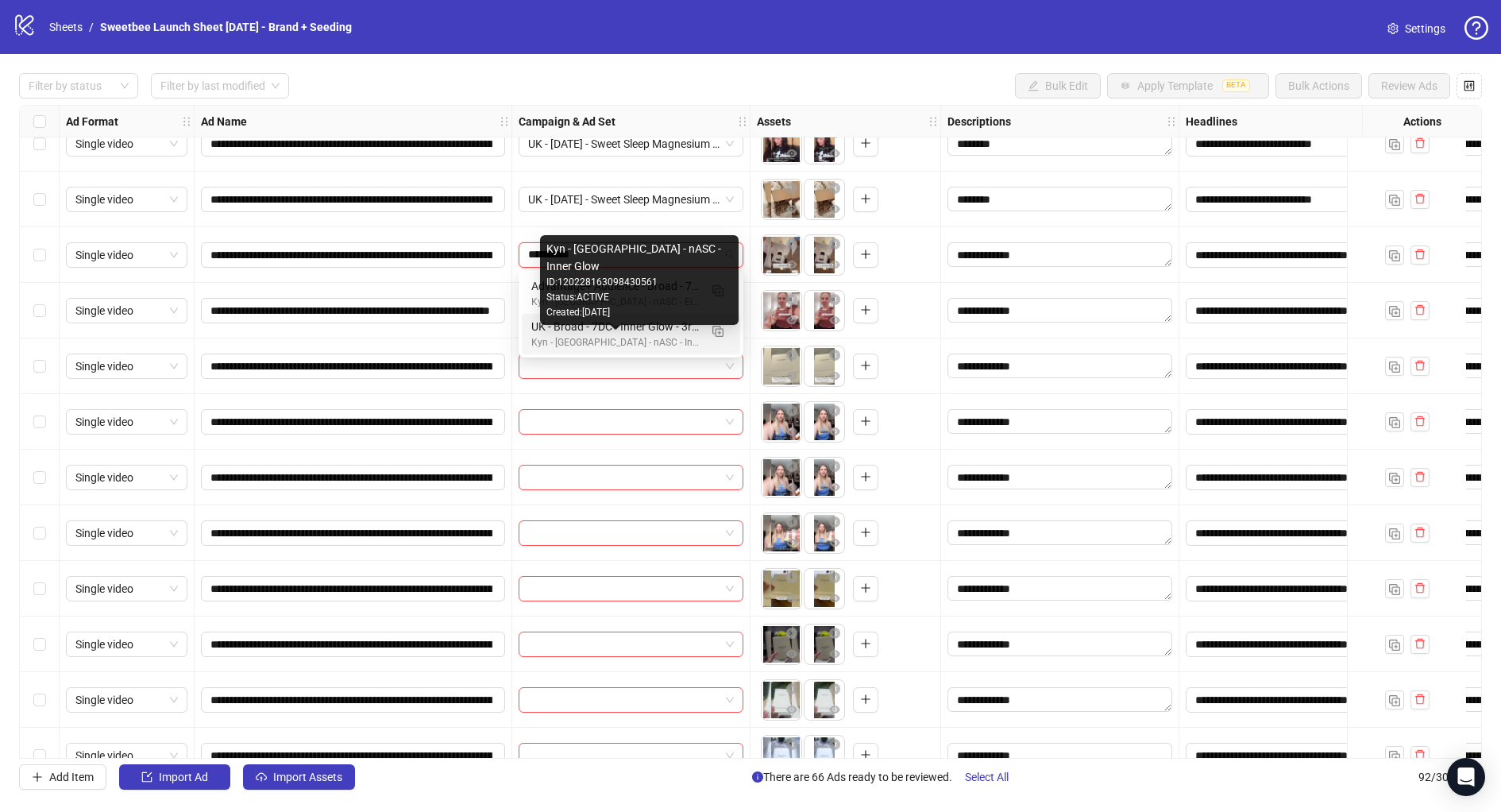
click at [615, 336] on div "Kyn - [GEOGRAPHIC_DATA] - nASC - Inner Glow" at bounding box center [615, 343] width 168 height 15
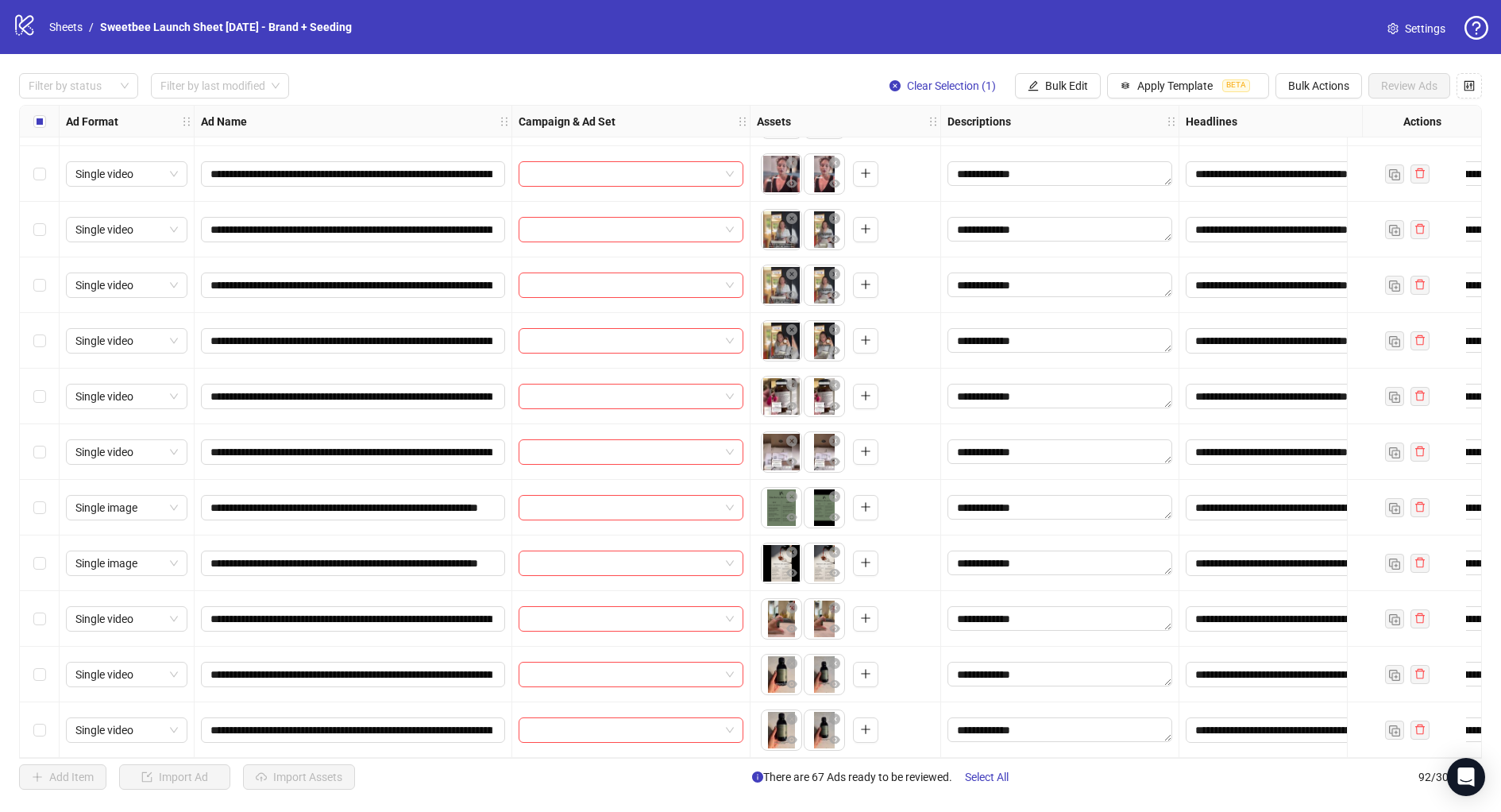
scroll to position [4499, 0]
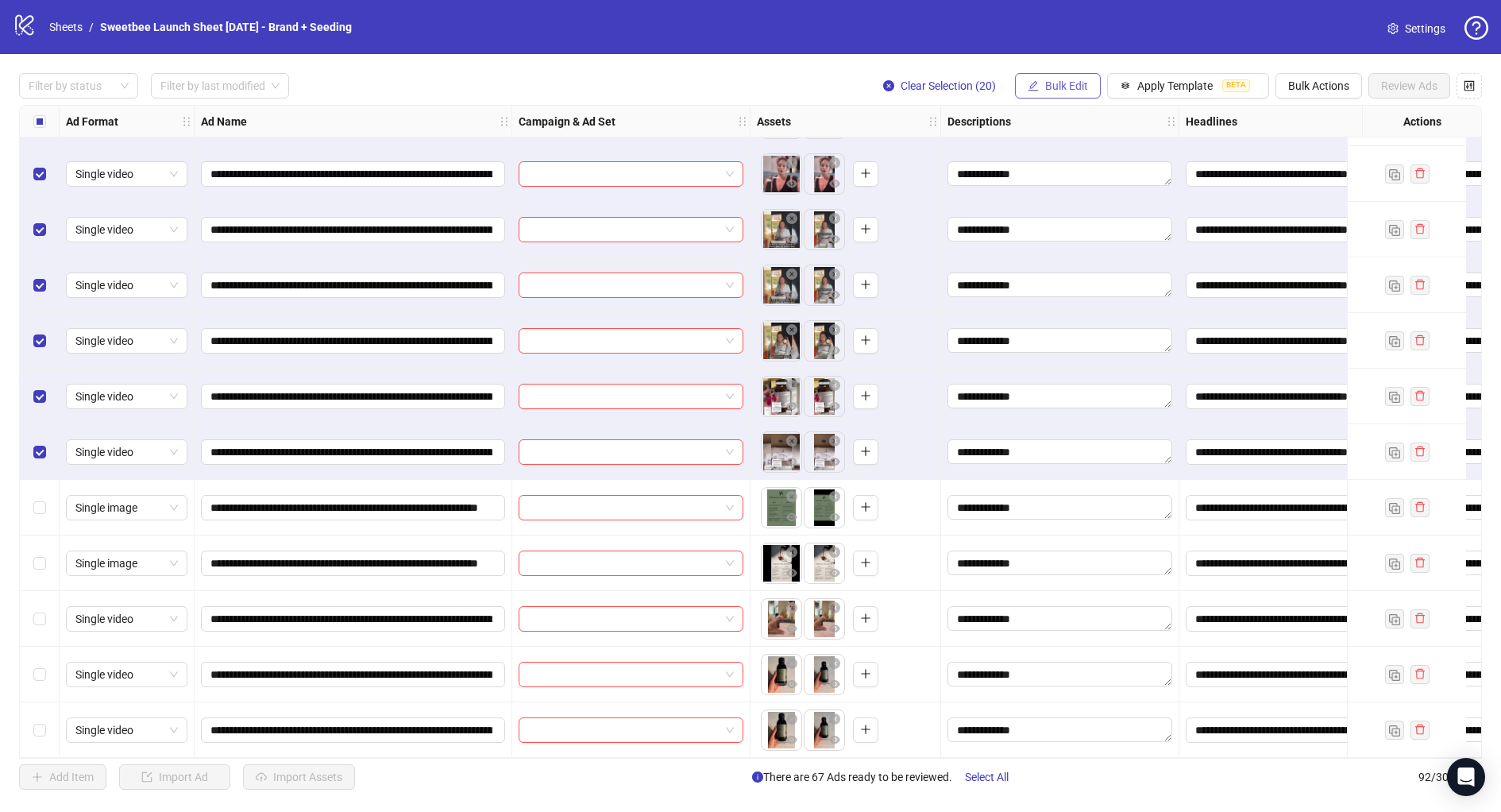
click at [1064, 93] on button "Bulk Edit" at bounding box center [1058, 86] width 86 height 25
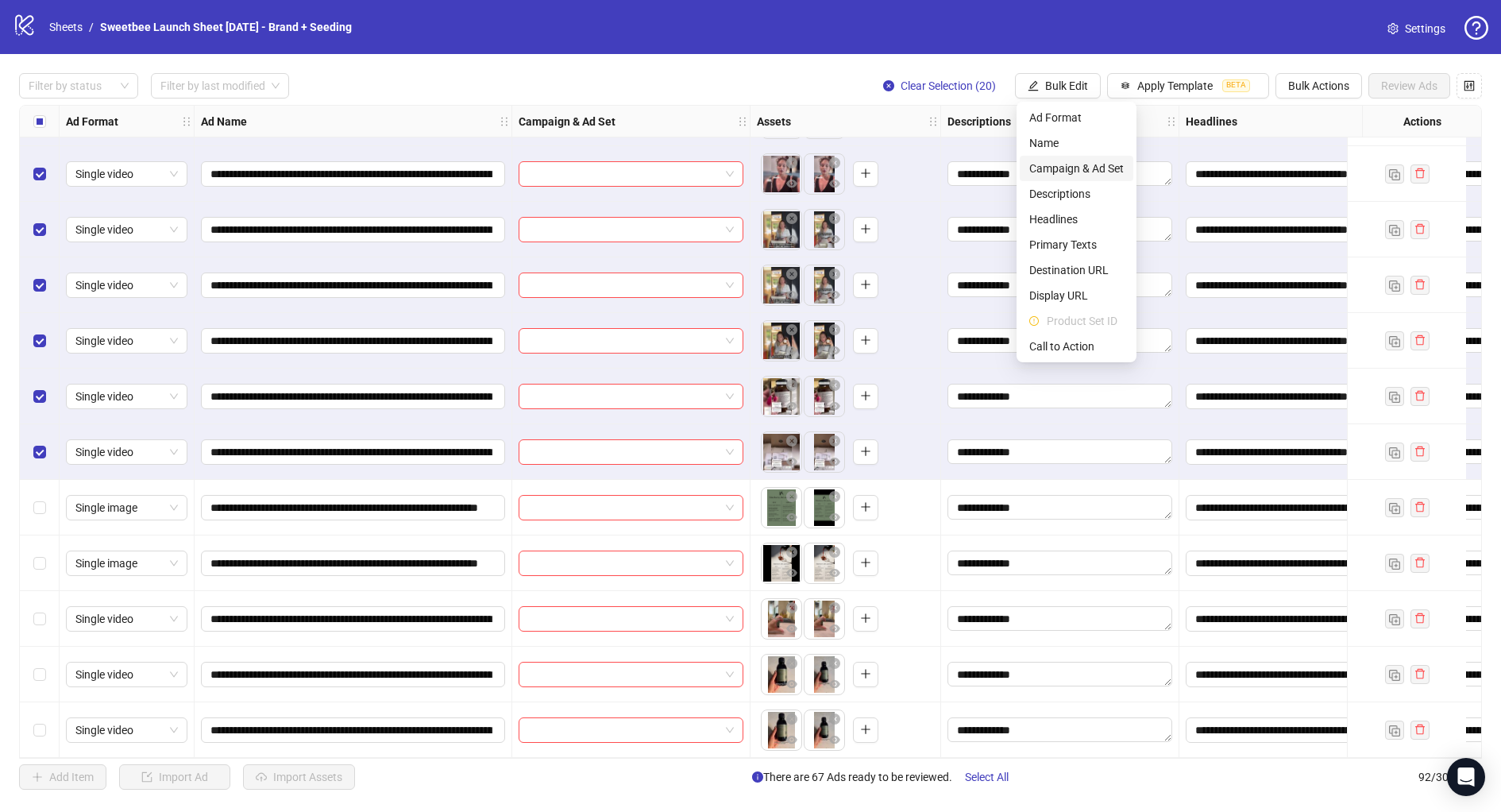
click at [1065, 166] on span "Campaign & Ad Set" at bounding box center [1077, 168] width 94 height 18
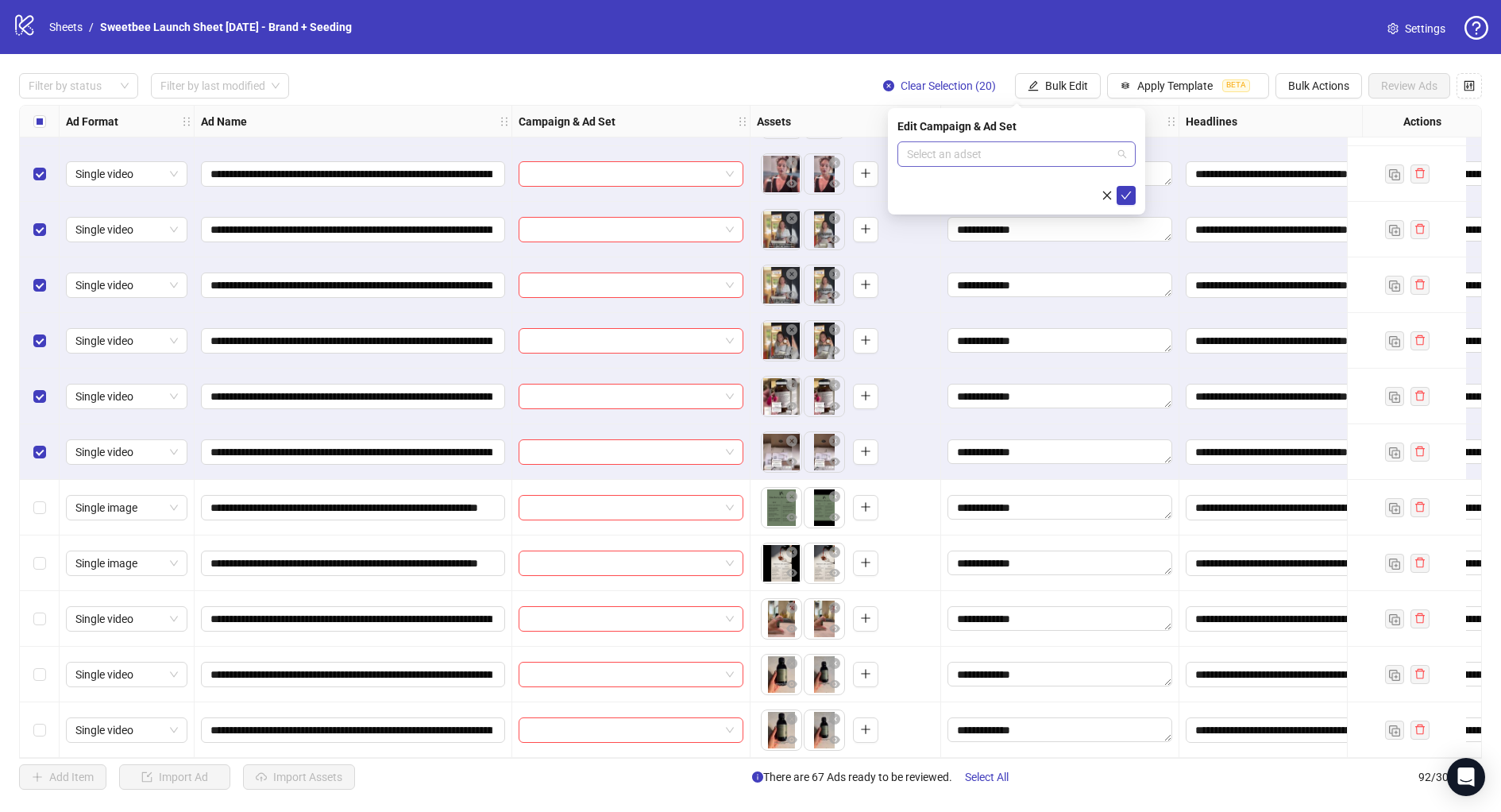
click at [963, 155] on input "search" at bounding box center [1009, 154] width 205 height 24
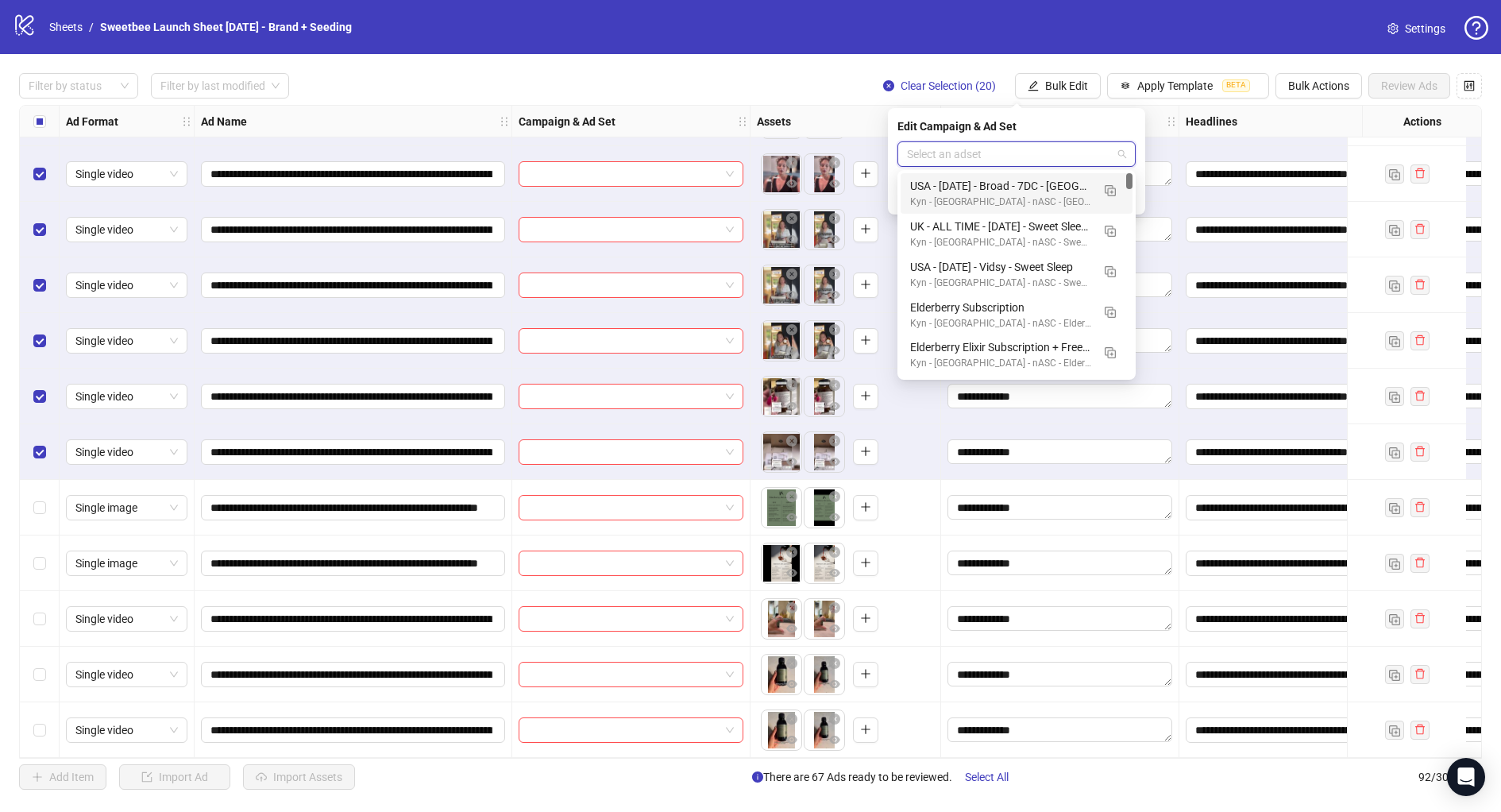
type input "*"
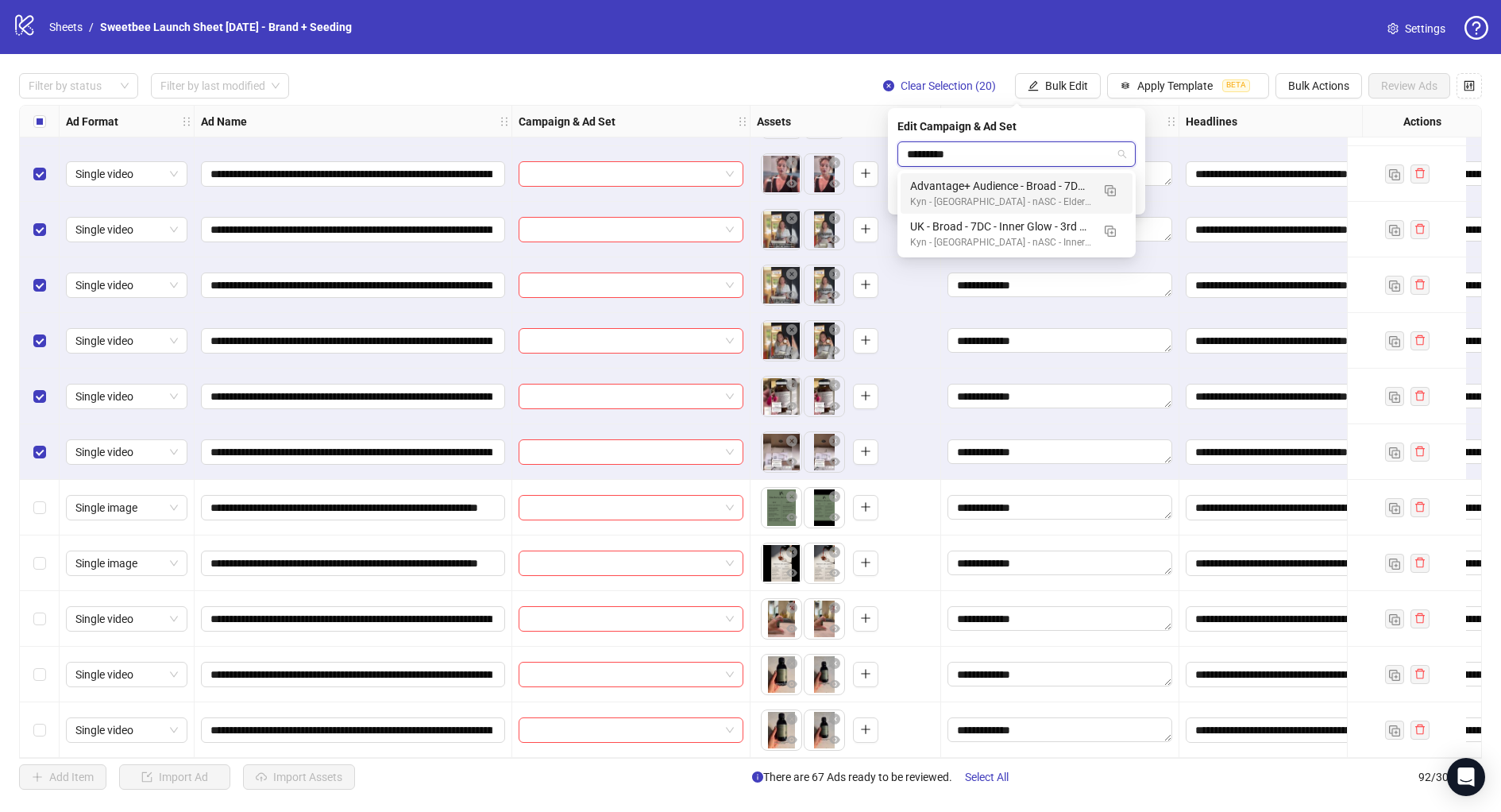
type input "**********"
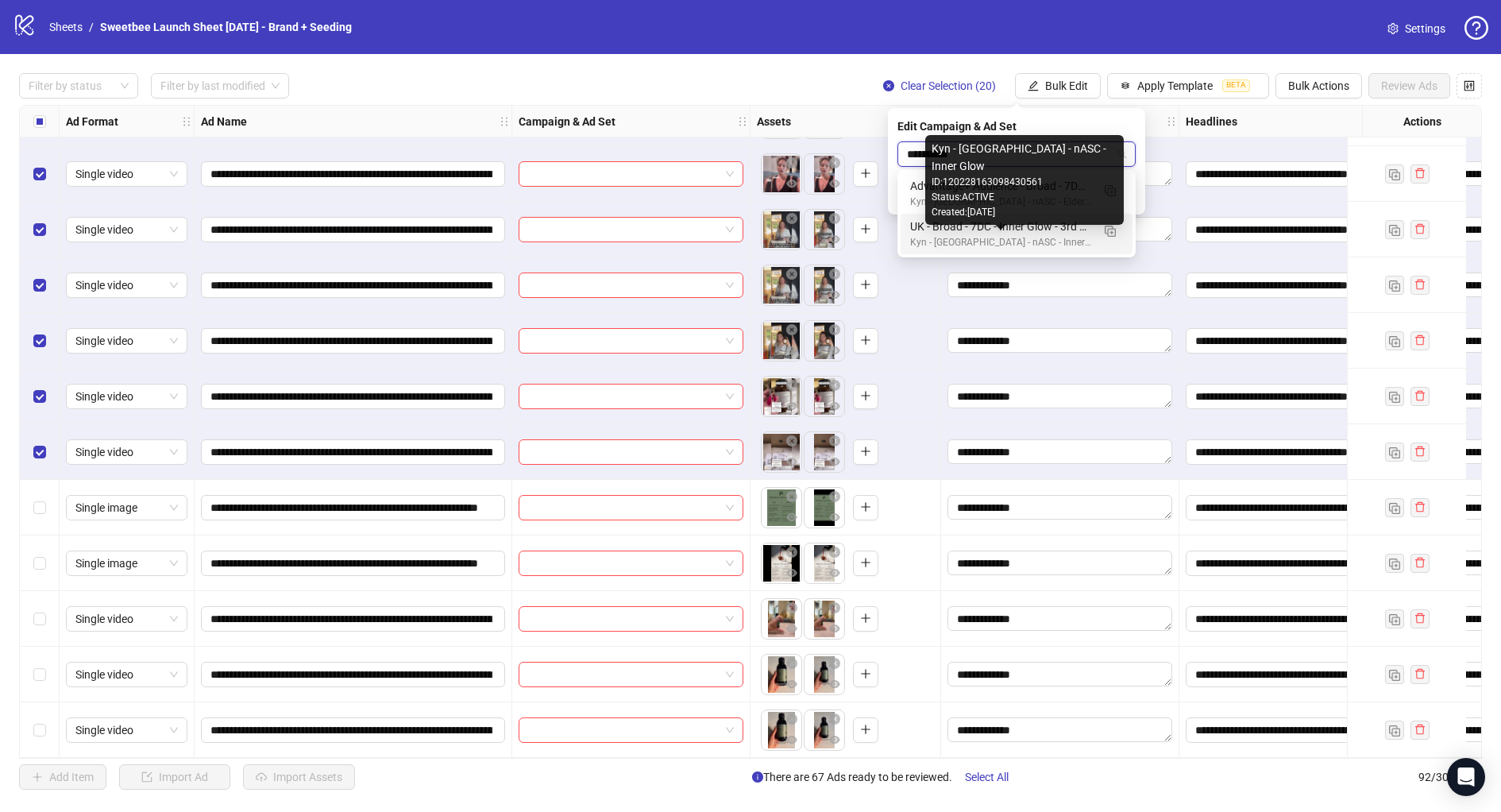
click at [987, 239] on div "Kyn - [GEOGRAPHIC_DATA] - nASC - Inner Glow" at bounding box center [1000, 243] width 181 height 15
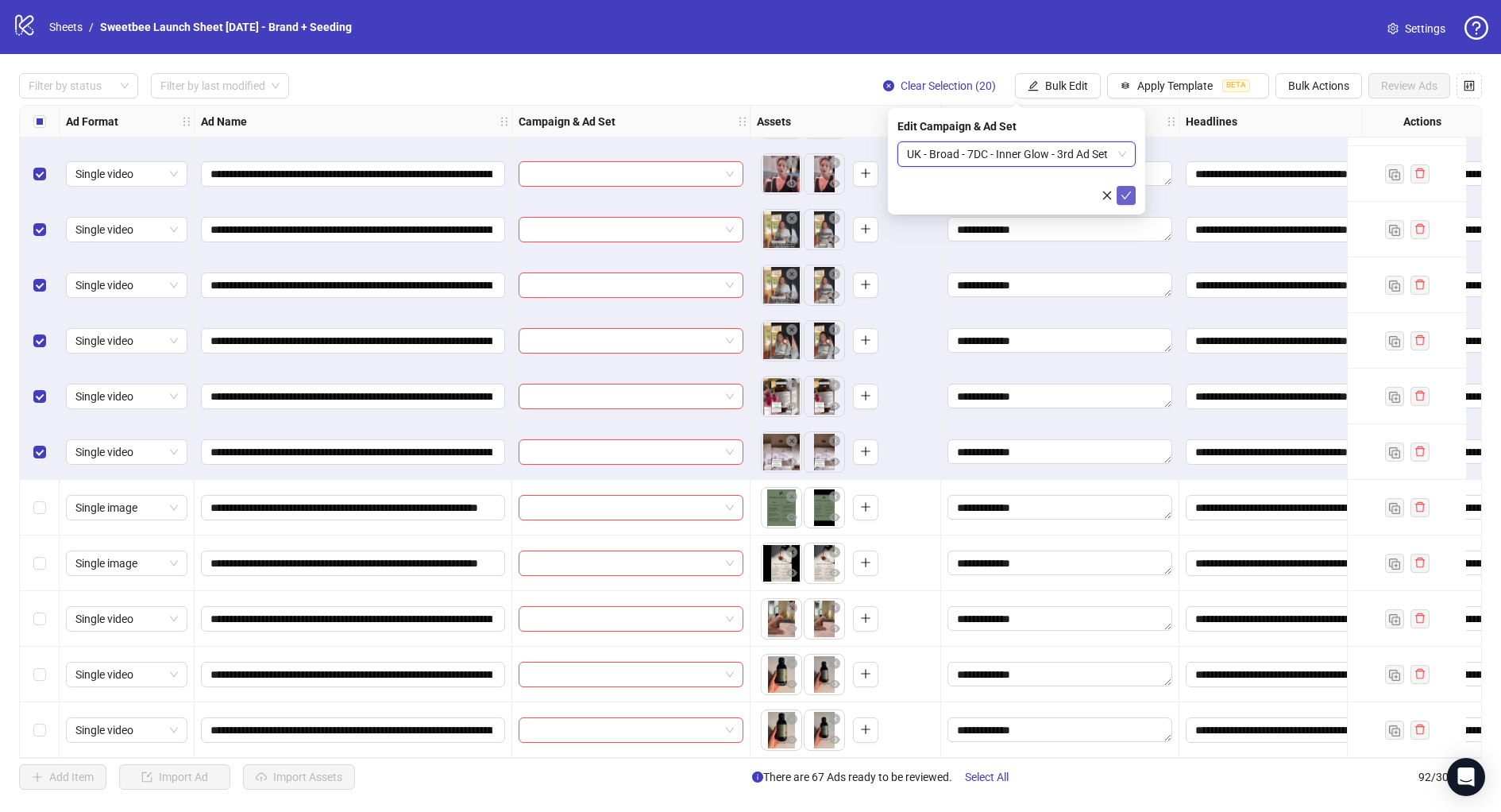
click at [1127, 193] on icon "check" at bounding box center [1126, 195] width 11 height 11
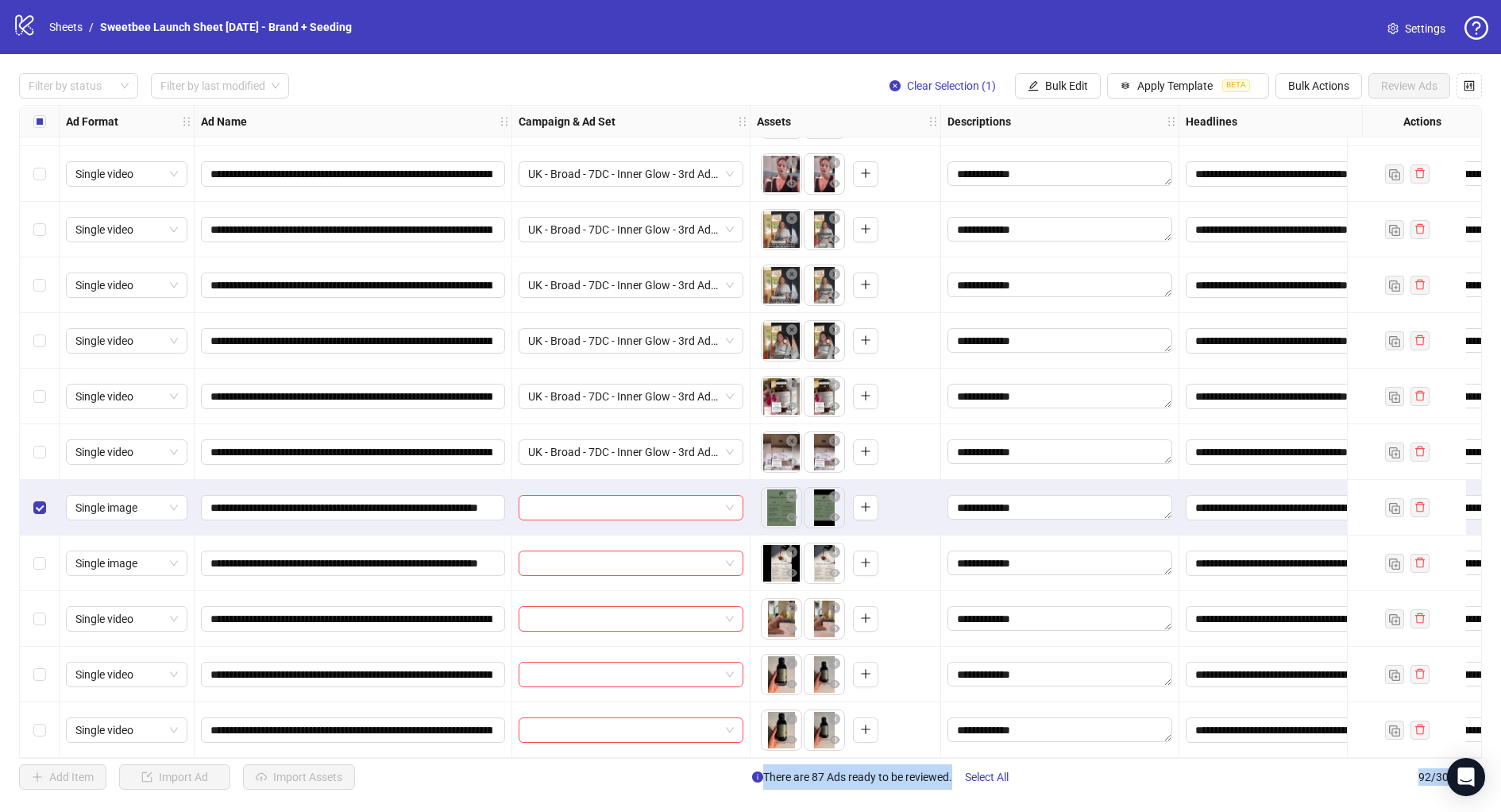
click at [46, 729] on div "Select row 92" at bounding box center [40, 730] width 40 height 56
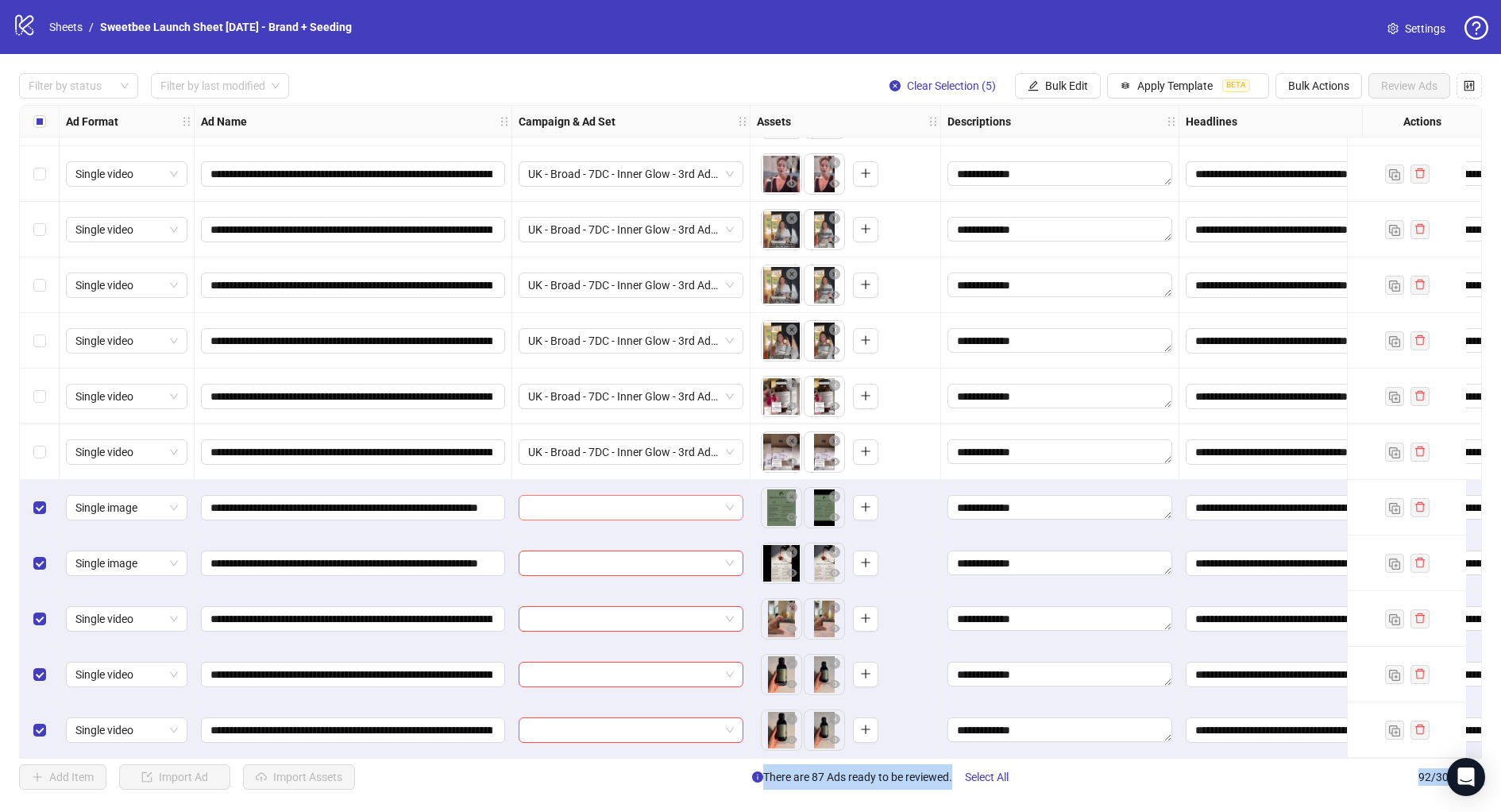
click at [575, 499] on input "search" at bounding box center [623, 508] width 191 height 24
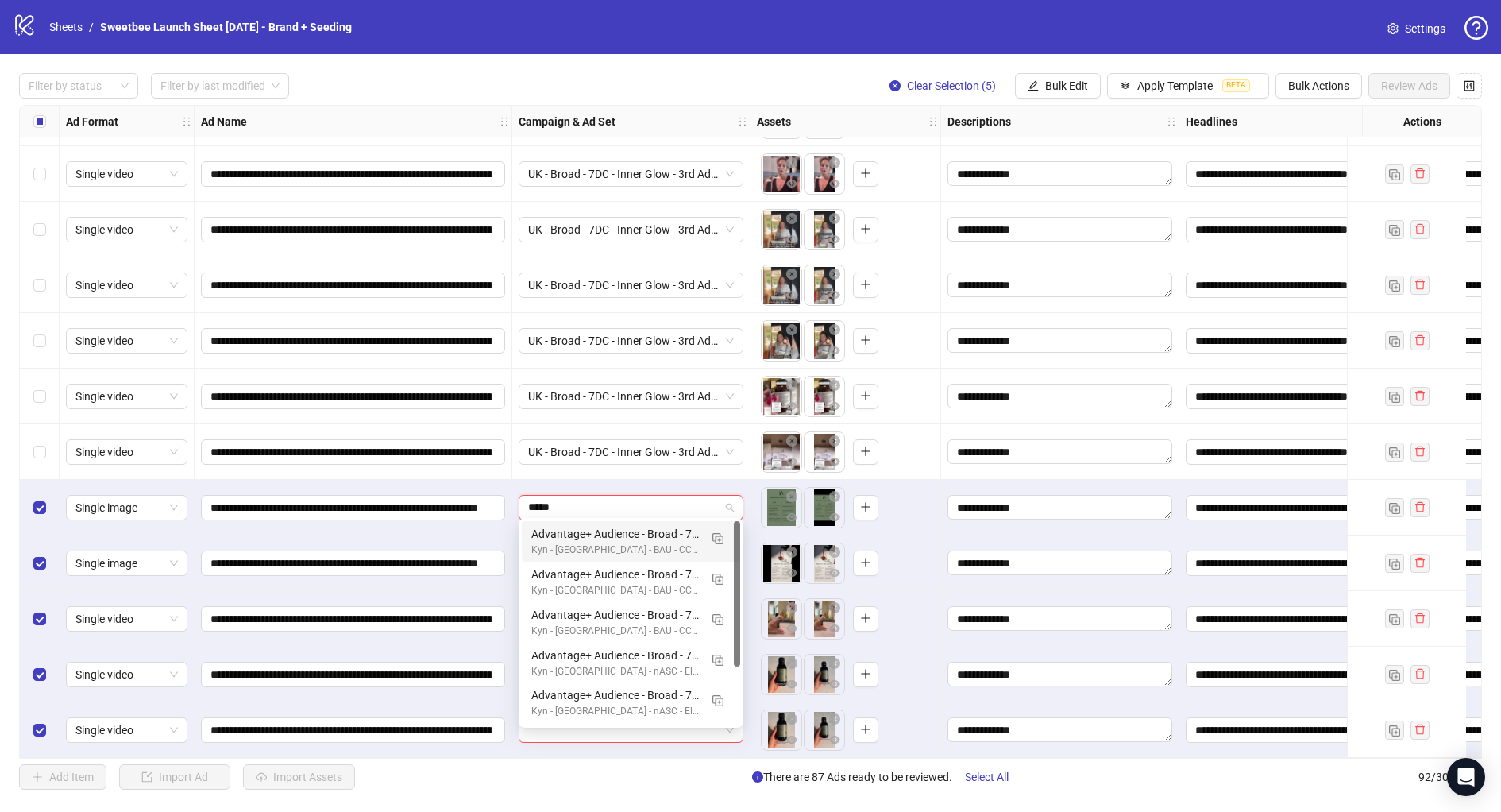
type input "*****"
type input "*******"
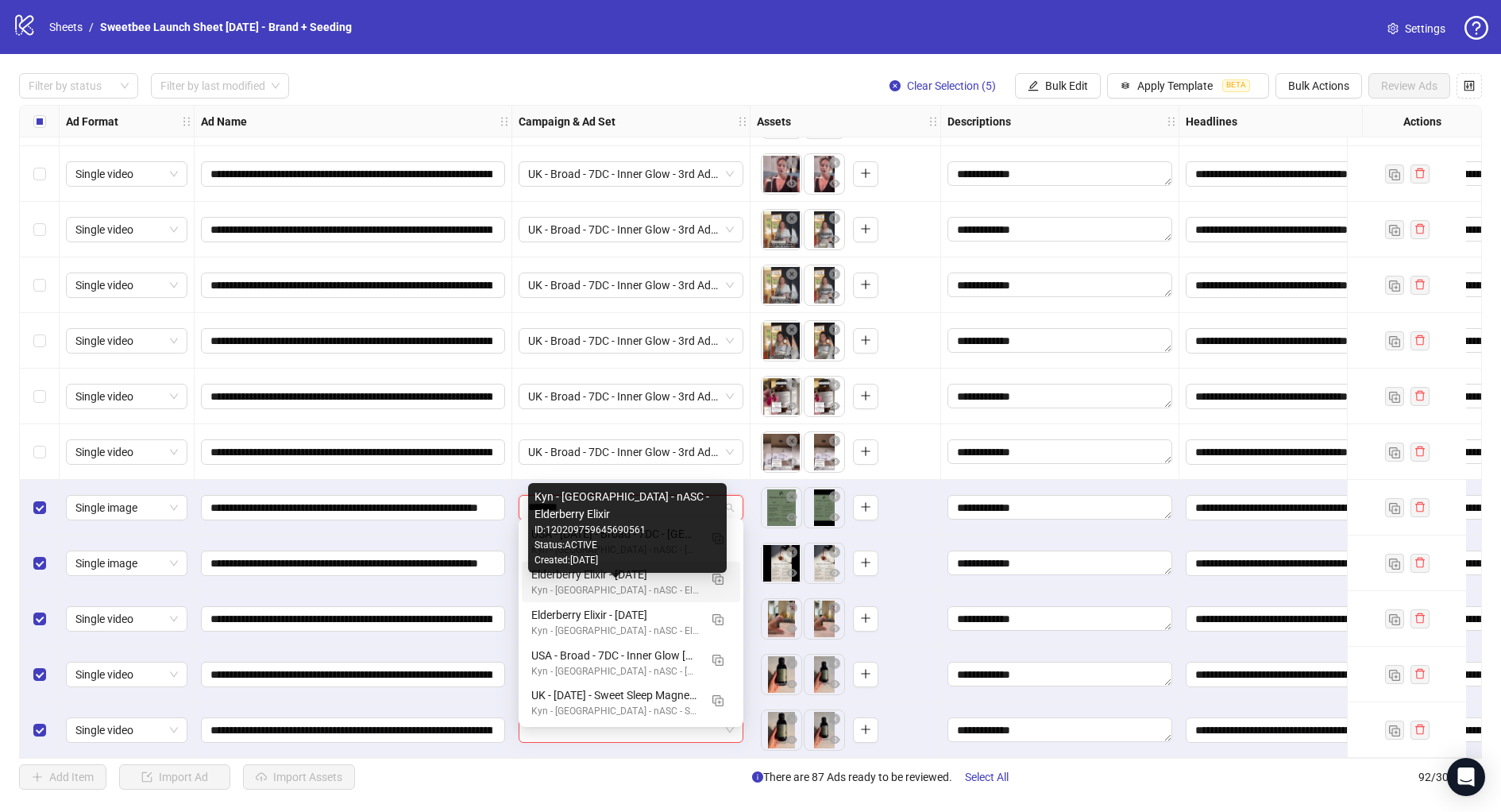
click at [638, 587] on div "Kyn - UK - nASC - Elderberry Elixir" at bounding box center [615, 590] width 168 height 15
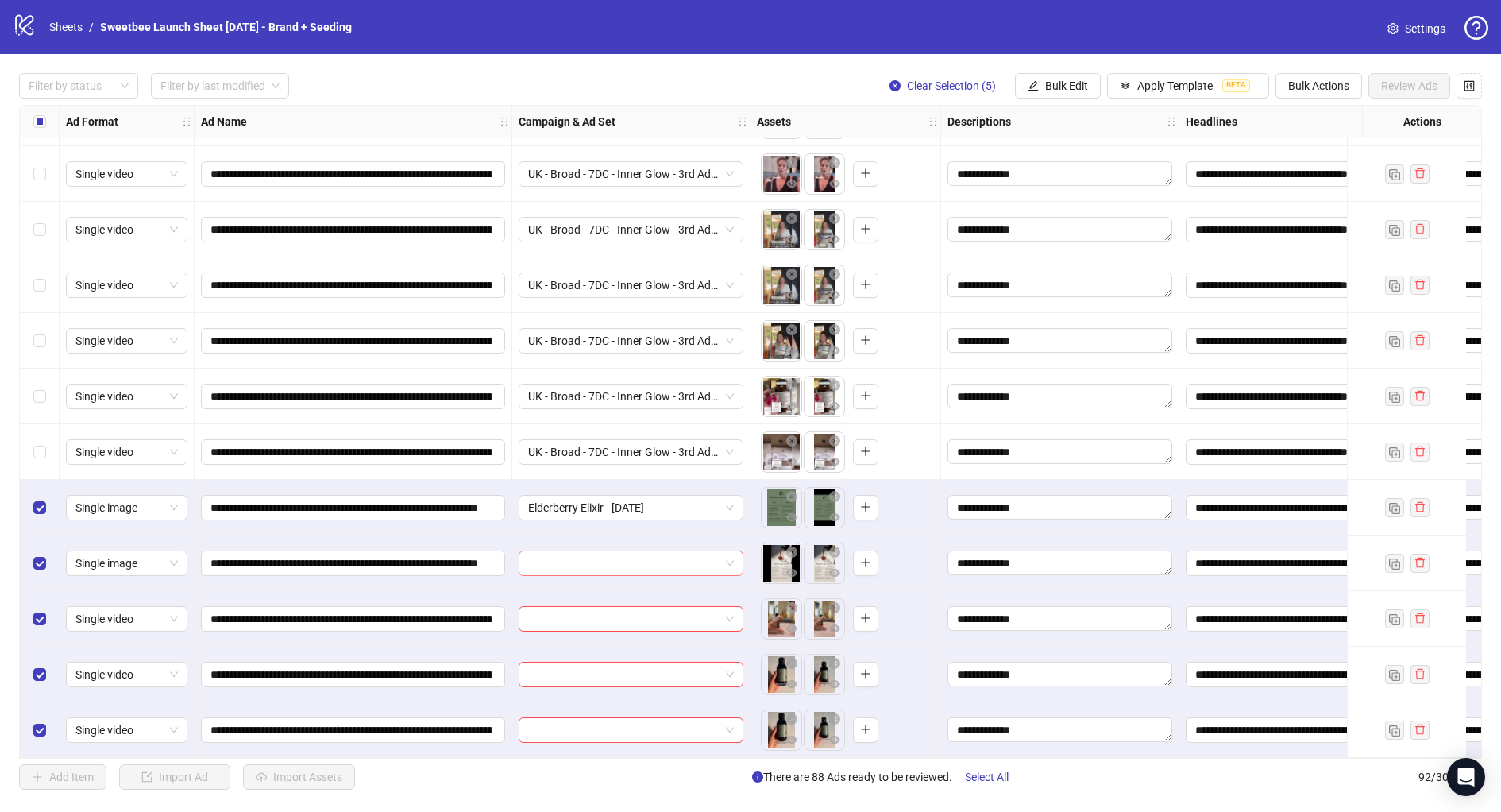
click at [584, 557] on input "search" at bounding box center [623, 563] width 191 height 24
click at [1057, 94] on button "Bulk Edit" at bounding box center [1058, 86] width 86 height 25
click at [1063, 171] on span "Campaign & Ad Set" at bounding box center [1077, 168] width 94 height 18
click at [1127, 196] on icon "check" at bounding box center [1126, 195] width 11 height 11
click at [590, 79] on div "Filter by status Filter by last modified Clear Selection (5) Bulk Edit Apply Te…" at bounding box center [750, 86] width 1463 height 25
